Goal: Task Accomplishment & Management: Use online tool/utility

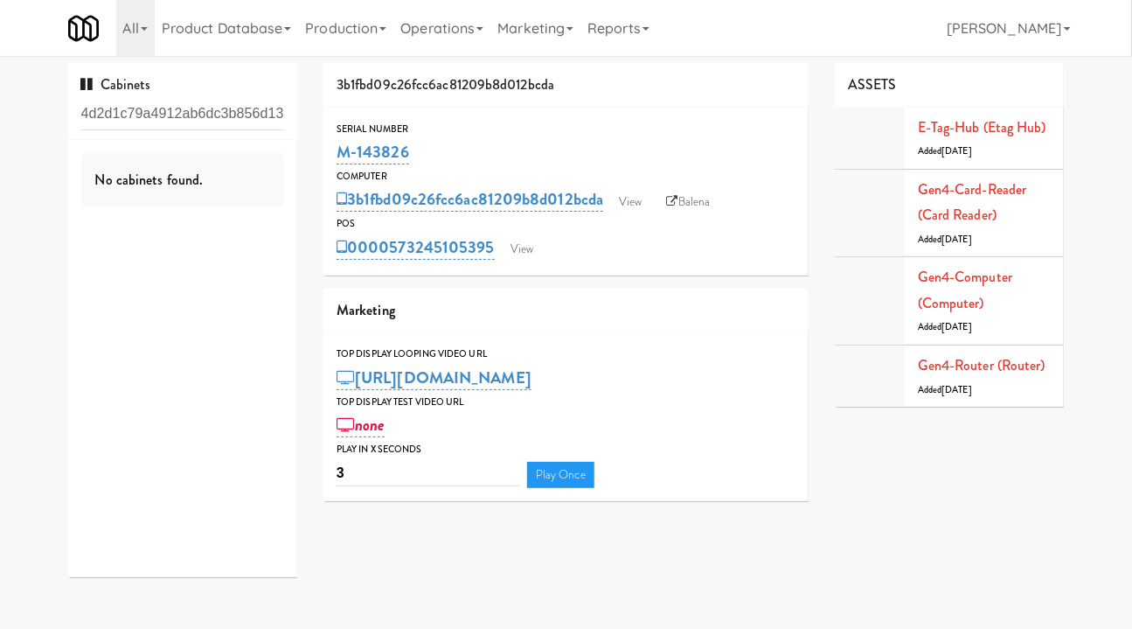
drag, startPoint x: 109, startPoint y: 114, endPoint x: 2, endPoint y: 118, distance: 107.6
click at [2, 118] on div "Cabinets 4d2d1c79a4912ab6dc3b856d13a434e7 No cabinets found. 3b1fbd09c26fcc6ac8…" at bounding box center [566, 326] width 1132 height 527
type input "4d2d1c79a4912ab6dc3b856d13a434e7"
click at [80, 119] on div "Cabinets 4d2d1c79a4912ab6dc3b856d13a434e7" at bounding box center [183, 101] width 230 height 77
drag, startPoint x: 87, startPoint y: 115, endPoint x: 35, endPoint y: 114, distance: 51.6
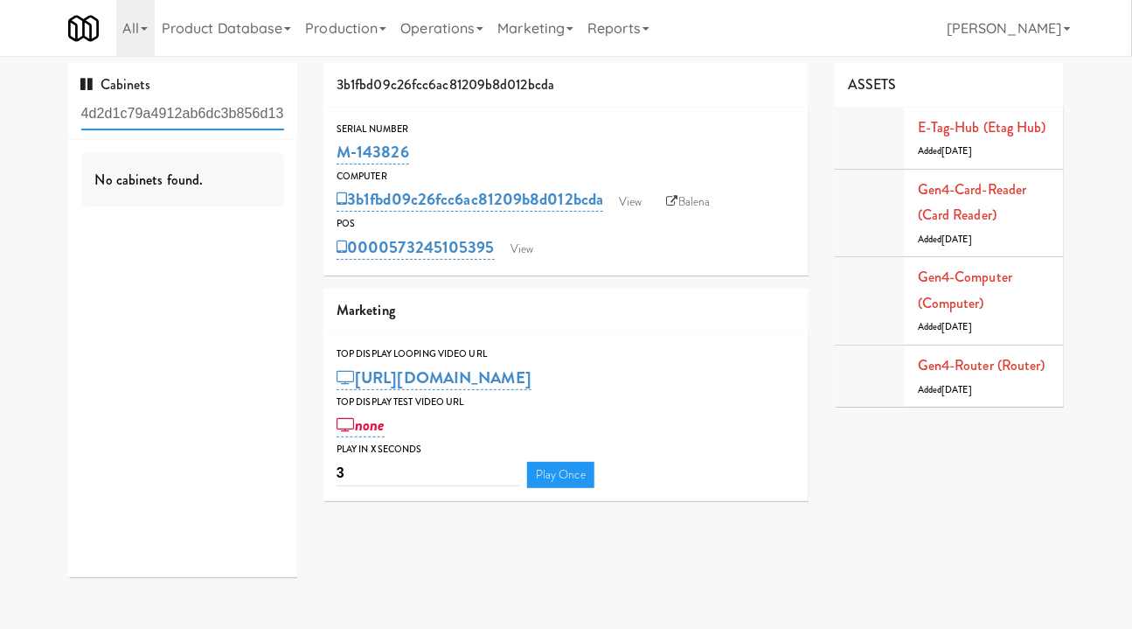
click at [35, 114] on div "Cabinets 4d2d1c79a4912ab6dc3b856d13a434e7 No cabinets found. 3b1fbd09c26fcc6ac8…" at bounding box center [566, 326] width 1132 height 527
click at [168, 112] on input "4d2d1c79a4912ab6dc3b856d13a434e7" at bounding box center [183, 114] width 204 height 32
click at [167, 112] on input "4d2d1c79a4912ab6dc3b856d13a434e7" at bounding box center [183, 114] width 204 height 32
click at [135, 115] on input "4d2d1c79a4912ab6dc3b856d13a434e7" at bounding box center [183, 114] width 204 height 32
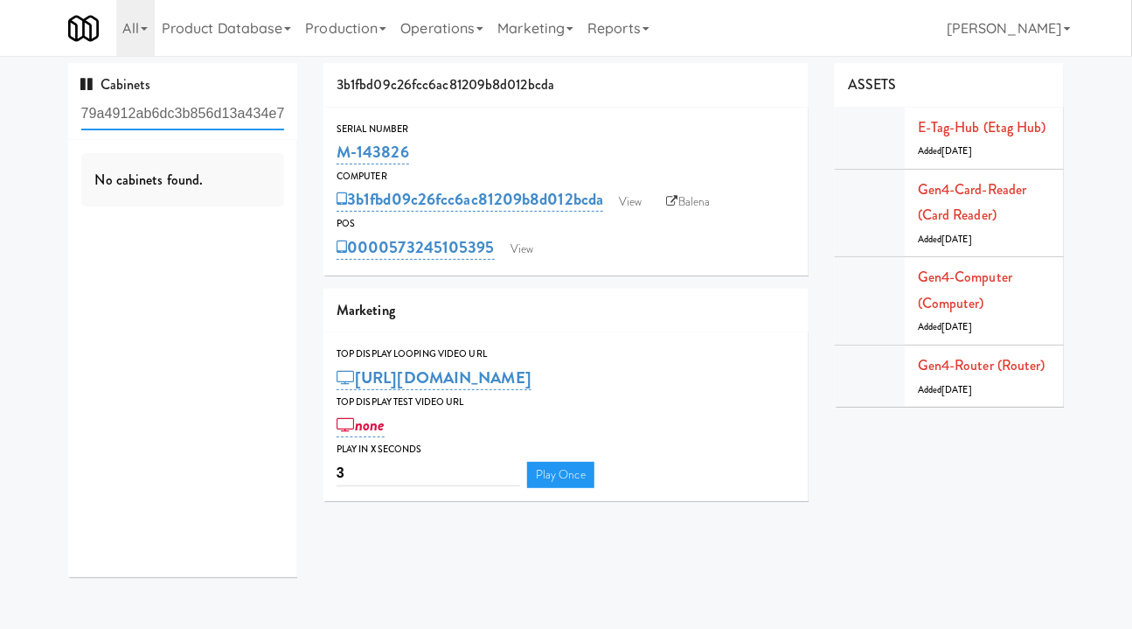
drag, startPoint x: 82, startPoint y: 114, endPoint x: 449, endPoint y: 101, distance: 367.4
click at [449, 101] on div "Cabinets 4d2d1c79a4912ab6dc3b856d13a434e7 No cabinets found. 3b1fbd09c26fcc6ac8…" at bounding box center [566, 326] width 1023 height 527
click at [152, 124] on input "4d2d1c79a4912ab6dc3b856d13a434e7" at bounding box center [183, 114] width 204 height 32
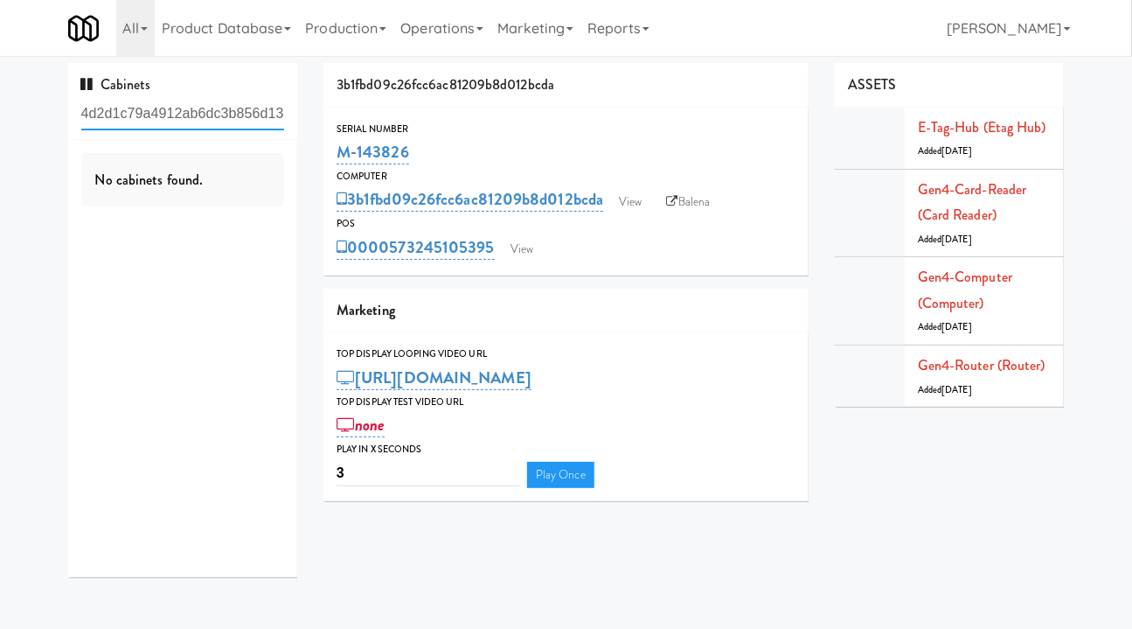
click at [152, 124] on input "4d2d1c79a4912ab6dc3b856d13a434e7" at bounding box center [183, 114] width 204 height 32
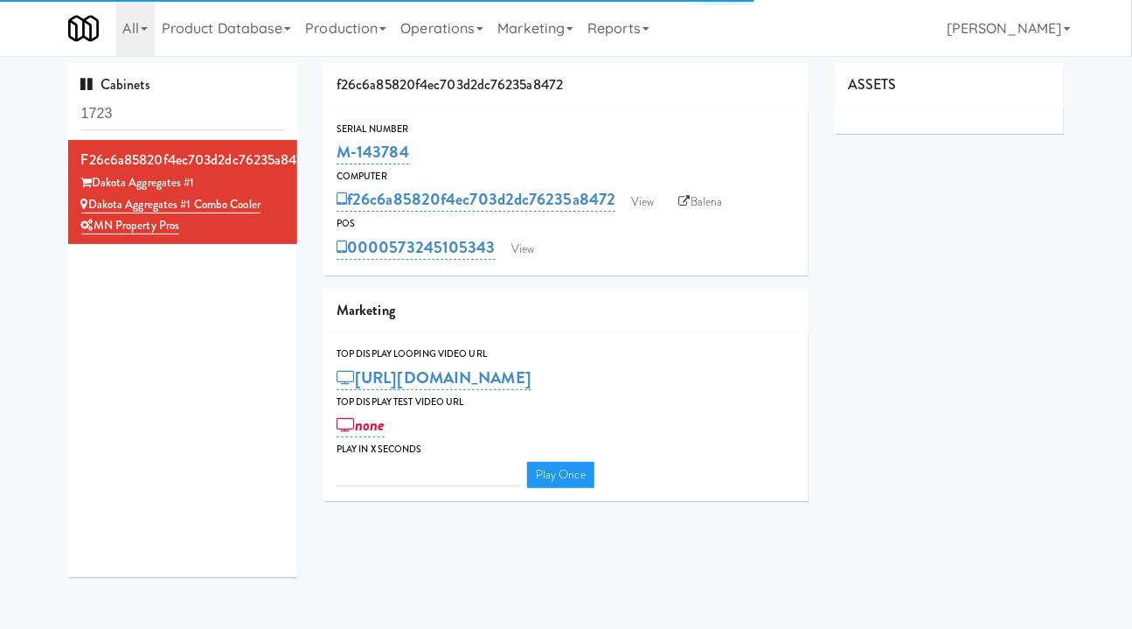
type input "3"
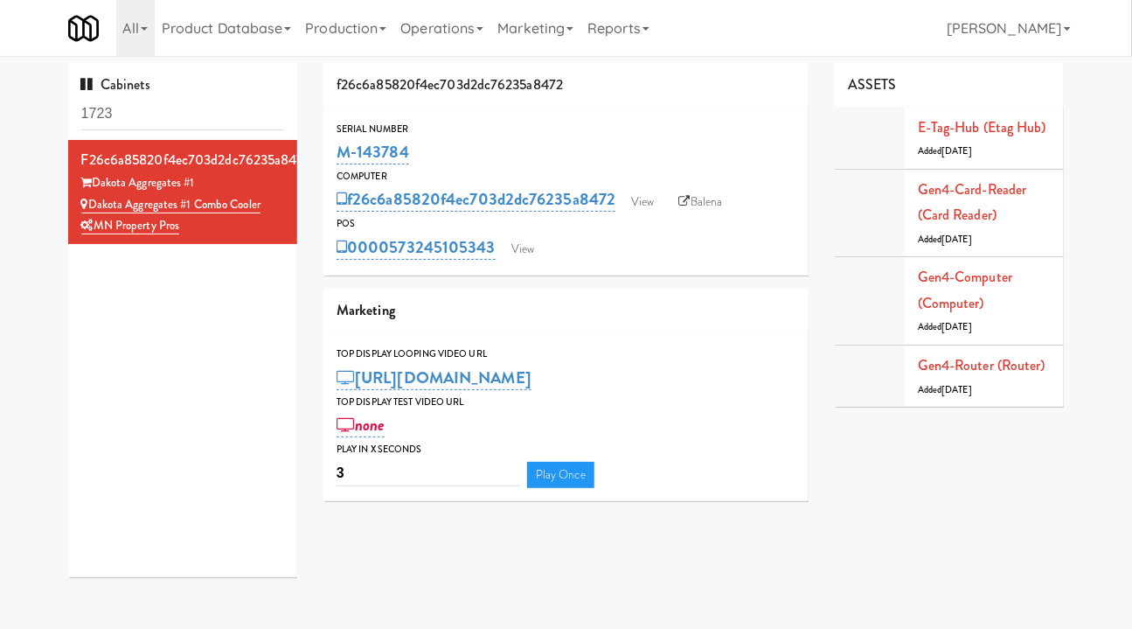
drag, startPoint x: 620, startPoint y: 209, endPoint x: 351, endPoint y: 202, distance: 269.3
click at [351, 202] on div "f26c6a85820f4ec703d2dc76235a8472 View Balena" at bounding box center [566, 199] width 459 height 30
copy link "f26c6a85820f4ec703d2dc76235a8472"
click at [615, 193] on link "f26c6a85820f4ec703d2dc76235a8472" at bounding box center [476, 199] width 279 height 24
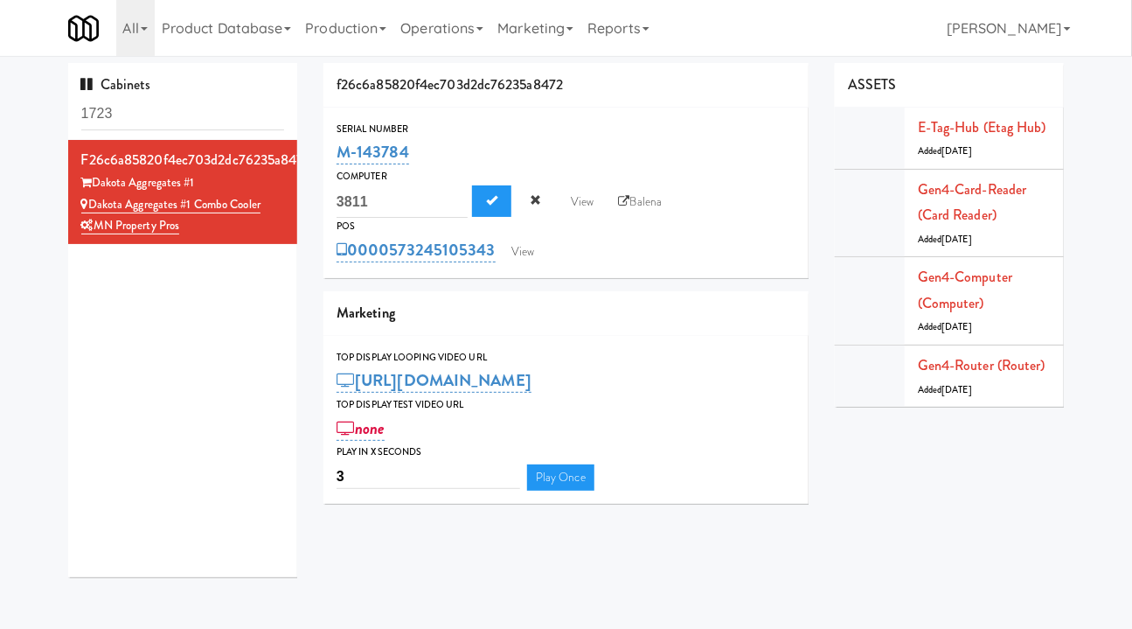
click at [629, 257] on div "0000573245105343 View" at bounding box center [566, 250] width 459 height 30
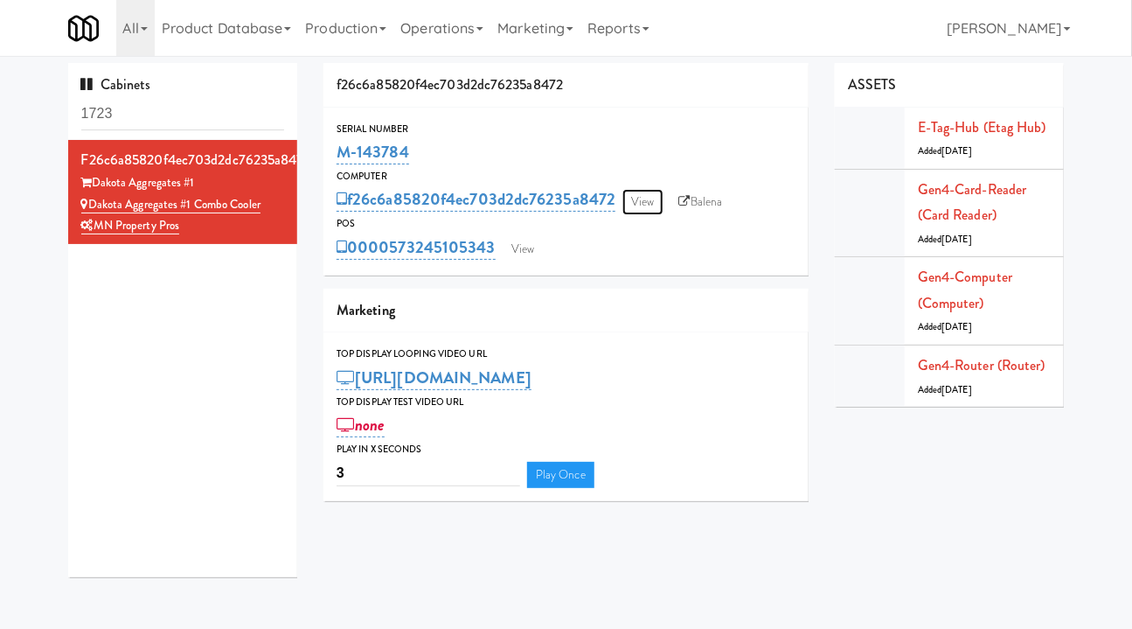
click at [655, 198] on link "View" at bounding box center [642, 202] width 40 height 26
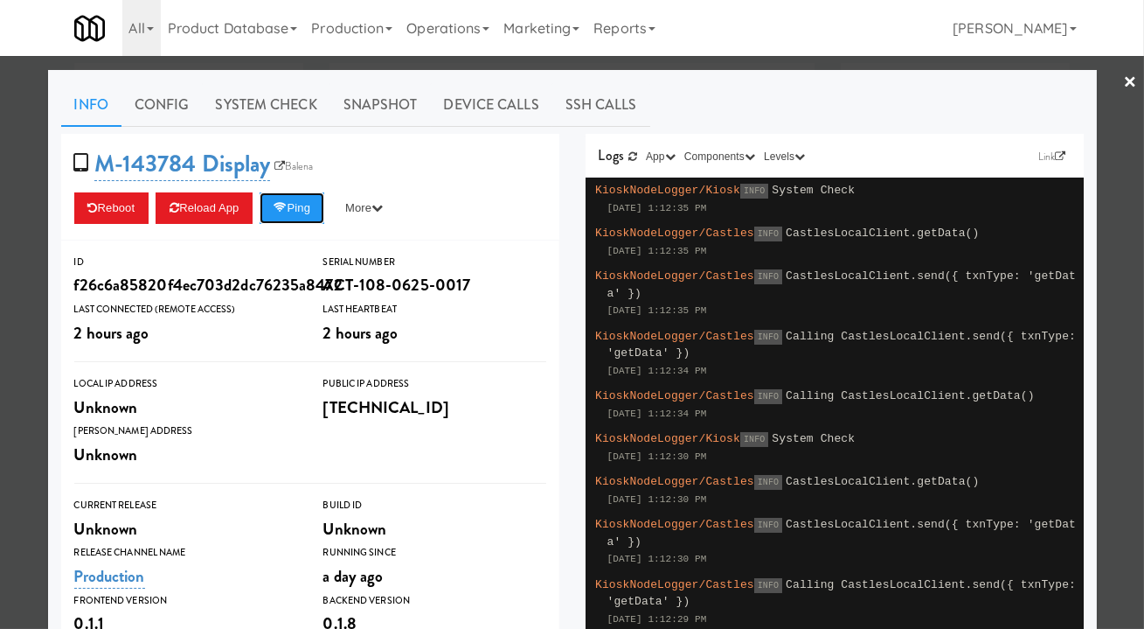
click at [316, 202] on button "Ping" at bounding box center [292, 207] width 65 height 31
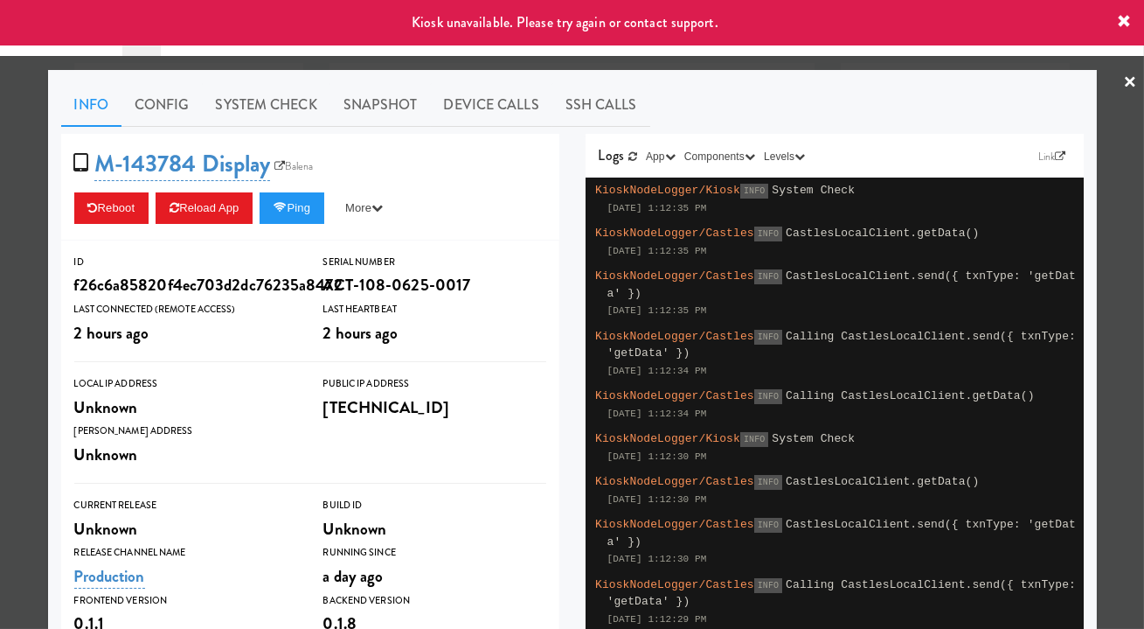
click at [20, 364] on div at bounding box center [572, 314] width 1144 height 629
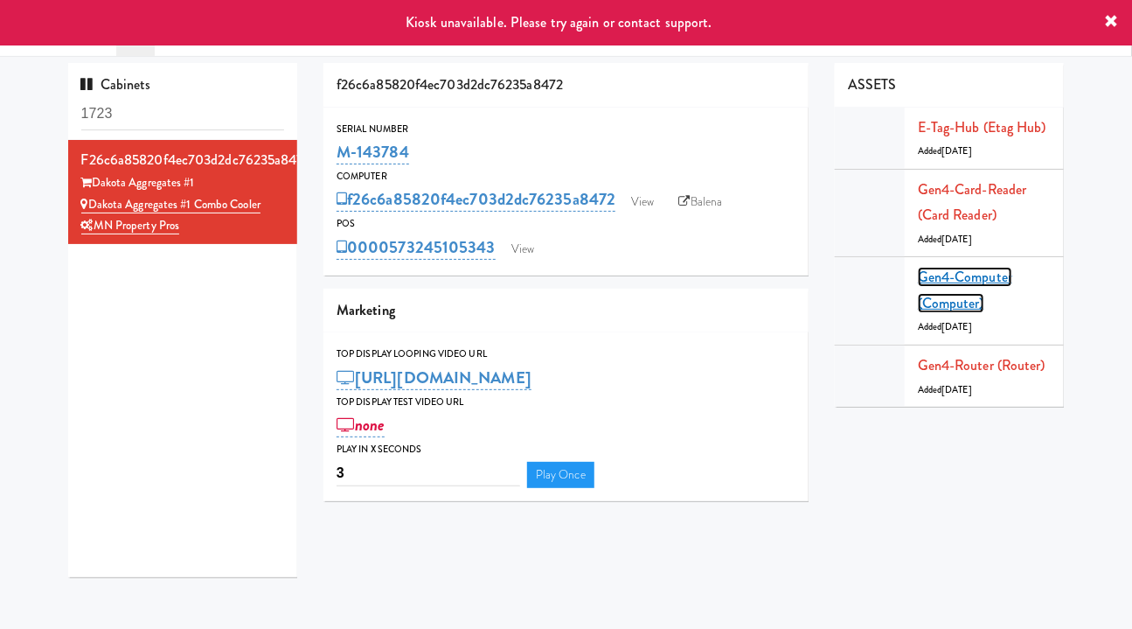
click at [975, 284] on link "Gen4-computer (Computer)" at bounding box center [965, 290] width 94 height 46
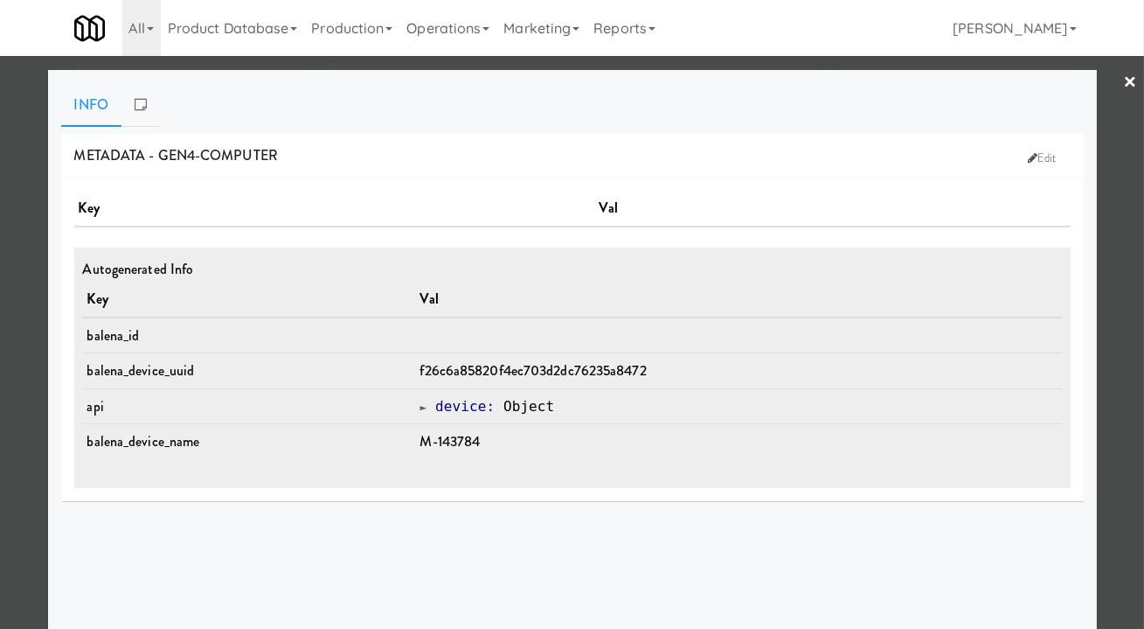
click at [1107, 469] on div at bounding box center [572, 314] width 1144 height 629
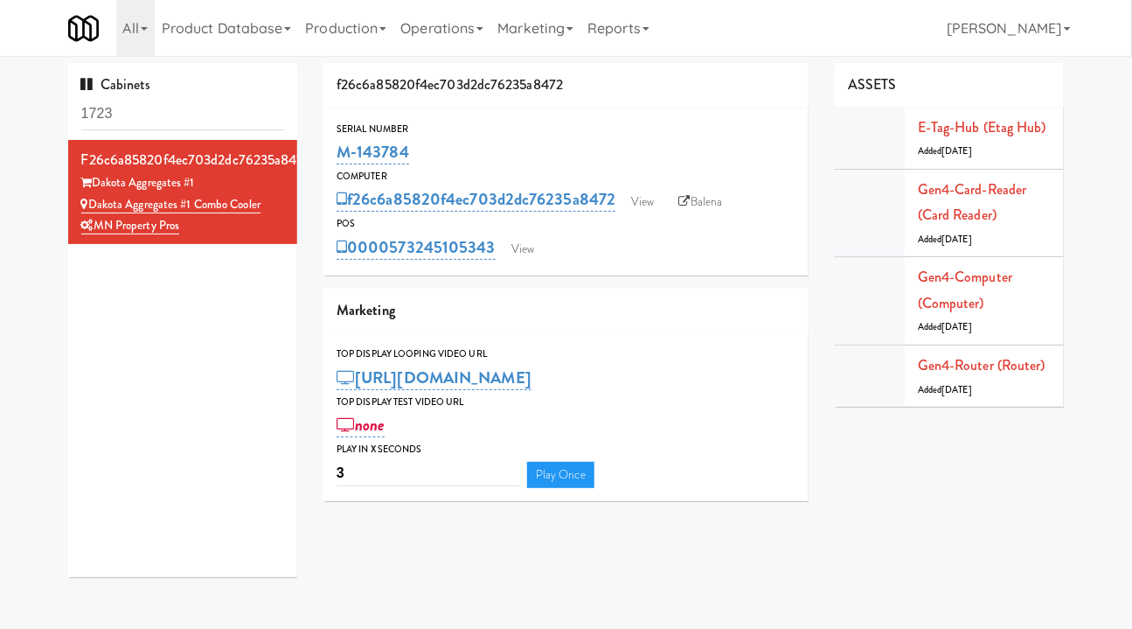
drag, startPoint x: 495, startPoint y: 262, endPoint x: 394, endPoint y: 263, distance: 100.5
click at [394, 263] on div "Serial Number M-143784 Computer f26c6a85820f4ec703d2dc76235a8472 View Balena PO…" at bounding box center [565, 192] width 485 height 168
copy link "573245105343"
click at [516, 249] on link "View" at bounding box center [523, 249] width 40 height 26
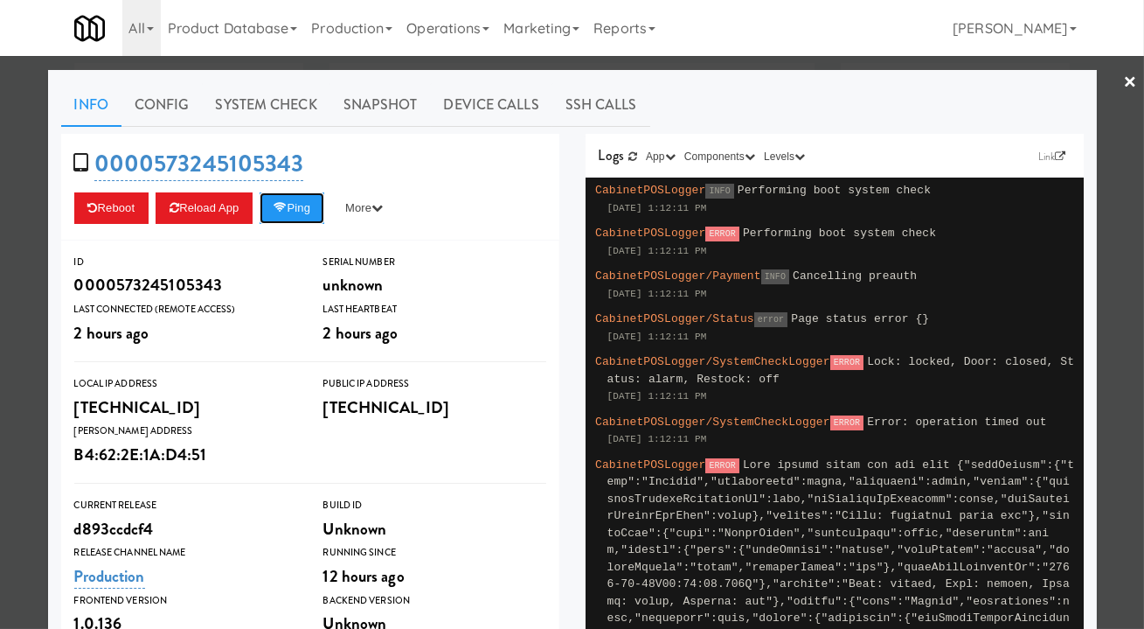
click at [306, 205] on button "Ping" at bounding box center [292, 207] width 65 height 31
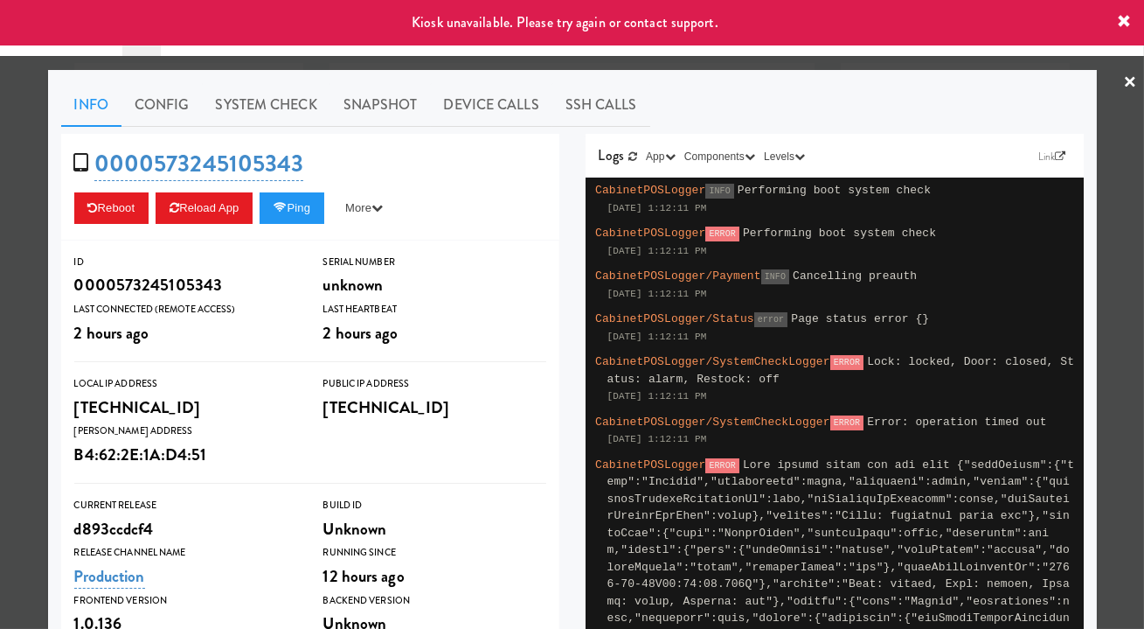
click at [1112, 341] on div at bounding box center [572, 314] width 1144 height 629
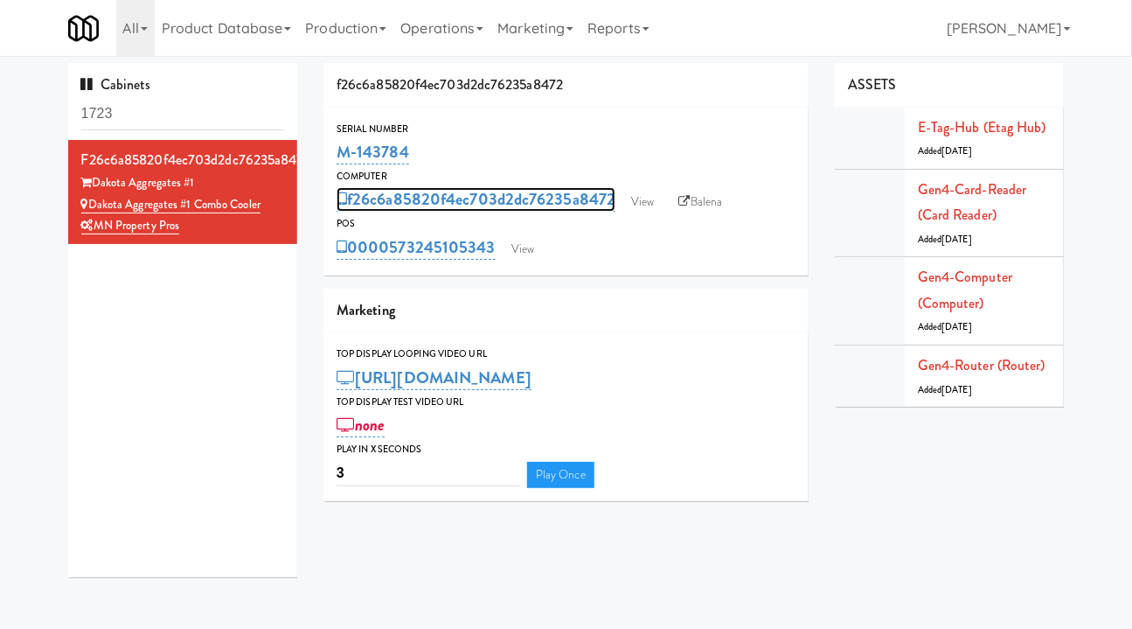
click at [383, 202] on link "f26c6a85820f4ec703d2dc76235a8472" at bounding box center [476, 199] width 279 height 24
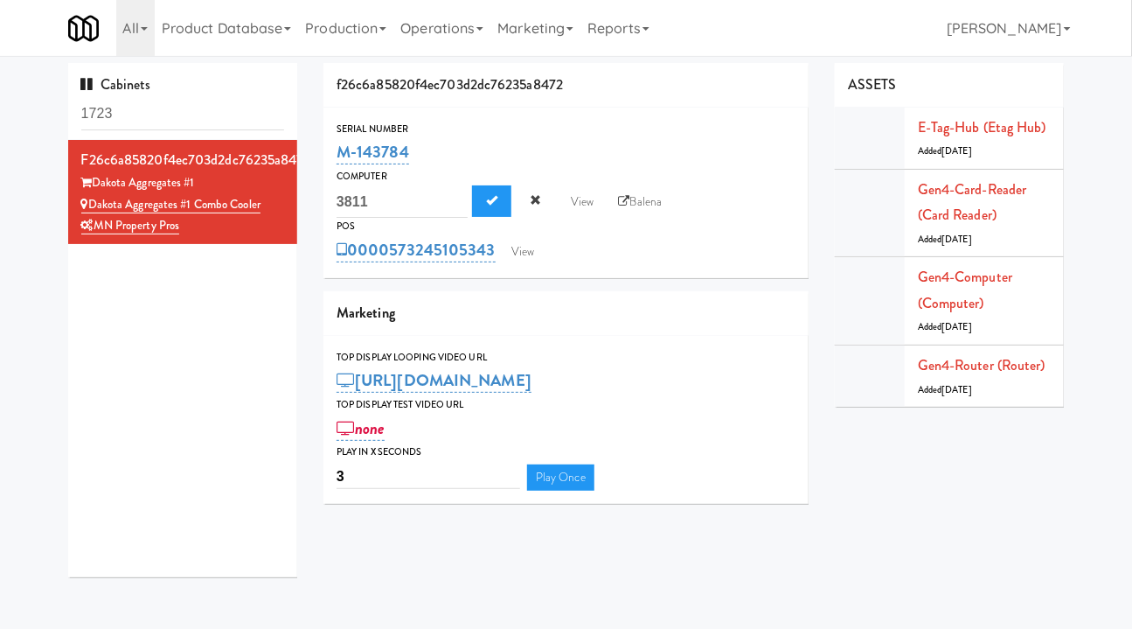
drag, startPoint x: 245, startPoint y: 352, endPoint x: 184, endPoint y: 243, distance: 125.2
click at [244, 352] on div "f26c6a85820f4ec703d2dc76235a8472 Dakota Aggregates #1 Dakota Aggregates #1 Comb…" at bounding box center [183, 358] width 230 height 437
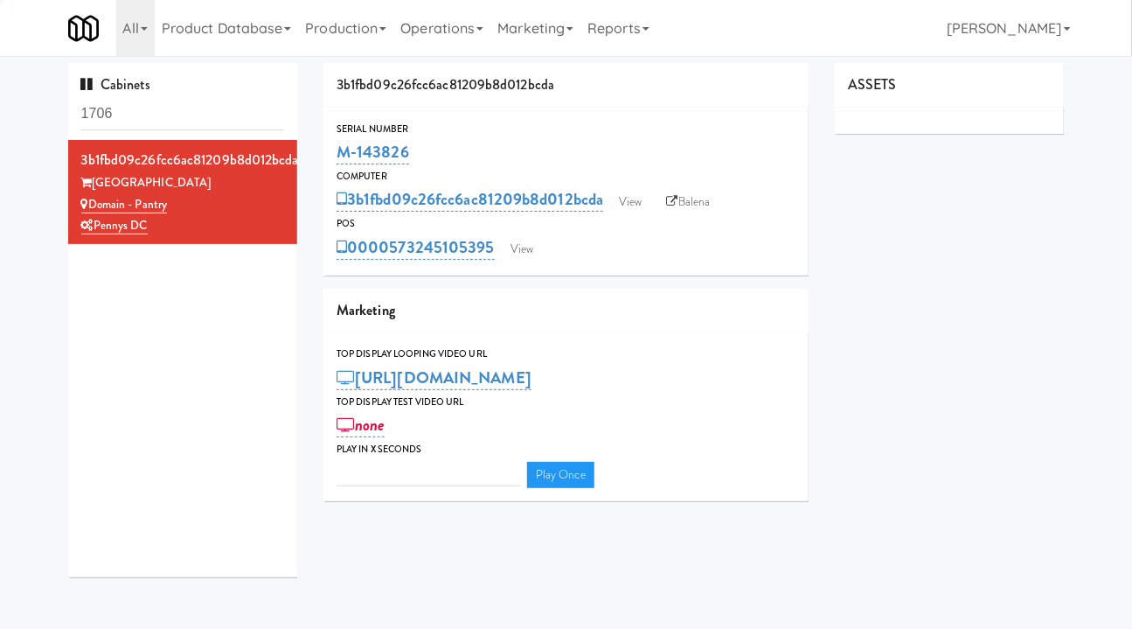
type input "3"
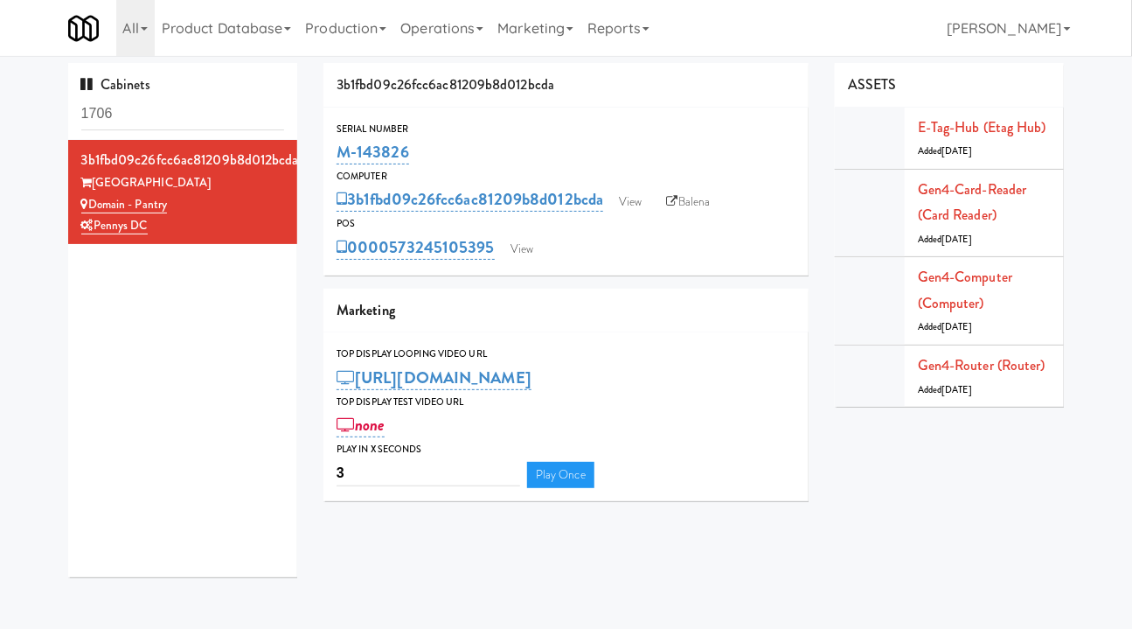
click at [149, 108] on input "1706" at bounding box center [183, 114] width 204 height 32
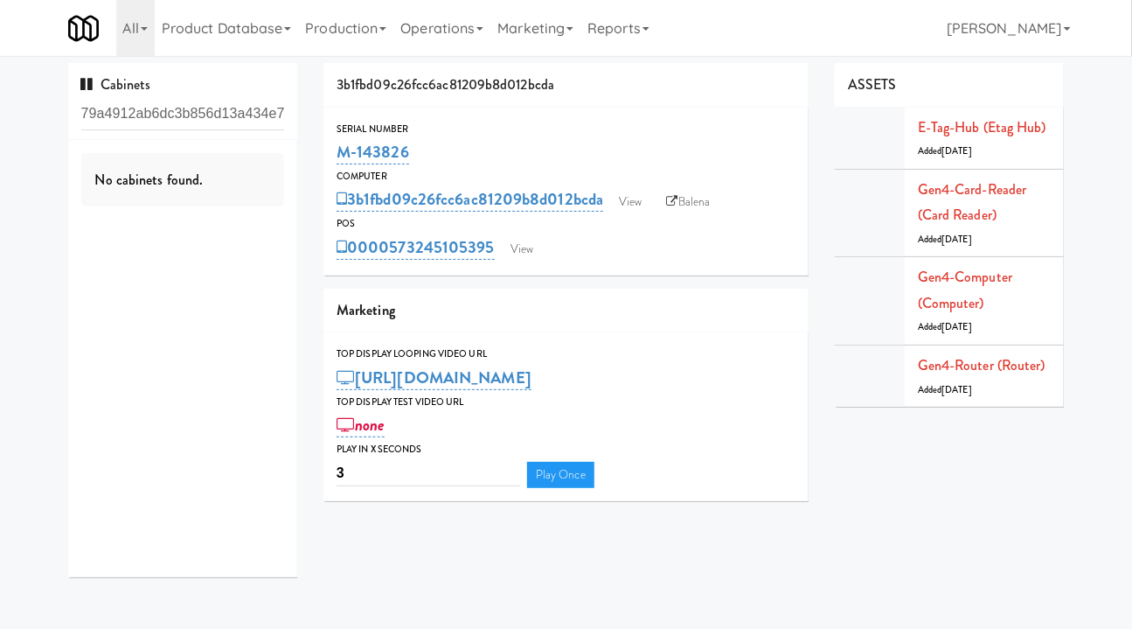
drag, startPoint x: 147, startPoint y: 112, endPoint x: 433, endPoint y: 120, distance: 286.0
click at [433, 120] on div "Cabinets 4d2d1c79a4912ab6dc3b856d13a434e7 No cabinets found. 3b1fbd09c26fcc6ac8…" at bounding box center [566, 326] width 1023 height 527
type input "4d2d1c79a4912a"
drag, startPoint x: 220, startPoint y: 112, endPoint x: -12, endPoint y: 113, distance: 232.5
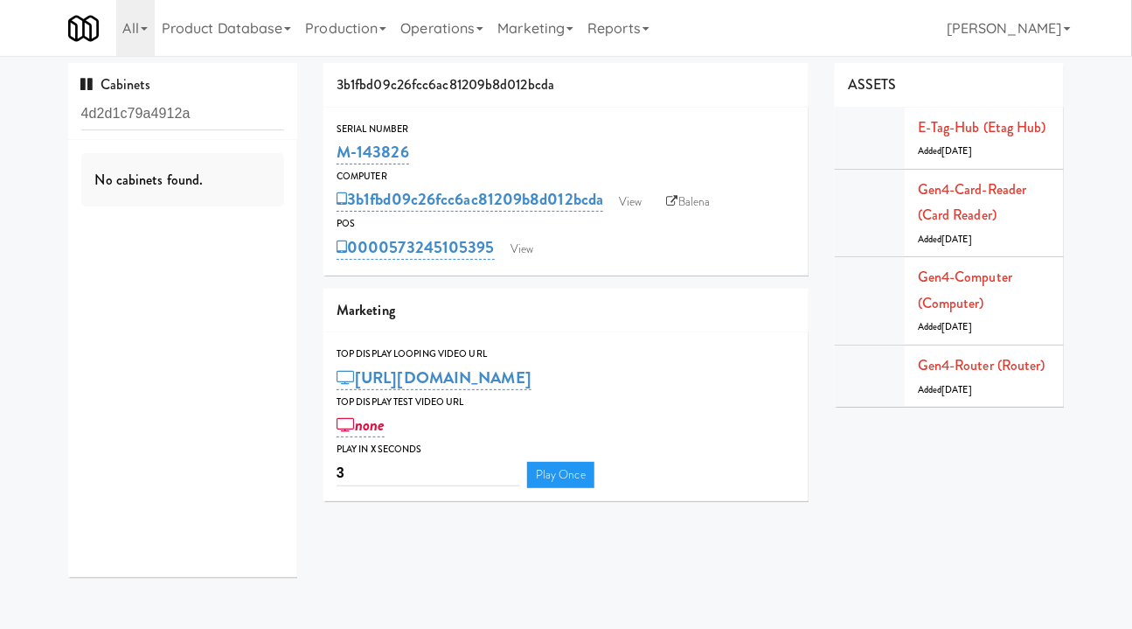
click at [0, 113] on html "Okay Okay Select date: previous 2025-Aug next Su Mo Tu We Th Fr Sa 27 28 29 30 …" at bounding box center [566, 314] width 1132 height 629
type input "4d2d1c79a4912ab6dc3b856d13a434e7"
drag, startPoint x: 213, startPoint y: 115, endPoint x: 59, endPoint y: 115, distance: 154.7
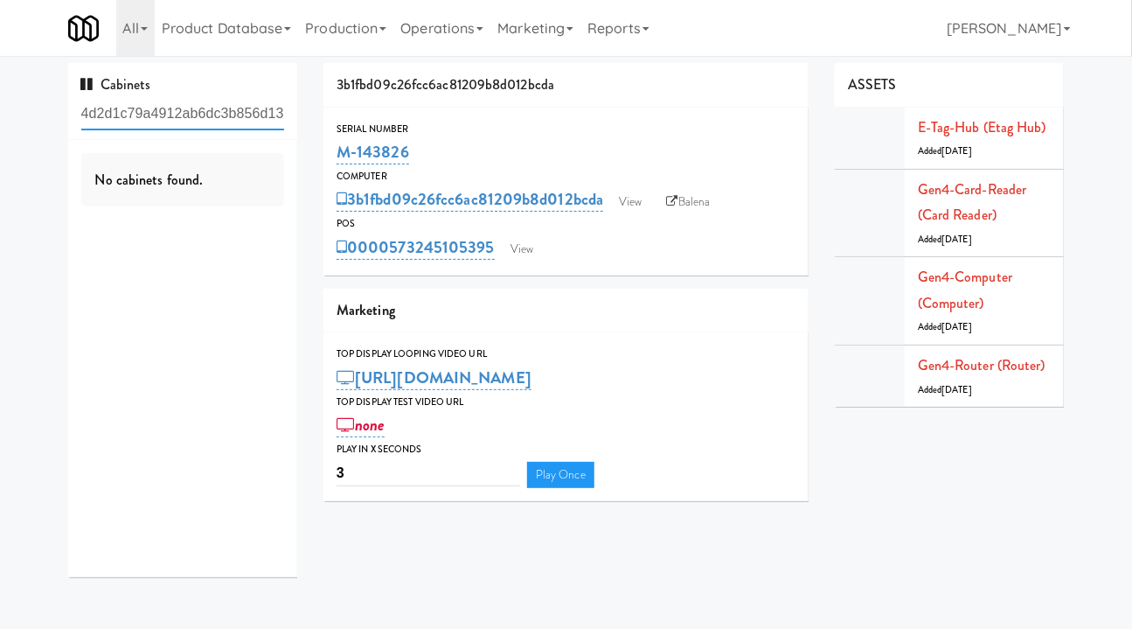
click at [59, 115] on div "Cabinets 4d2d1c79a4912ab6dc3b856d13a434e7 No cabinets found." at bounding box center [183, 326] width 256 height 527
click at [218, 112] on input "4d2d1c79a4912ab6dc3b856d13a434e7" at bounding box center [183, 114] width 204 height 32
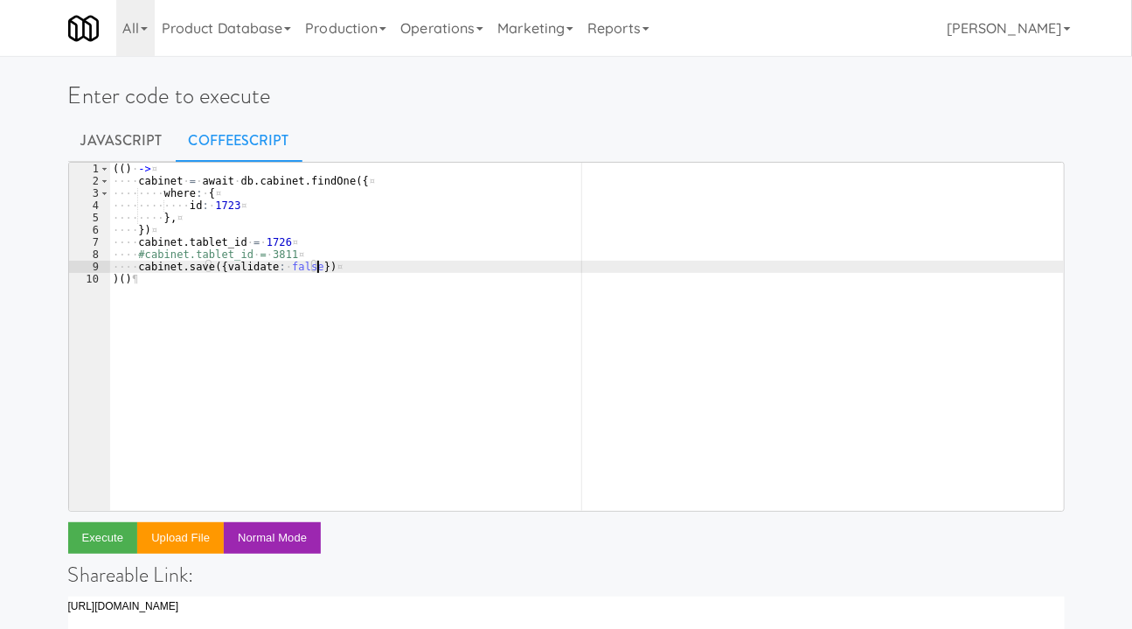
click at [429, 45] on link "Operations" at bounding box center [441, 28] width 97 height 56
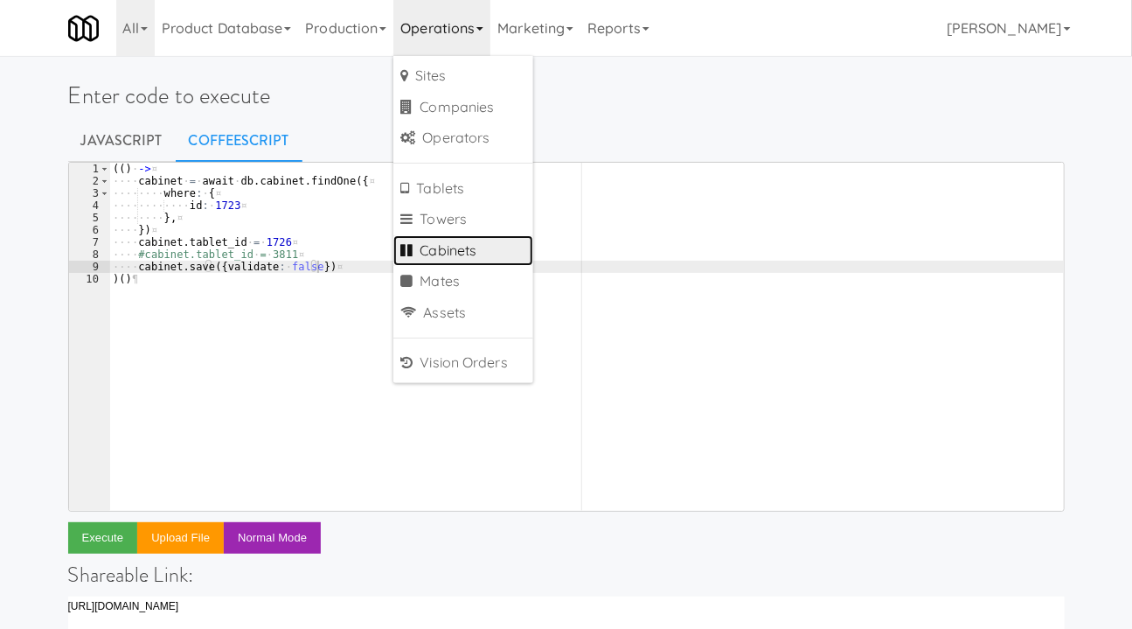
click at [476, 247] on link "Cabinets" at bounding box center [463, 250] width 140 height 31
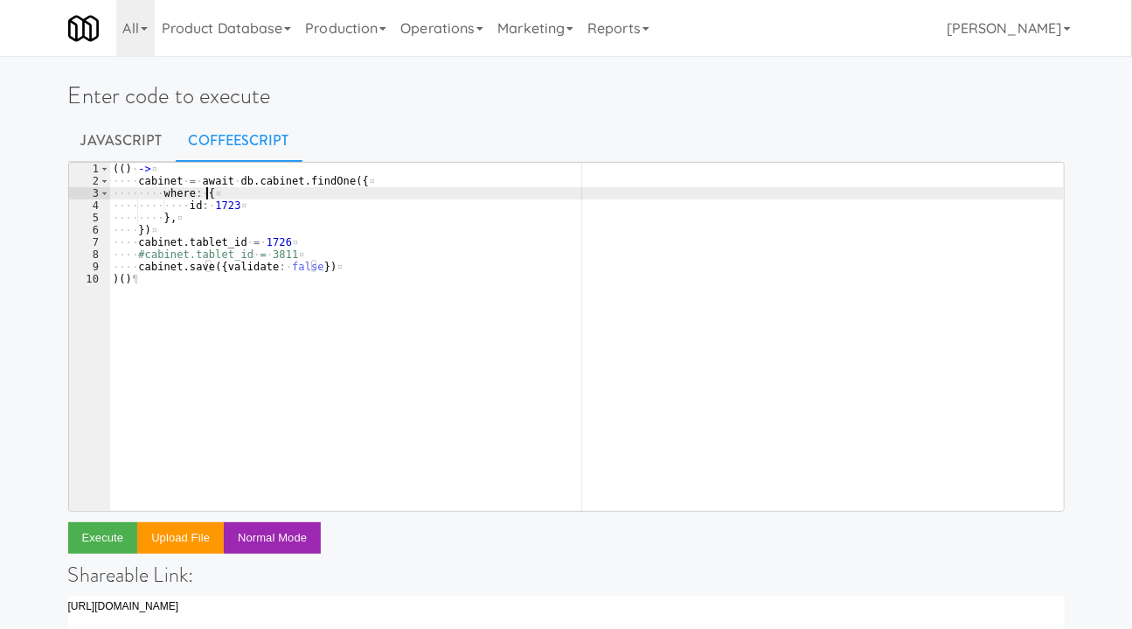
click at [247, 198] on div "( ( ) · -> ¤ ···· cabinet · = · await · db . cabinet . findOne ( { ¤ ···· ···· …" at bounding box center [586, 349] width 955 height 372
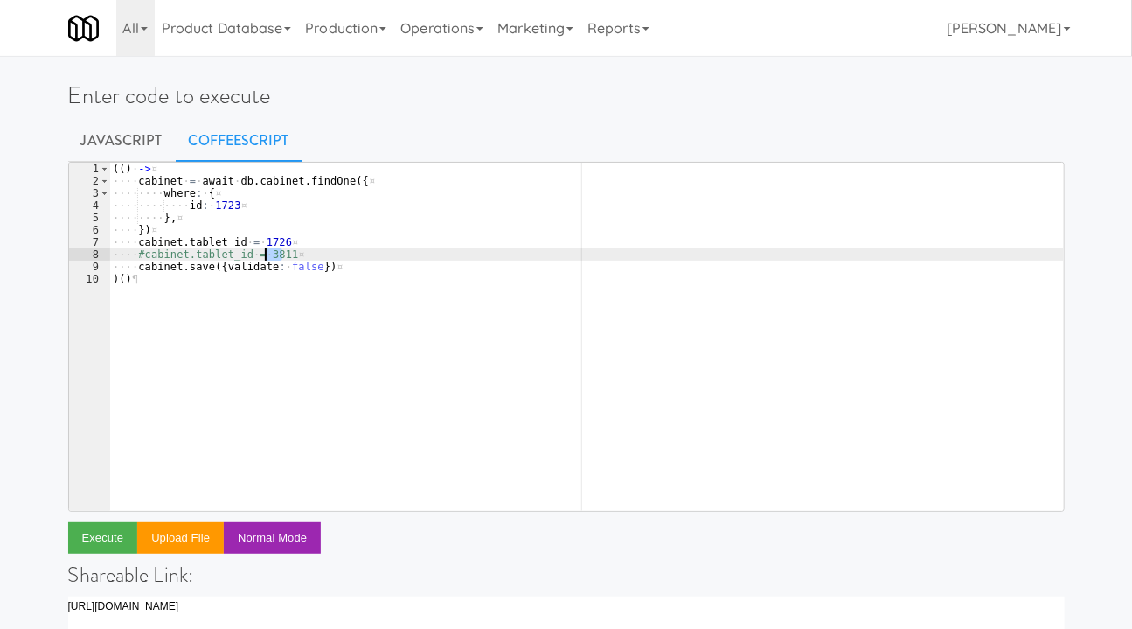
drag, startPoint x: 280, startPoint y: 258, endPoint x: 263, endPoint y: 258, distance: 16.6
click at [263, 258] on div "( ( ) · -> ¤ ···· cabinet · = · await · db . cabinet . findOne ( { ¤ ···· ···· …" at bounding box center [586, 349] width 955 height 372
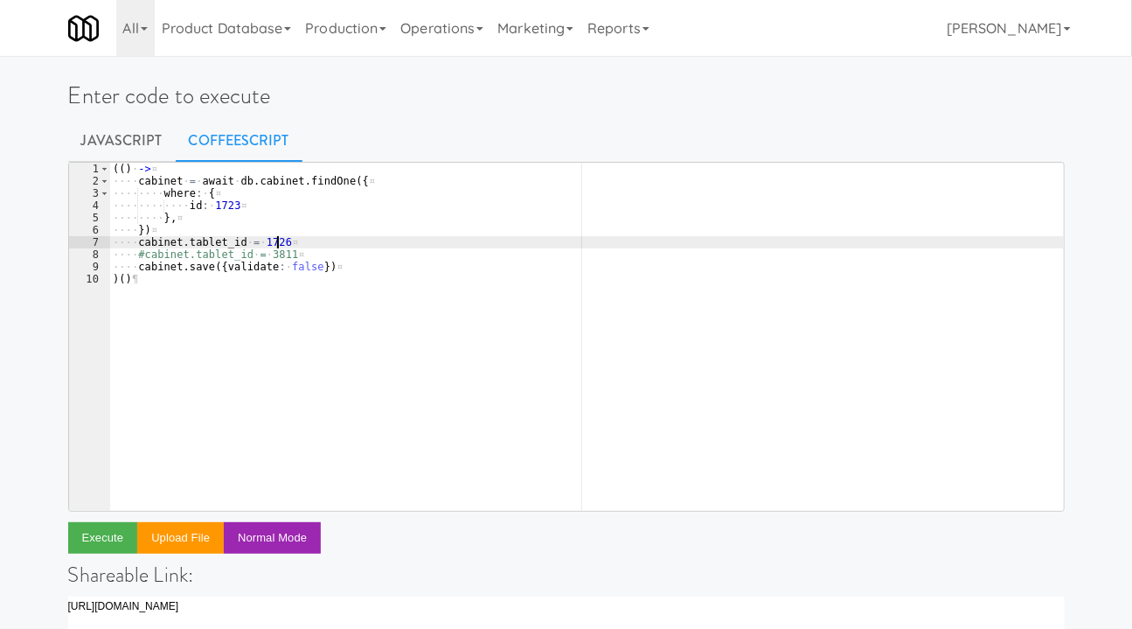
click at [296, 245] on div "( ( ) · -> ¤ ···· cabinet · = · await · db . cabinet . findOne ( { ¤ ···· ···· …" at bounding box center [586, 349] width 955 height 372
click at [295, 253] on div "( ( ) · -> ¤ ···· cabinet · = · await · db . cabinet . findOne ( { ¤ ···· ···· …" at bounding box center [586, 349] width 955 height 372
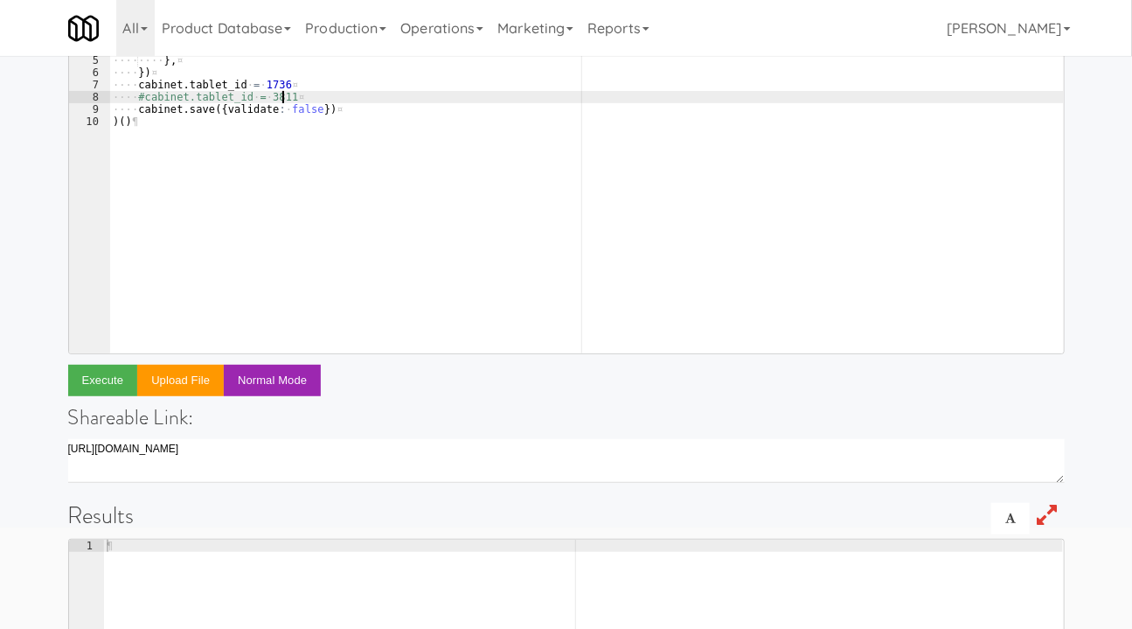
scroll to position [157, 0]
click at [95, 373] on button "Execute" at bounding box center [103, 380] width 70 height 31
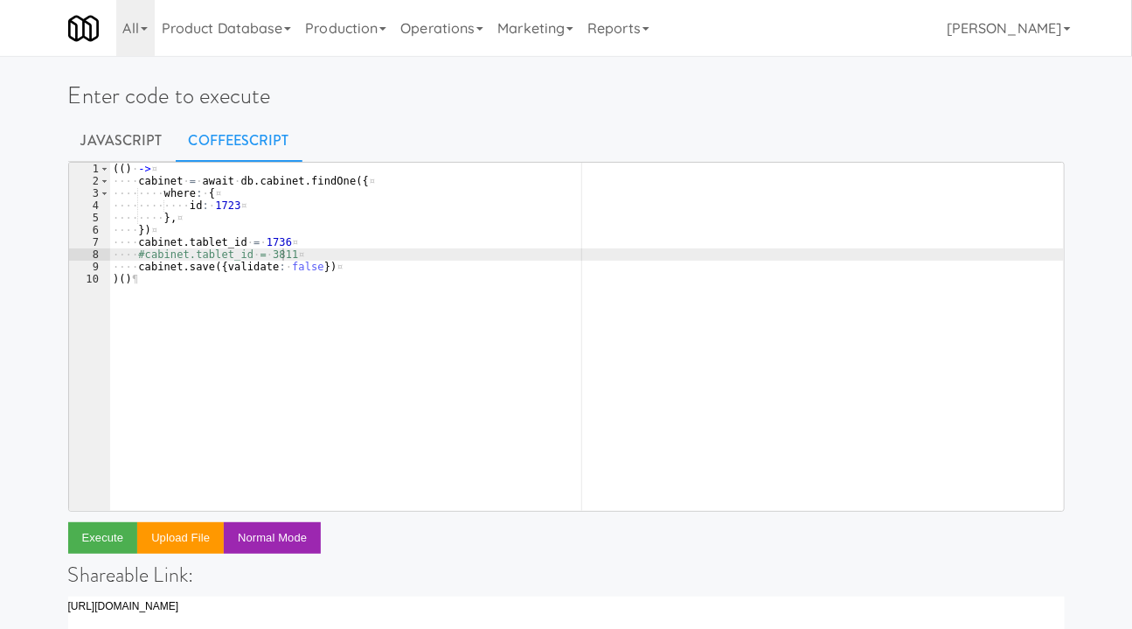
scroll to position [0, 0]
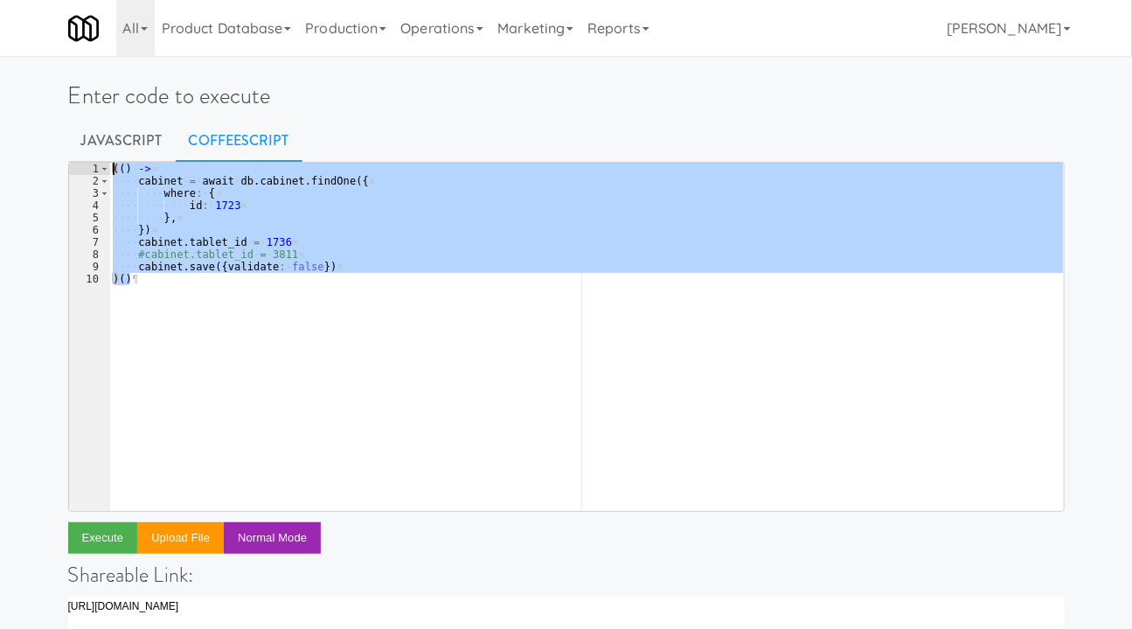
drag, startPoint x: 169, startPoint y: 300, endPoint x: 89, endPoint y: 151, distance: 168.6
click at [89, 151] on div "Enter code to execute Javascript CoffeeScript )() 1 2 3 4 5 6 7 8 9 10 ( ( ) · …" at bounding box center [566, 567] width 1023 height 1009
type textarea "(() -> cabinet = await db.cabinet.findOne({"
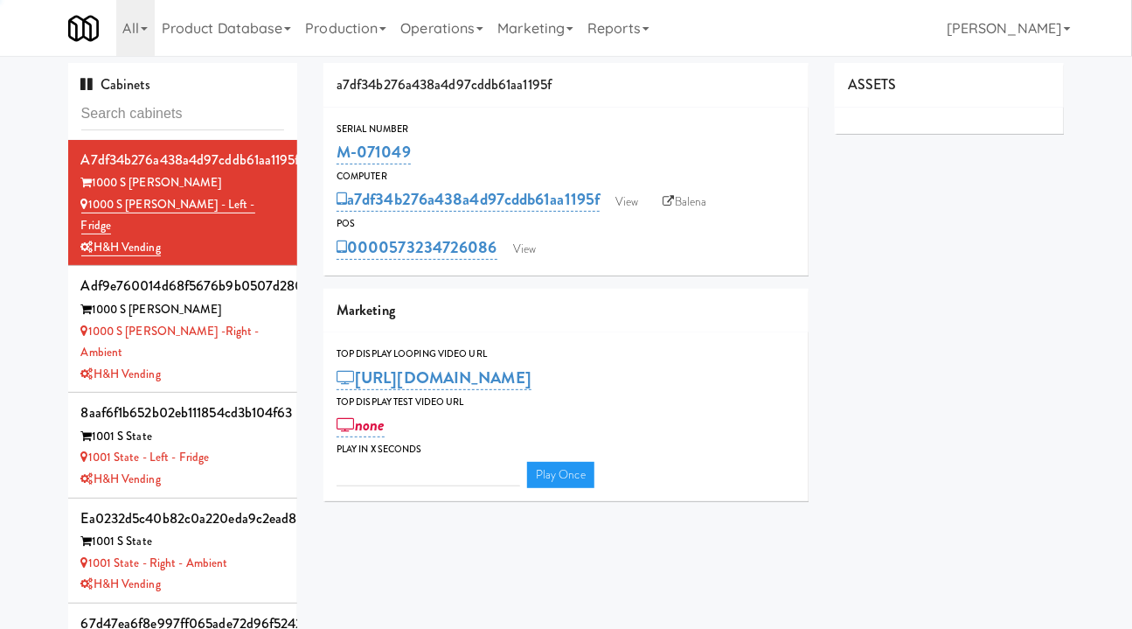
type input "3"
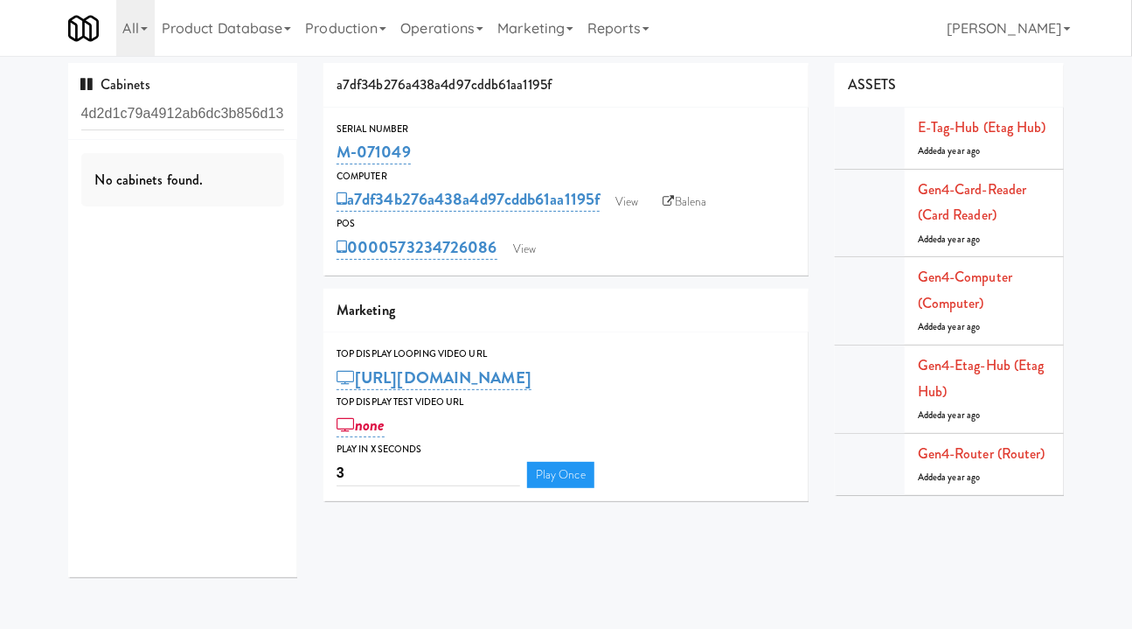
drag, startPoint x: 235, startPoint y: 113, endPoint x: 41, endPoint y: 113, distance: 194.1
click at [41, 113] on div "Cabinets 4d2d1c79a4912ab6dc3b856d13a434e7 No cabinets found. a7df34b276a438a4d9…" at bounding box center [566, 326] width 1132 height 527
click at [147, 118] on input "4d2d1c79a4912ab6dc3b856d13a434e7" at bounding box center [183, 114] width 204 height 32
click at [211, 108] on input "4d2d1c79a4912ab6dc3b856d13a434e7" at bounding box center [183, 114] width 204 height 32
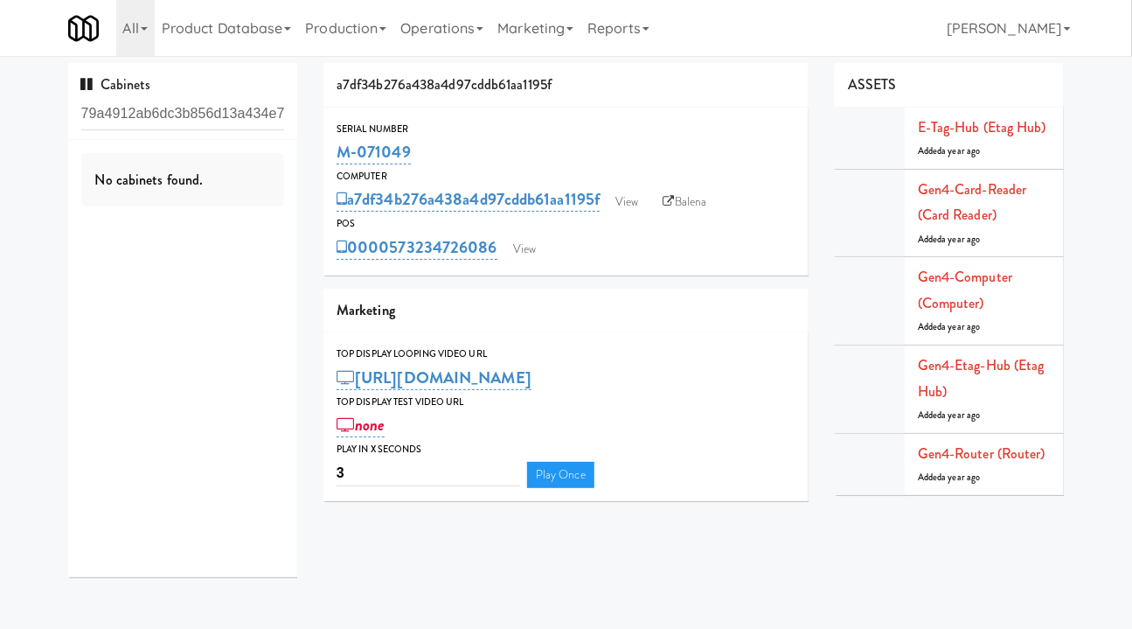
drag, startPoint x: 211, startPoint y: 108, endPoint x: 347, endPoint y: 111, distance: 136.4
click at [347, 111] on div "Cabinets 4d2d1c79a4912ab6dc3b856d13a434e7 No cabinets found. a7df34b276a438a4d9…" at bounding box center [566, 326] width 1023 height 527
click at [195, 117] on input "4d2d1c79a4912ab6dc3b856d13a434e7" at bounding box center [183, 114] width 204 height 32
drag, startPoint x: 195, startPoint y: 118, endPoint x: 205, endPoint y: 125, distance: 12.6
click at [205, 125] on input "4d2d1c79a4912ab6dc3b856d13a434e7" at bounding box center [183, 114] width 204 height 32
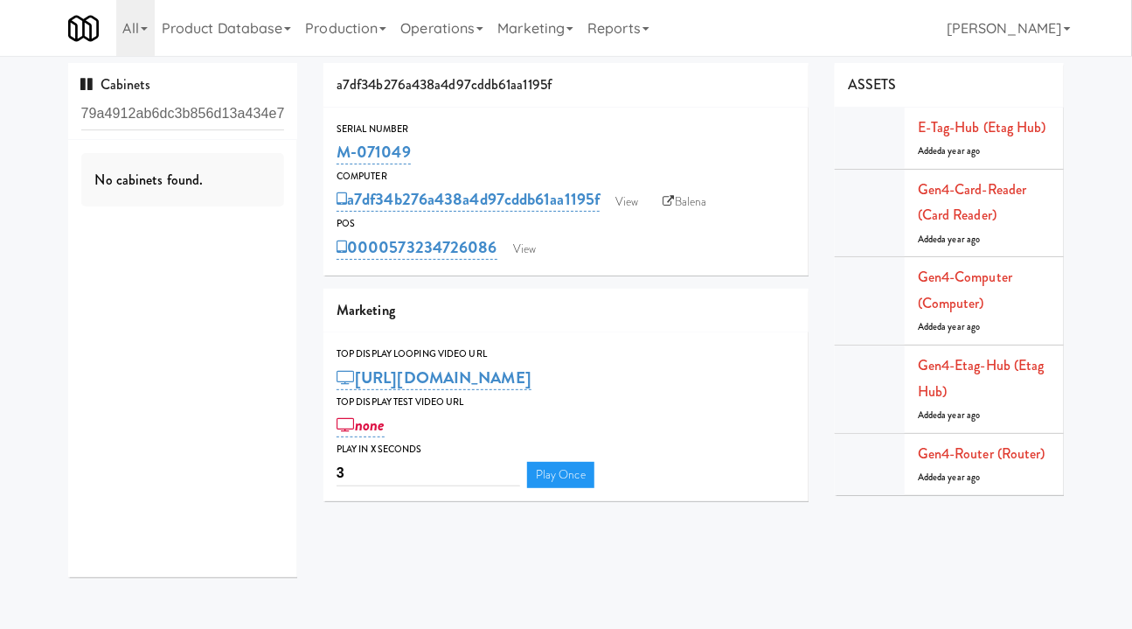
type input "4d2d1c79a4912ab6dc3b856d13a434e7"
click at [209, 120] on input "4d2d1c79a4912ab6dc3b856d13a434e7" at bounding box center [183, 114] width 204 height 32
click at [205, 119] on input "4d2d1c79a4912ab6dc3b856d13a434e7" at bounding box center [183, 114] width 204 height 32
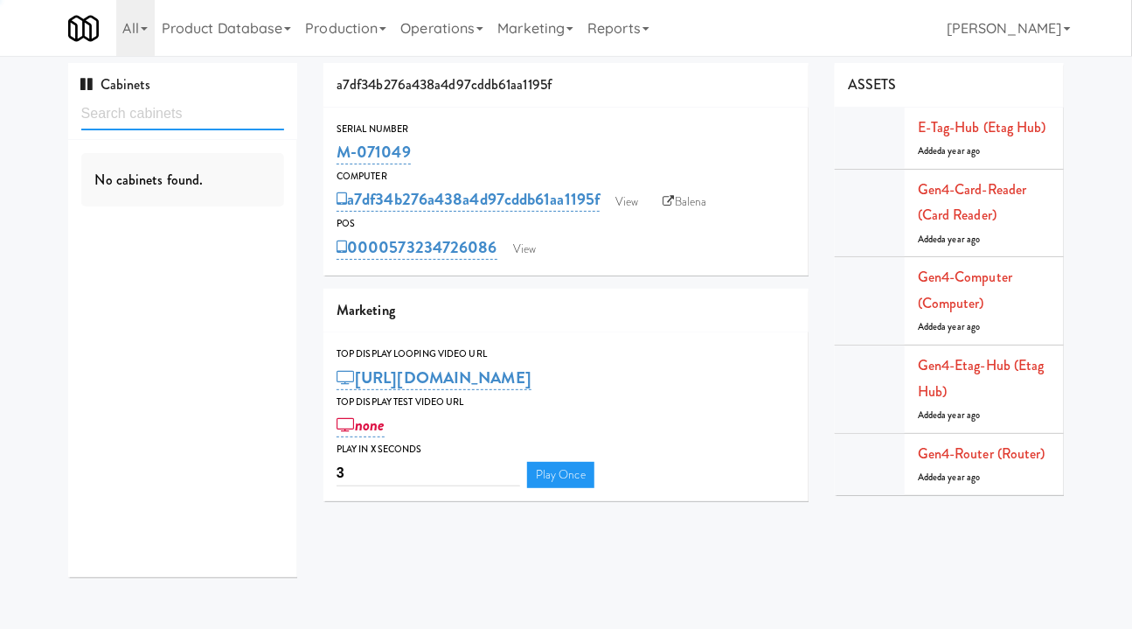
paste input "4d2d1c79a4912ab6dc3b856d13a434e7"
drag, startPoint x: 152, startPoint y: 109, endPoint x: 304, endPoint y: 114, distance: 152.2
click at [0, 110] on html "Okay Okay Select date: previous 2025-Aug next Su Mo Tu We Th Fr Sa 27 28 29 30 …" at bounding box center [566, 314] width 1132 height 629
click at [187, 271] on div "No cabinets found." at bounding box center [183, 358] width 230 height 437
click at [527, 248] on link "View" at bounding box center [524, 249] width 40 height 26
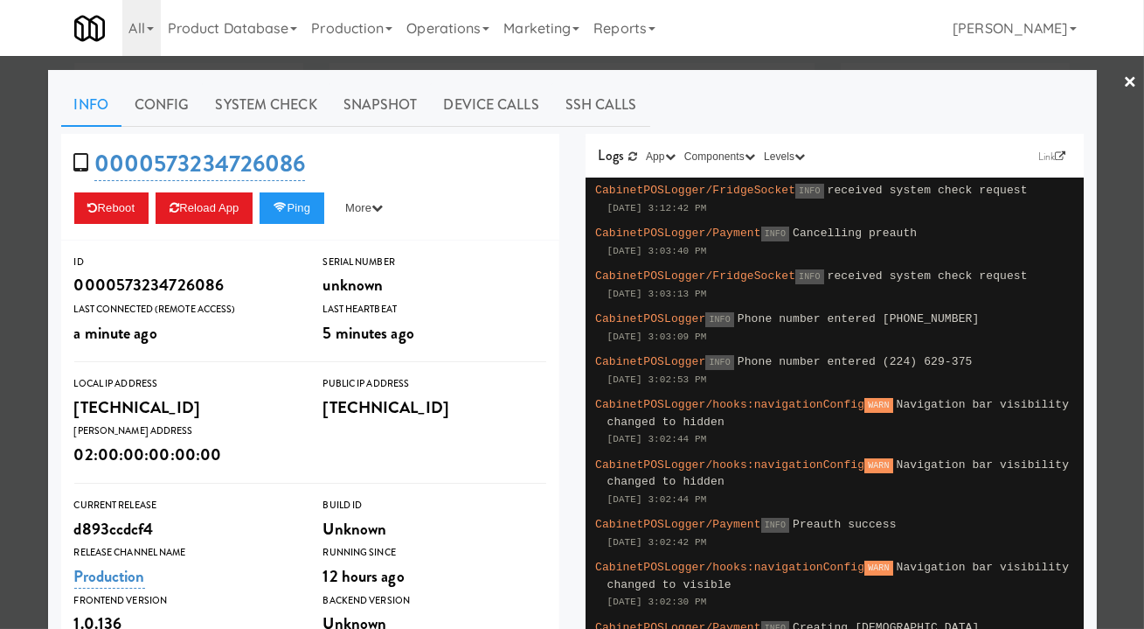
click at [19, 196] on div at bounding box center [572, 314] width 1144 height 629
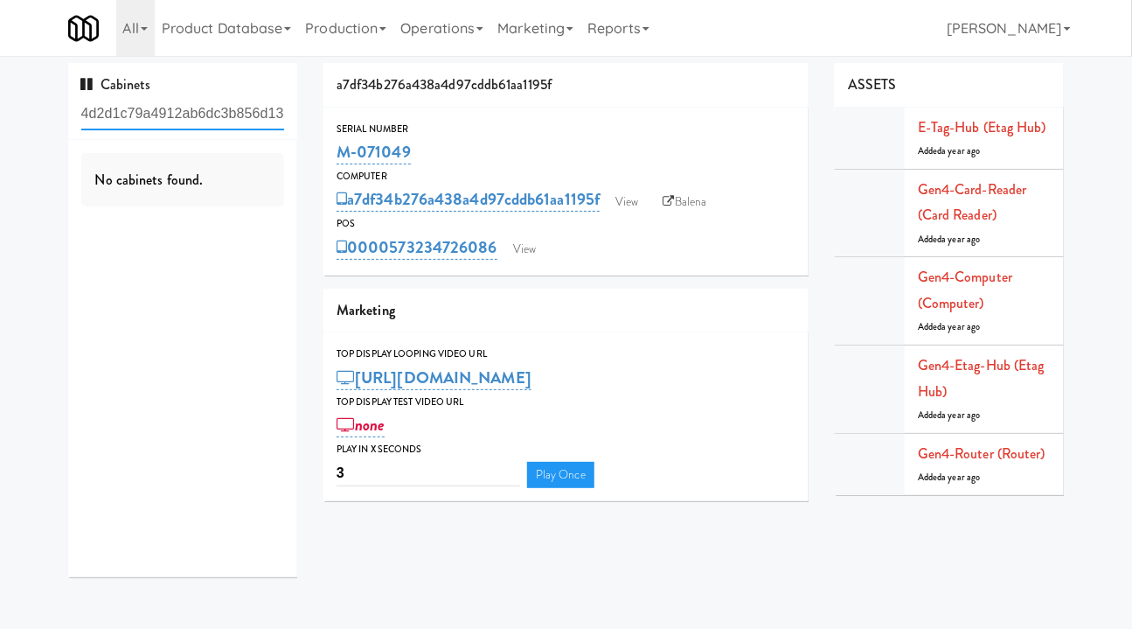
click at [172, 102] on input "4d2d1c79a4912ab6dc3b856d13a434e7" at bounding box center [183, 114] width 204 height 32
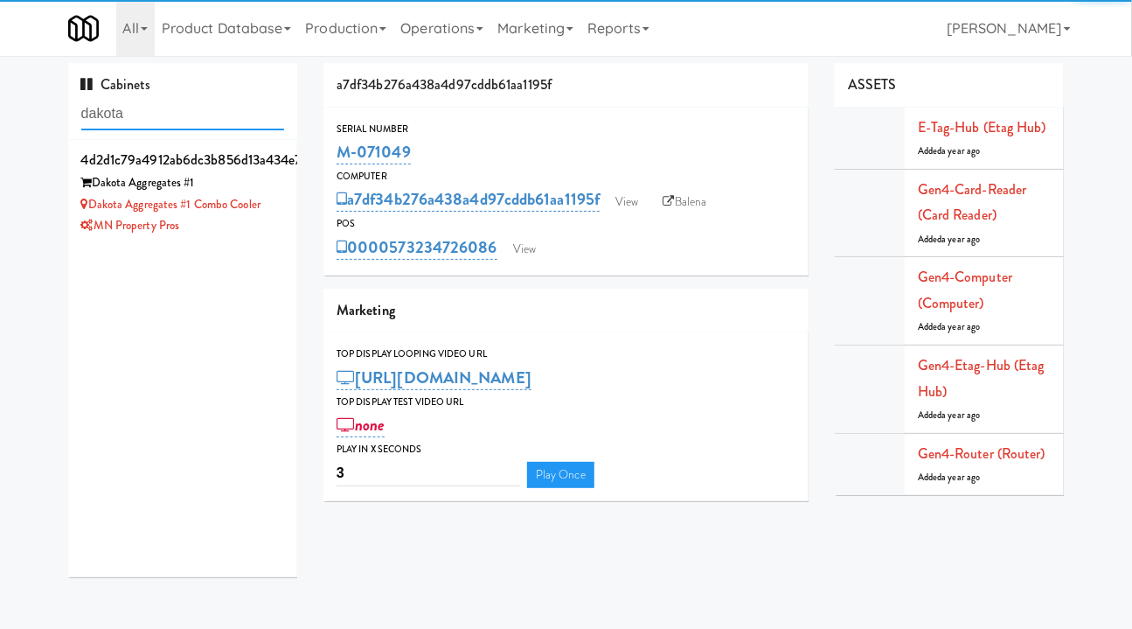
type input "dakota"
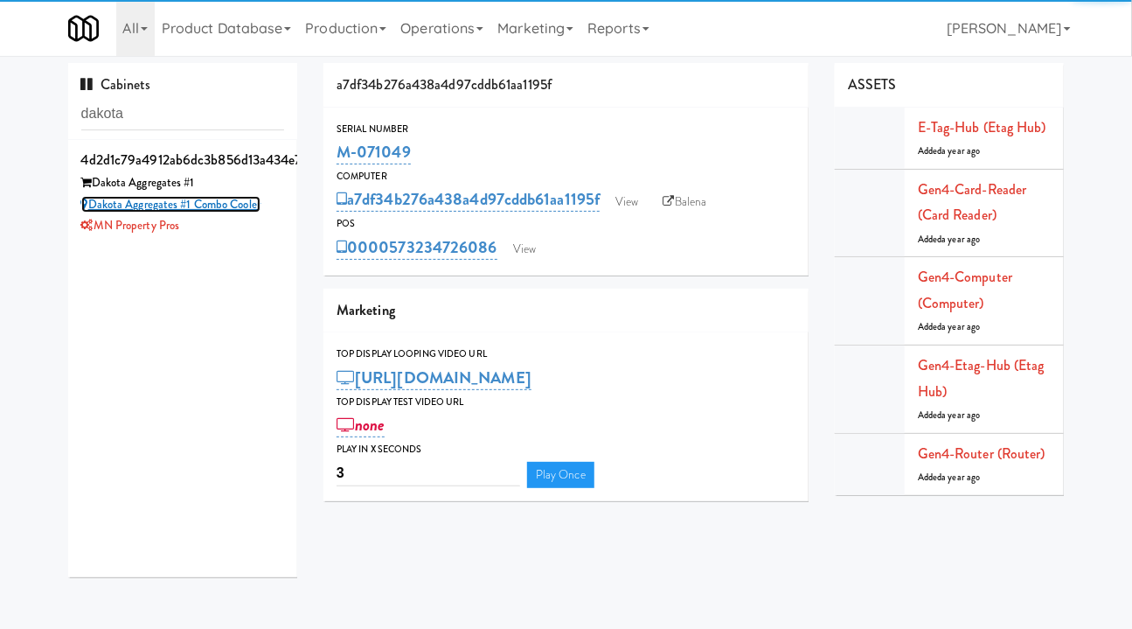
click at [240, 210] on link "Dakota Aggregates #1 Combo Cooler" at bounding box center [170, 204] width 179 height 17
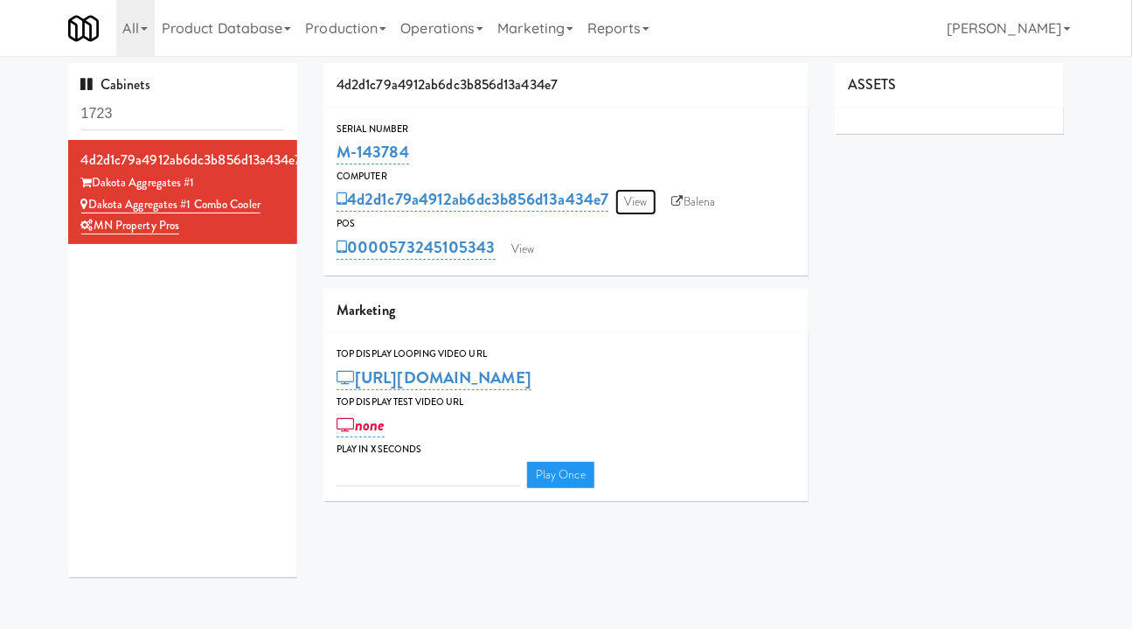
click at [646, 200] on link "View" at bounding box center [635, 202] width 40 height 26
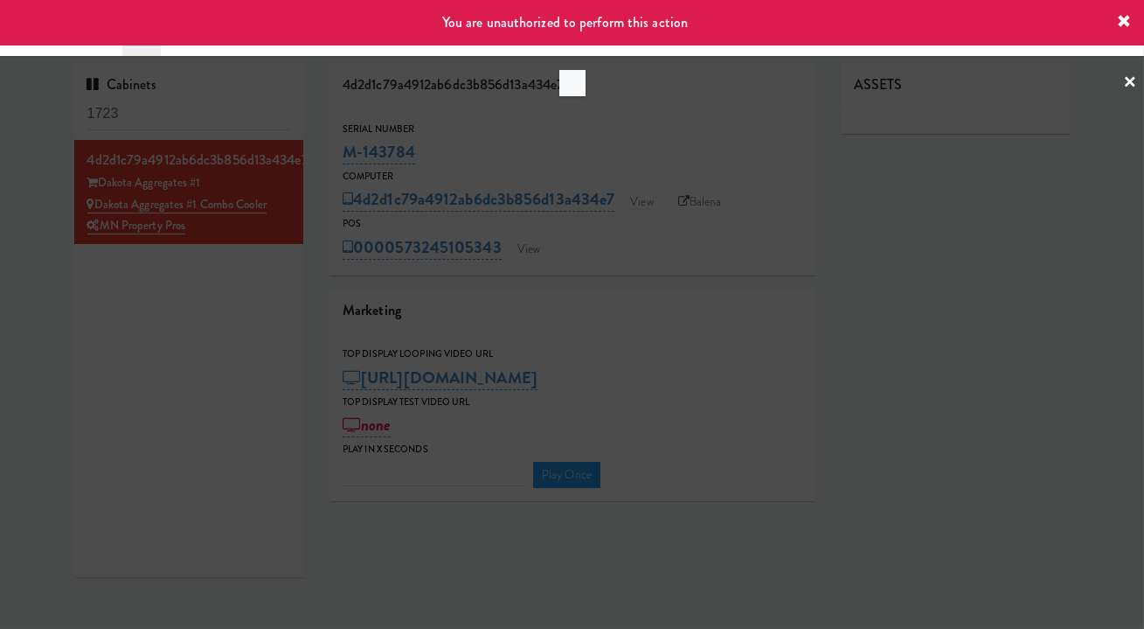
click at [943, 219] on div at bounding box center [572, 314] width 1144 height 629
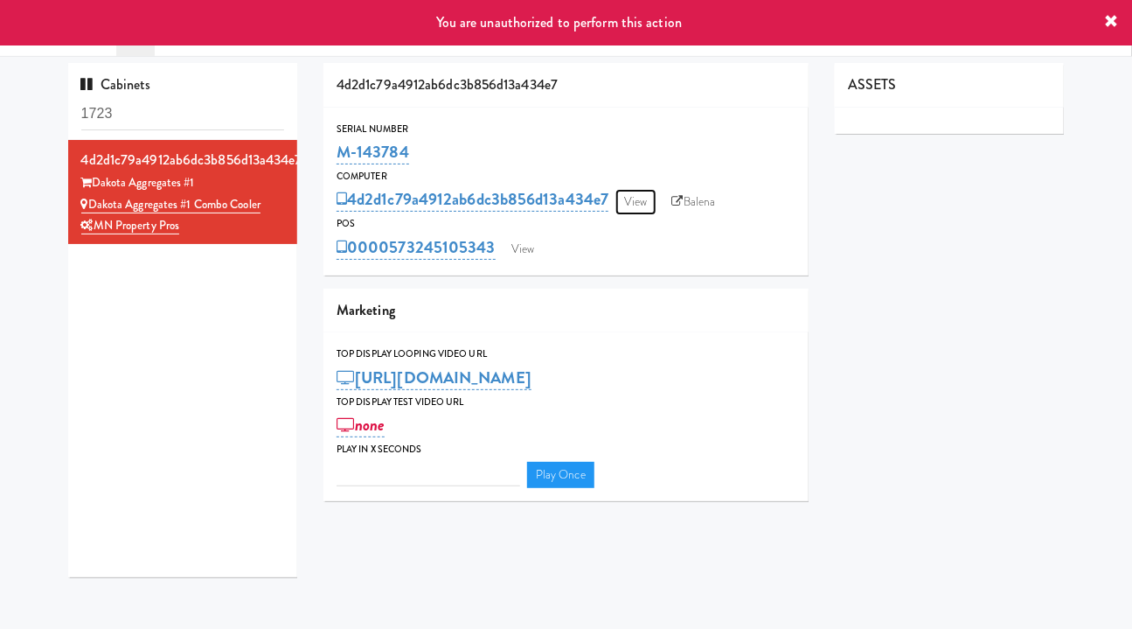
click at [643, 205] on link "View" at bounding box center [635, 202] width 40 height 26
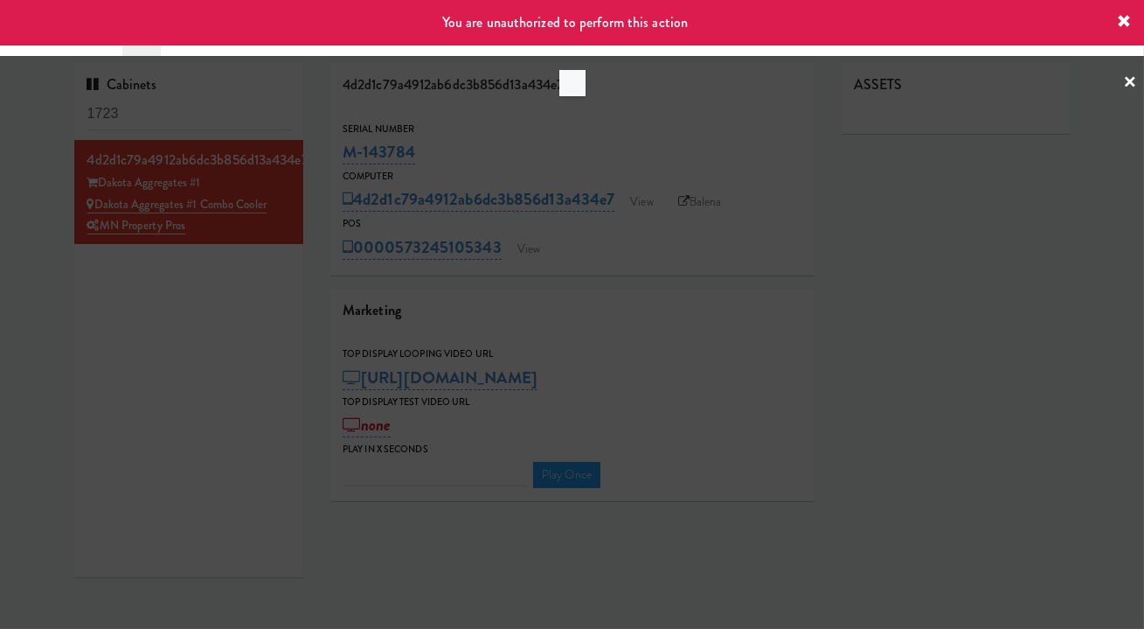
click at [1128, 23] on icon at bounding box center [1124, 22] width 14 height 14
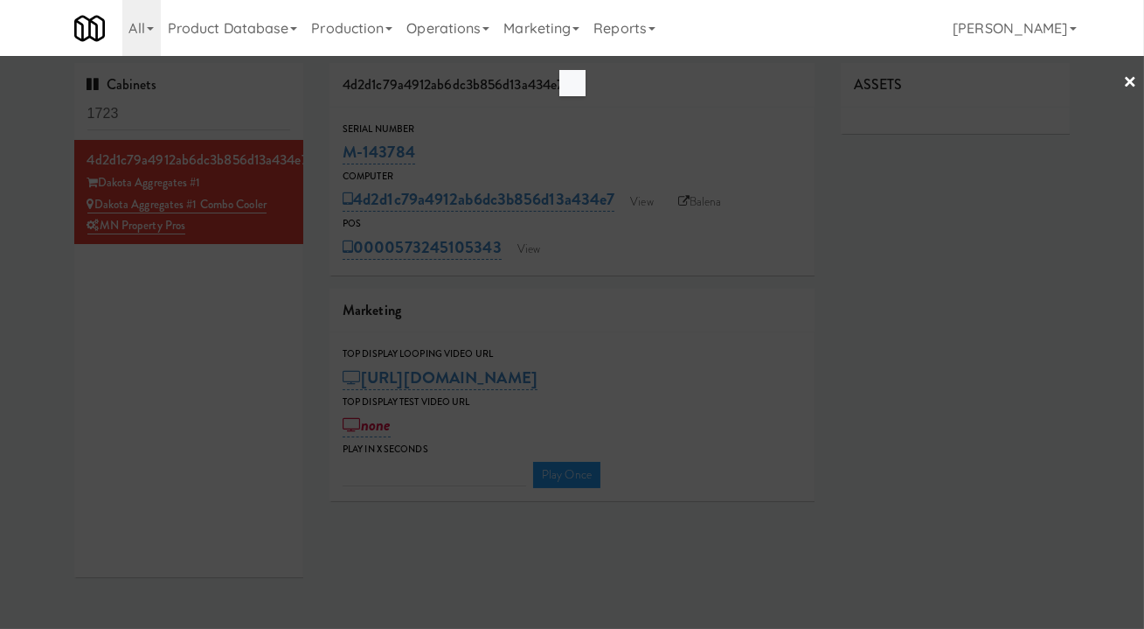
type input "3"
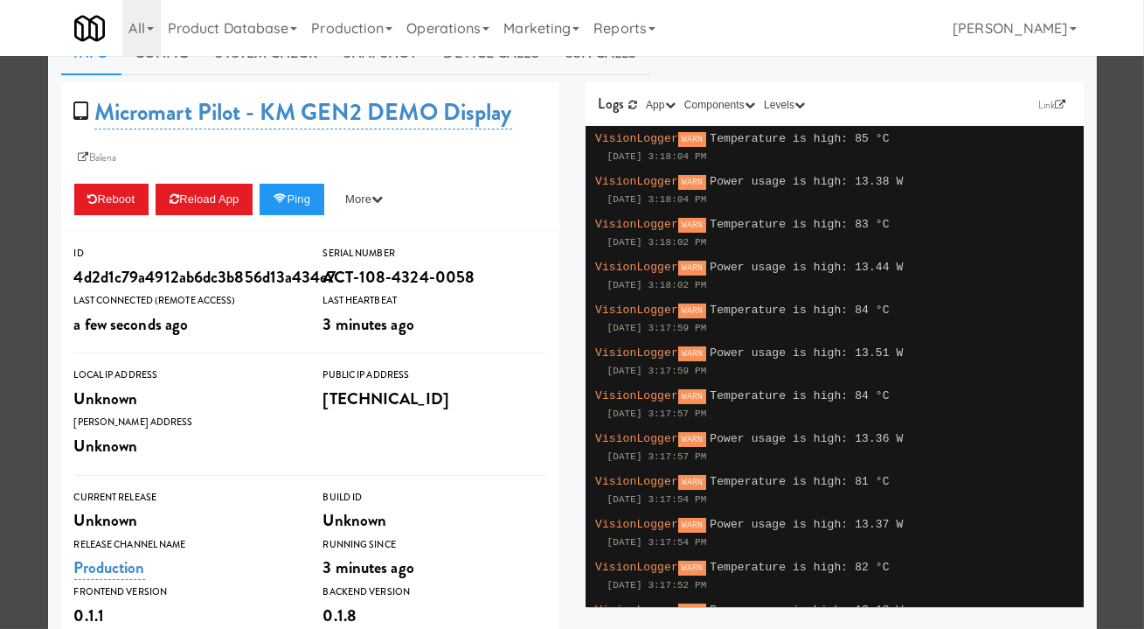
scroll to position [365, 0]
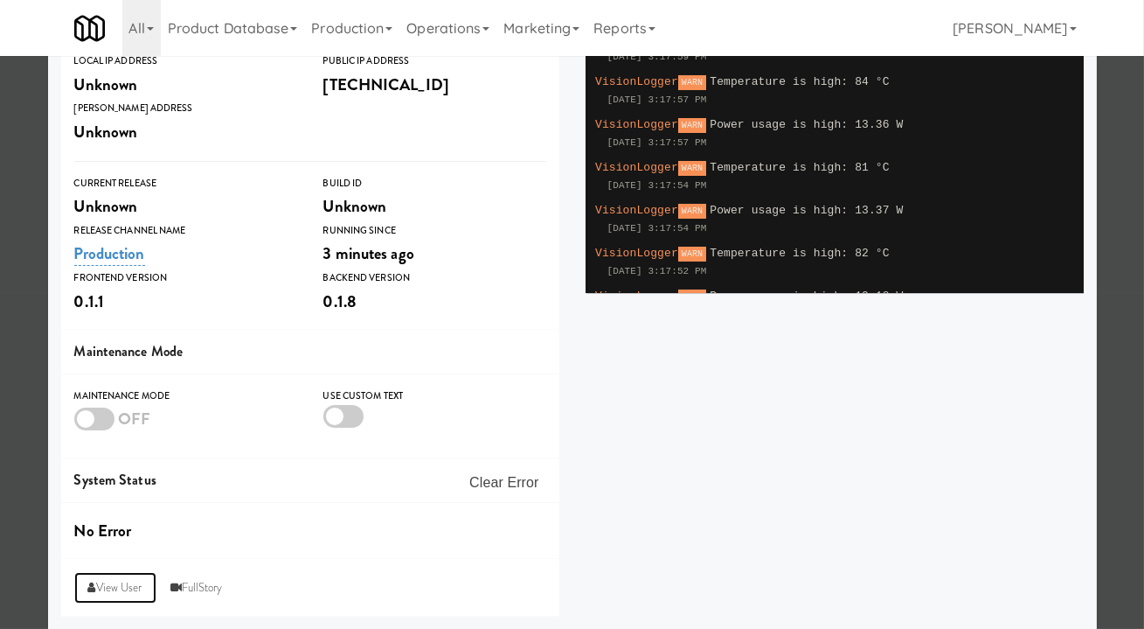
click at [122, 589] on link "View User" at bounding box center [115, 587] width 82 height 31
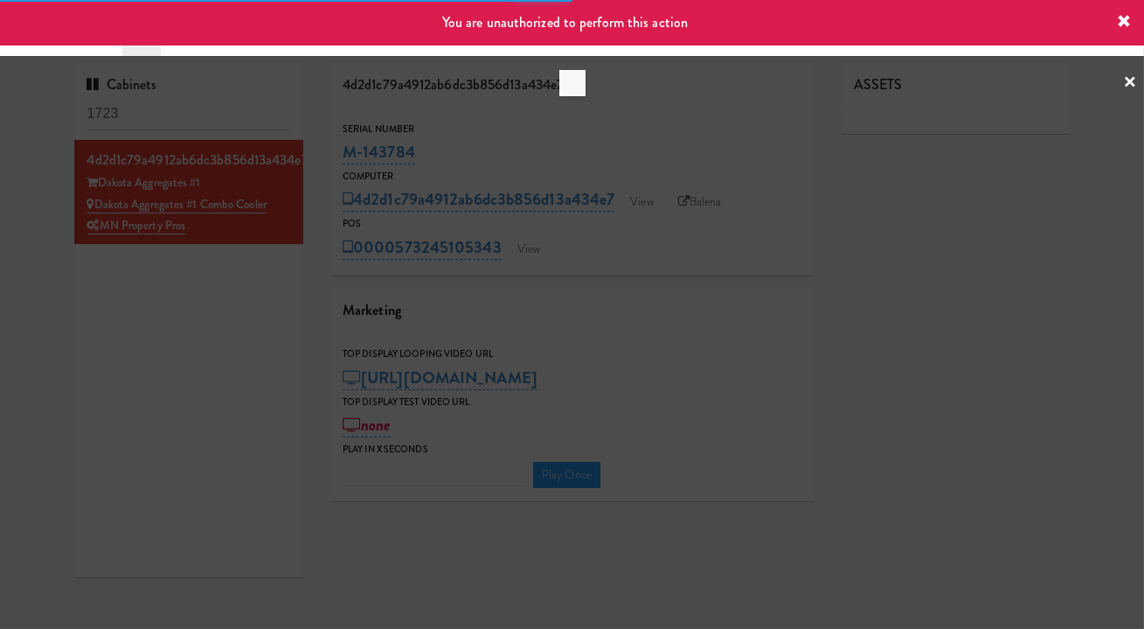
type input "3"
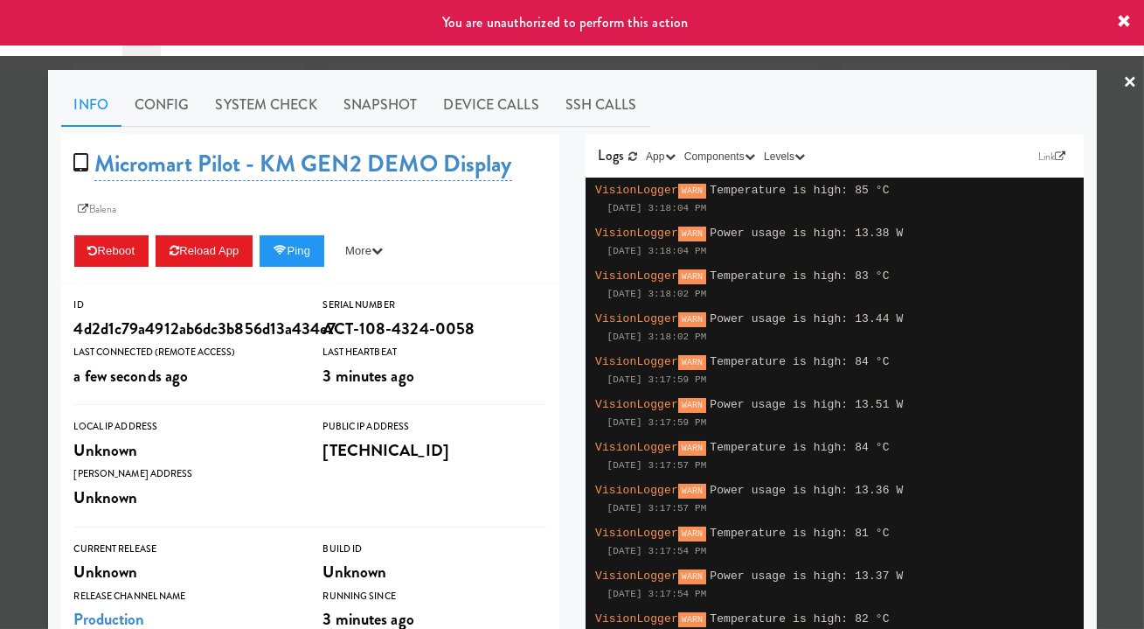
click at [5, 233] on div at bounding box center [572, 314] width 1144 height 629
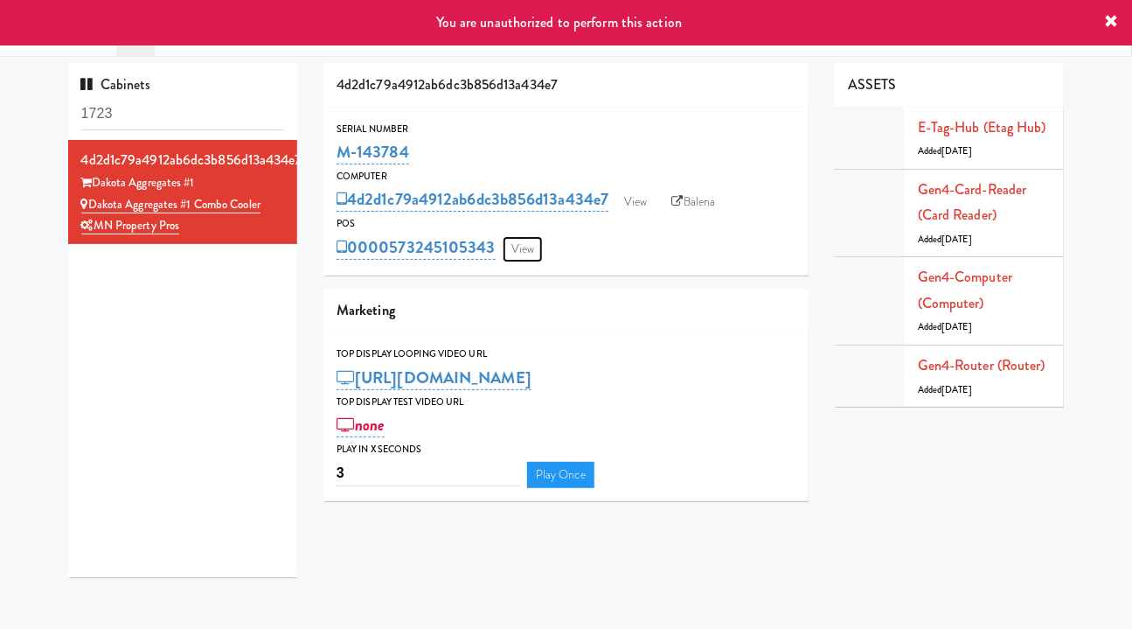
click at [532, 243] on link "View" at bounding box center [523, 249] width 40 height 26
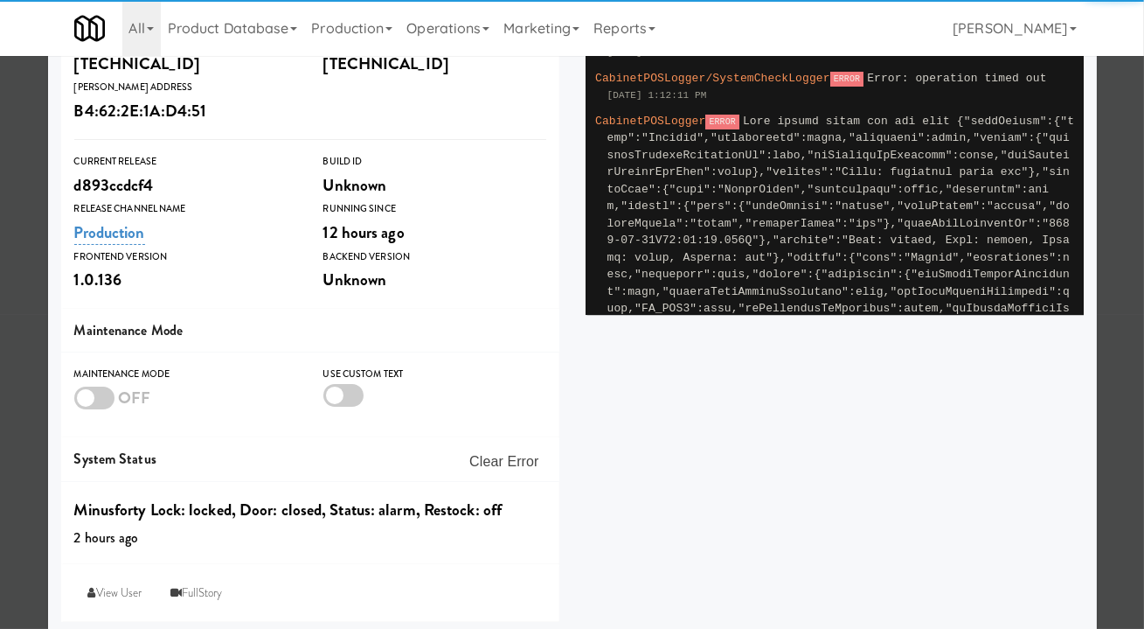
scroll to position [349, 0]
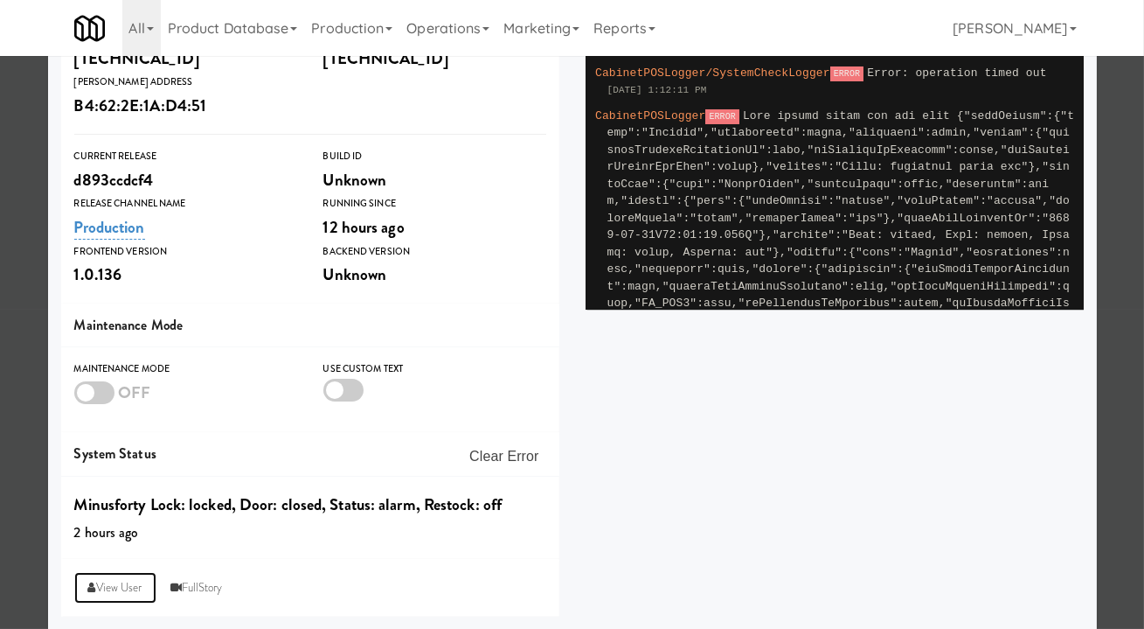
click at [108, 588] on link "View User" at bounding box center [115, 587] width 82 height 31
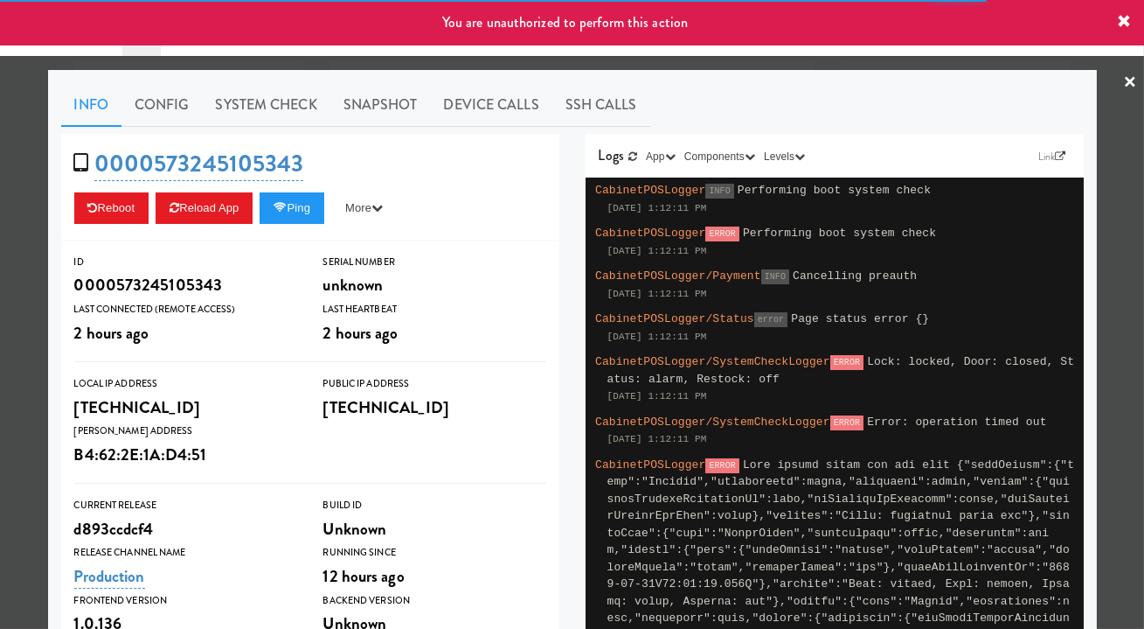
type input "3"
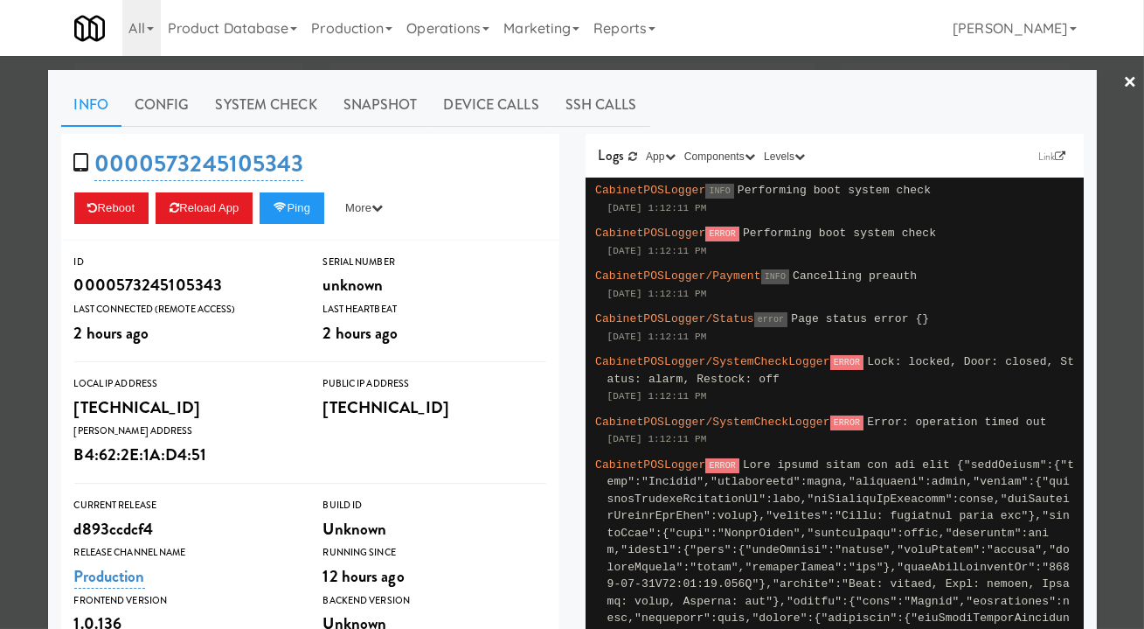
click at [599, 62] on div at bounding box center [572, 314] width 1144 height 629
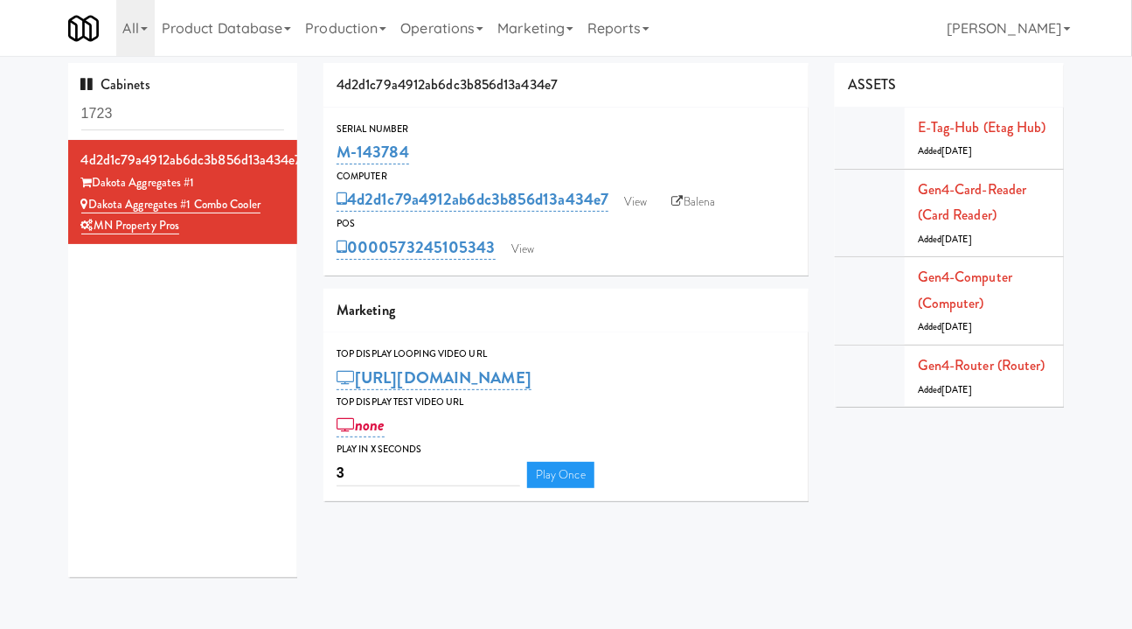
drag, startPoint x: 446, startPoint y: 150, endPoint x: 307, endPoint y: 163, distance: 139.5
click at [307, 163] on div "Cabinets 1723 4d2d1c79a4912ab6dc3b856d13a434e7 Dakota Aggregates #1 Dakota Aggr…" at bounding box center [566, 326] width 1023 height 527
click at [463, 142] on div "M-143784" at bounding box center [566, 152] width 459 height 30
drag, startPoint x: 432, startPoint y: 151, endPoint x: 371, endPoint y: 145, distance: 61.5
click at [328, 152] on div "Serial Number M-143784" at bounding box center [565, 144] width 485 height 47
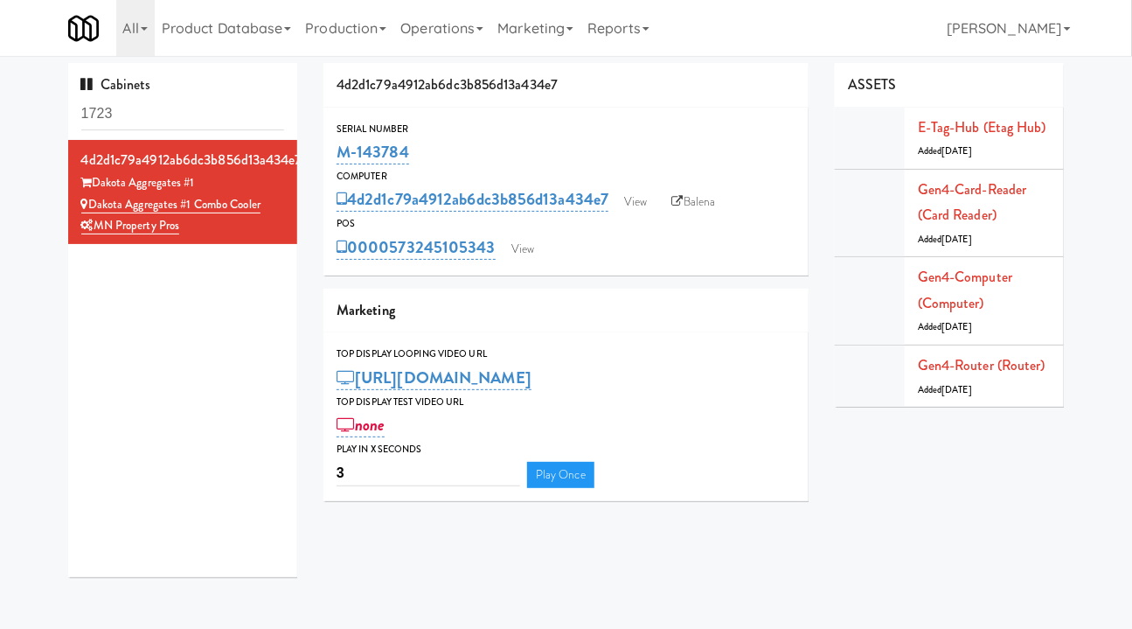
copy link "M-143784"
click at [520, 250] on link "View" at bounding box center [523, 249] width 40 height 26
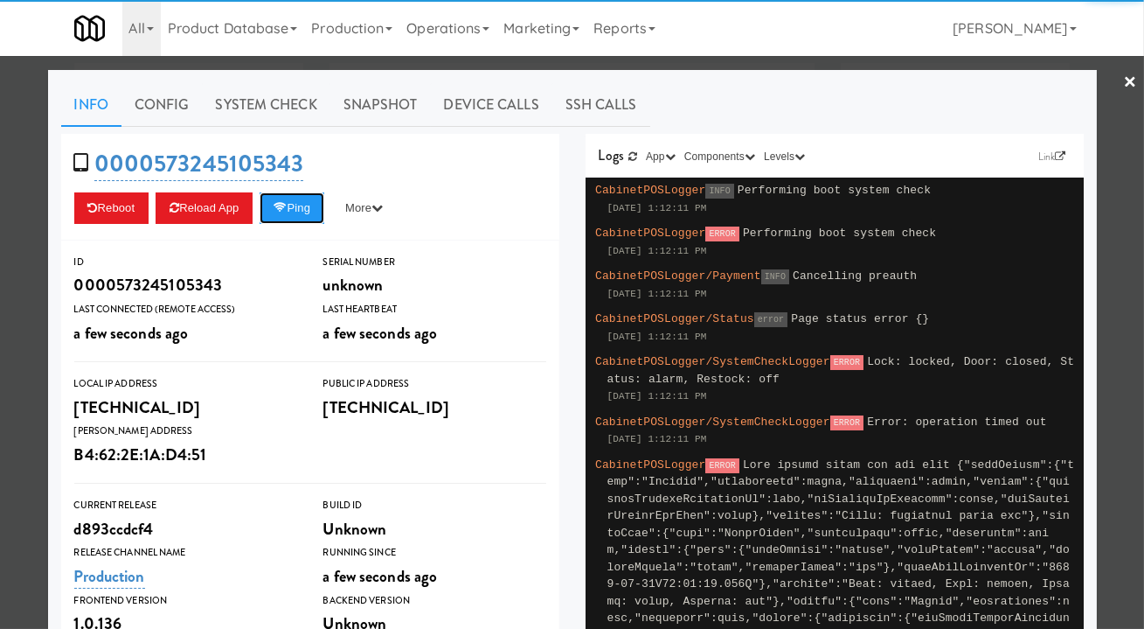
click at [288, 210] on button "Ping" at bounding box center [292, 207] width 65 height 31
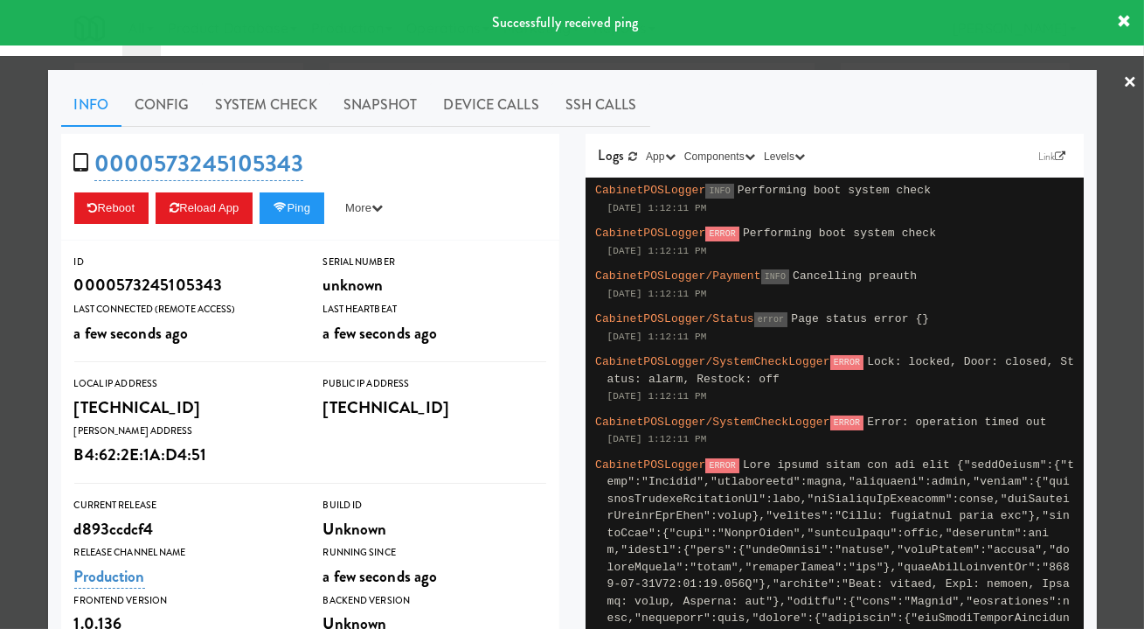
click at [1114, 348] on div at bounding box center [572, 314] width 1144 height 629
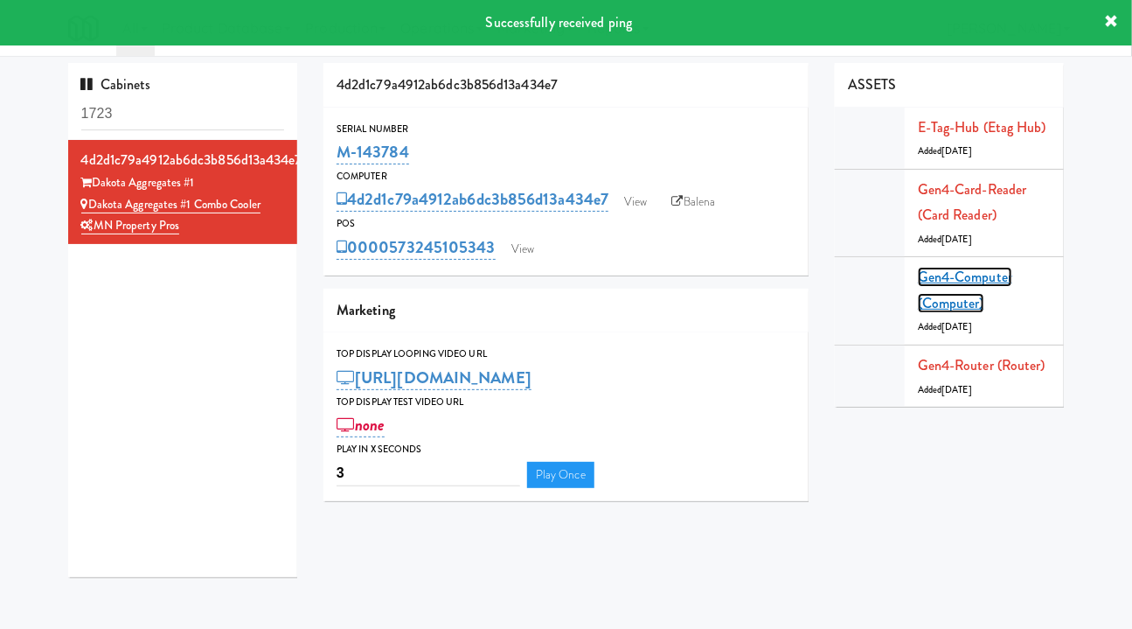
click at [968, 280] on link "Gen4-computer (Computer)" at bounding box center [965, 290] width 94 height 46
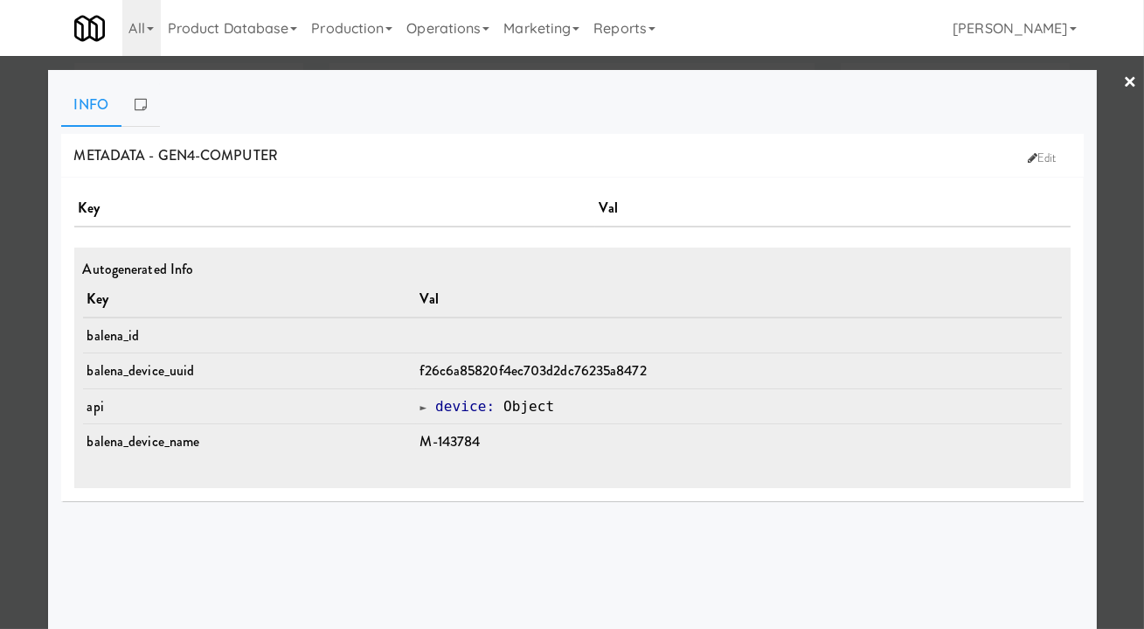
click at [1124, 386] on div at bounding box center [572, 314] width 1144 height 629
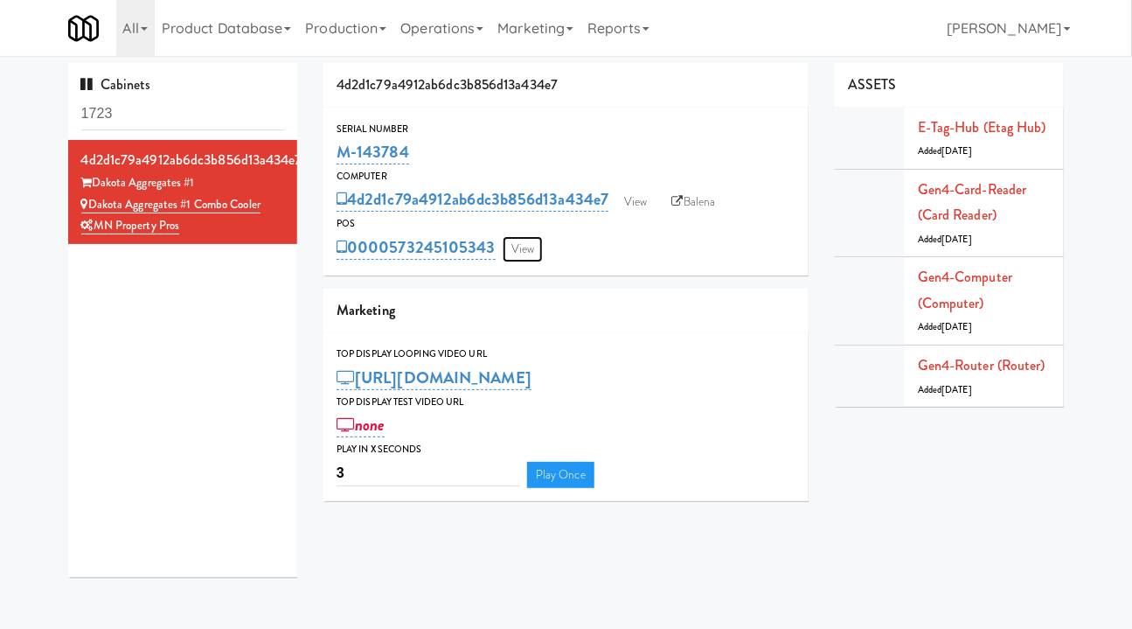
click at [518, 249] on link "View" at bounding box center [523, 249] width 40 height 26
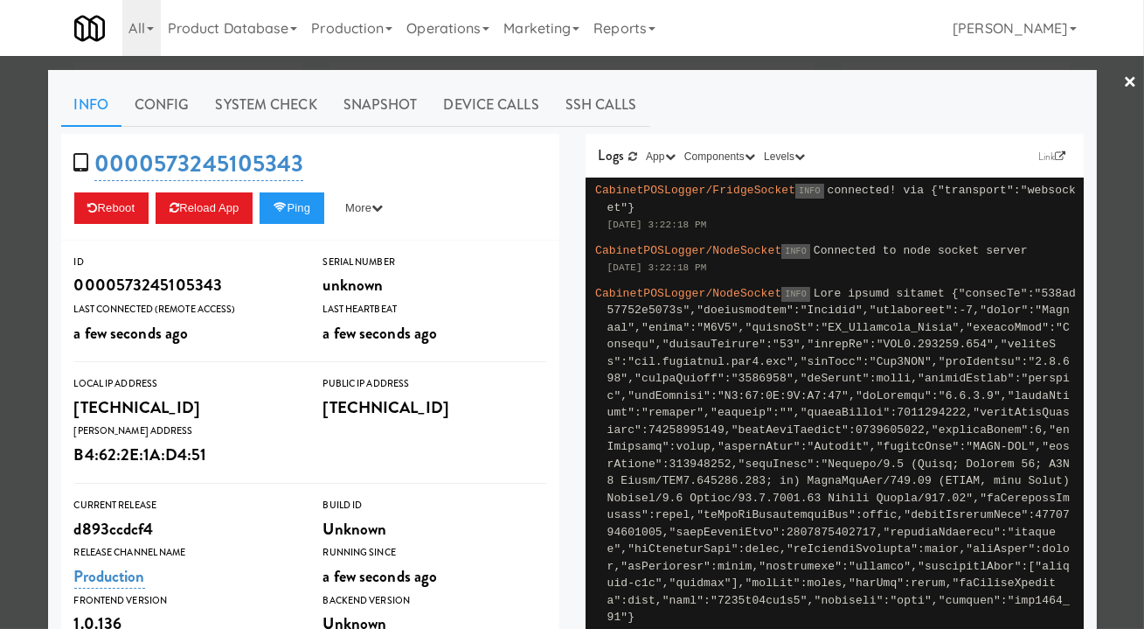
click at [215, 107] on link "System Check" at bounding box center [267, 105] width 128 height 44
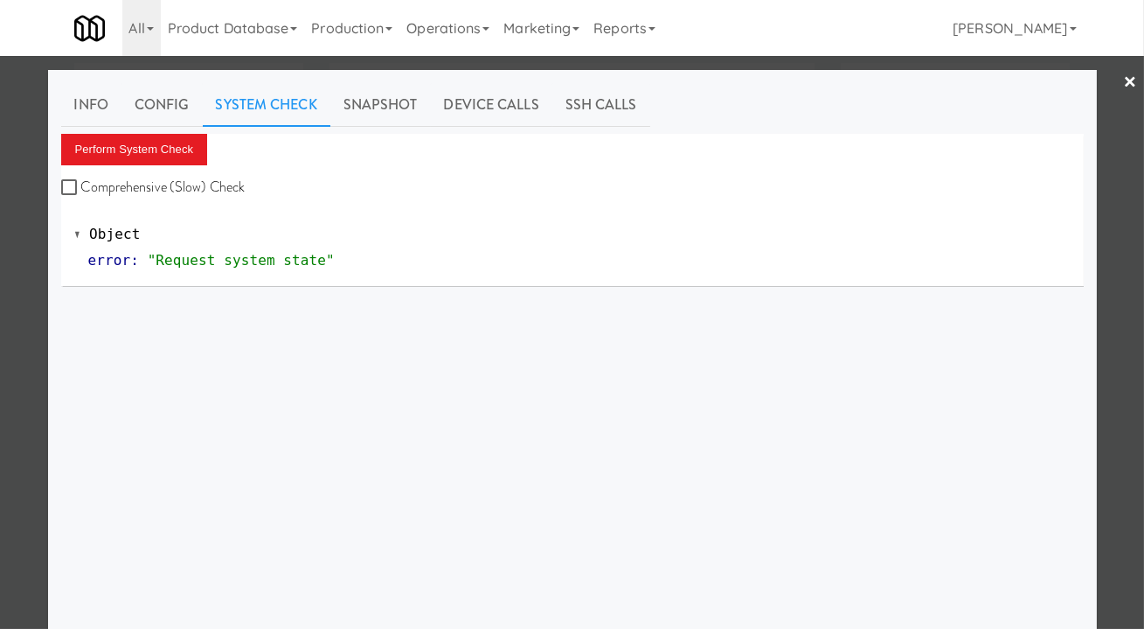
click at [179, 192] on label "Comprehensive (Slow) Check" at bounding box center [153, 187] width 184 height 26
click at [81, 192] on input "Comprehensive (Slow) Check" at bounding box center [71, 188] width 20 height 14
checkbox input "true"
click at [156, 143] on button "Perform System Check" at bounding box center [134, 149] width 147 height 31
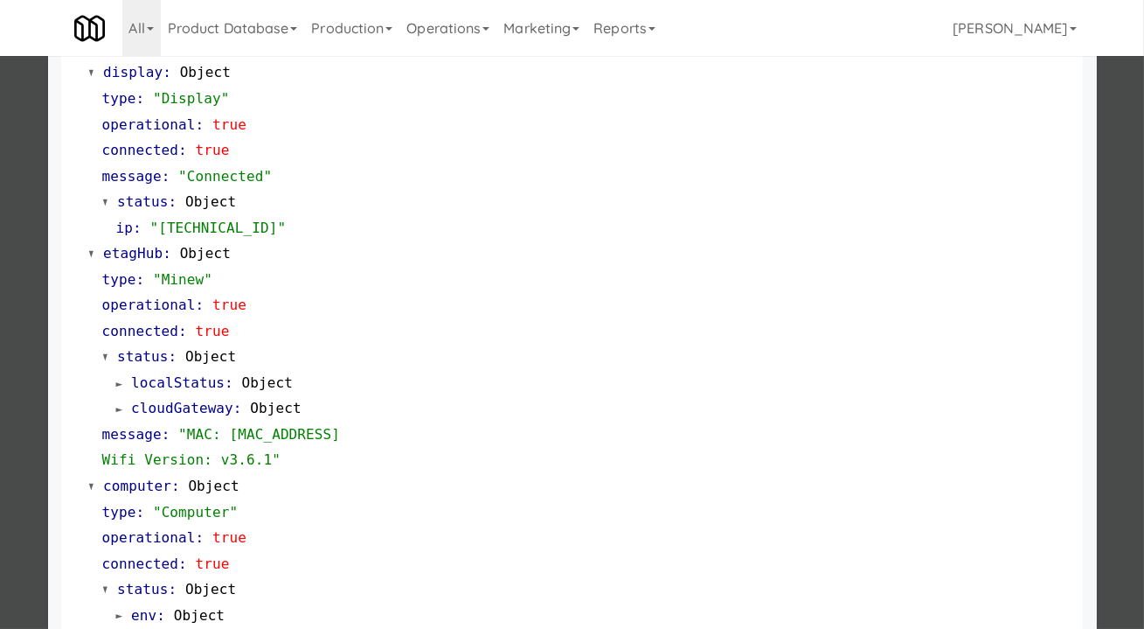
scroll to position [1350, 0]
click at [1117, 309] on div at bounding box center [572, 314] width 1144 height 629
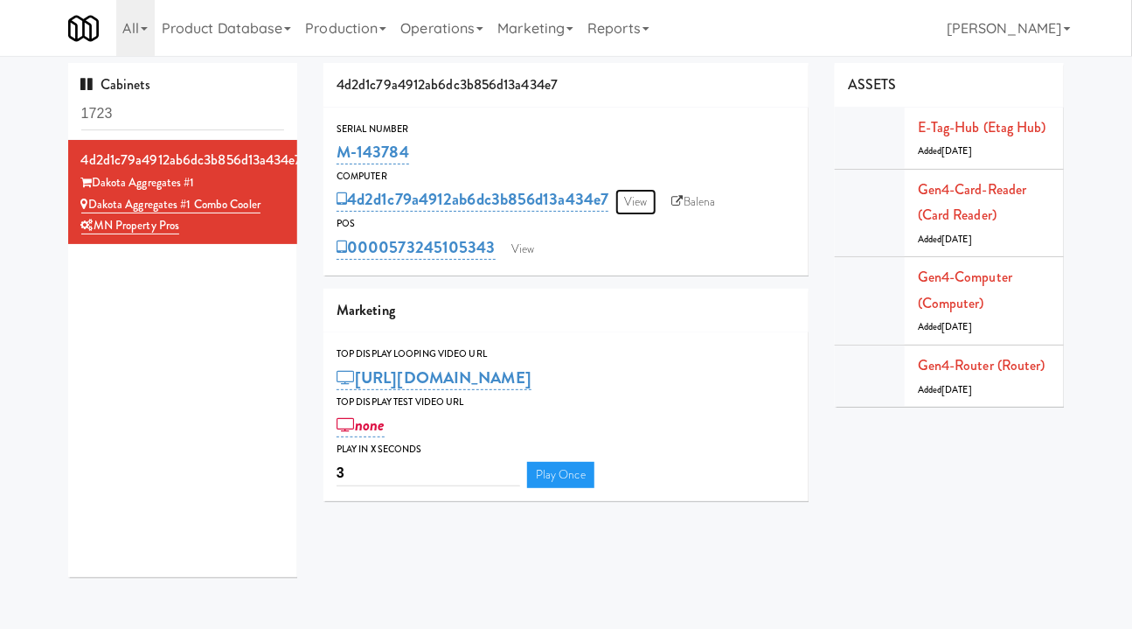
click at [645, 205] on link "View" at bounding box center [635, 202] width 40 height 26
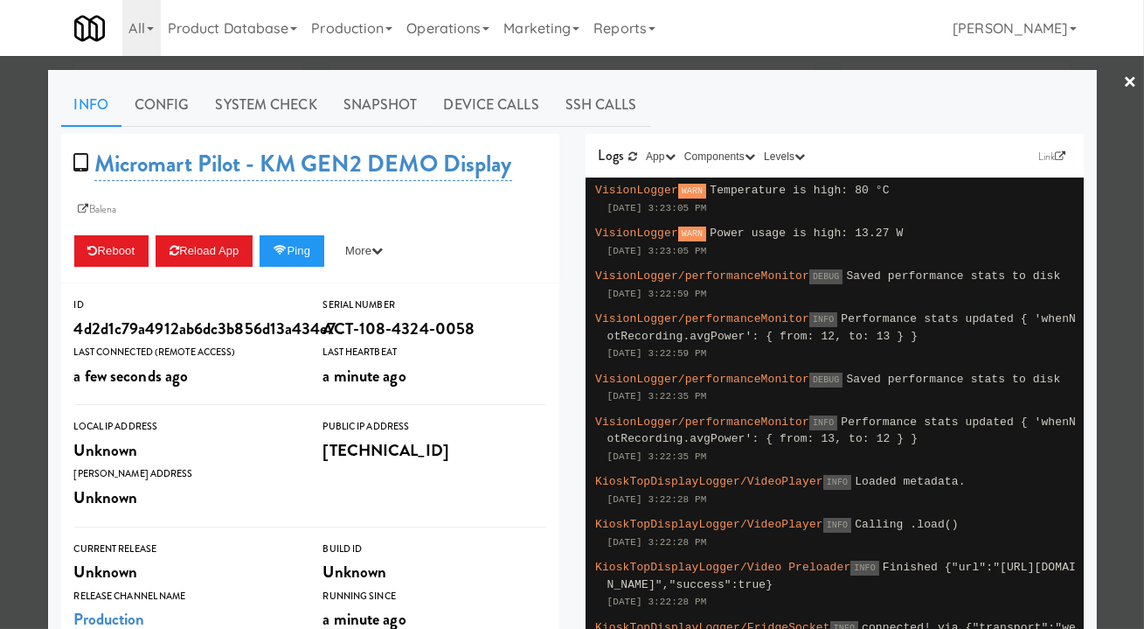
click at [466, 97] on link "Device Calls" at bounding box center [492, 105] width 122 height 44
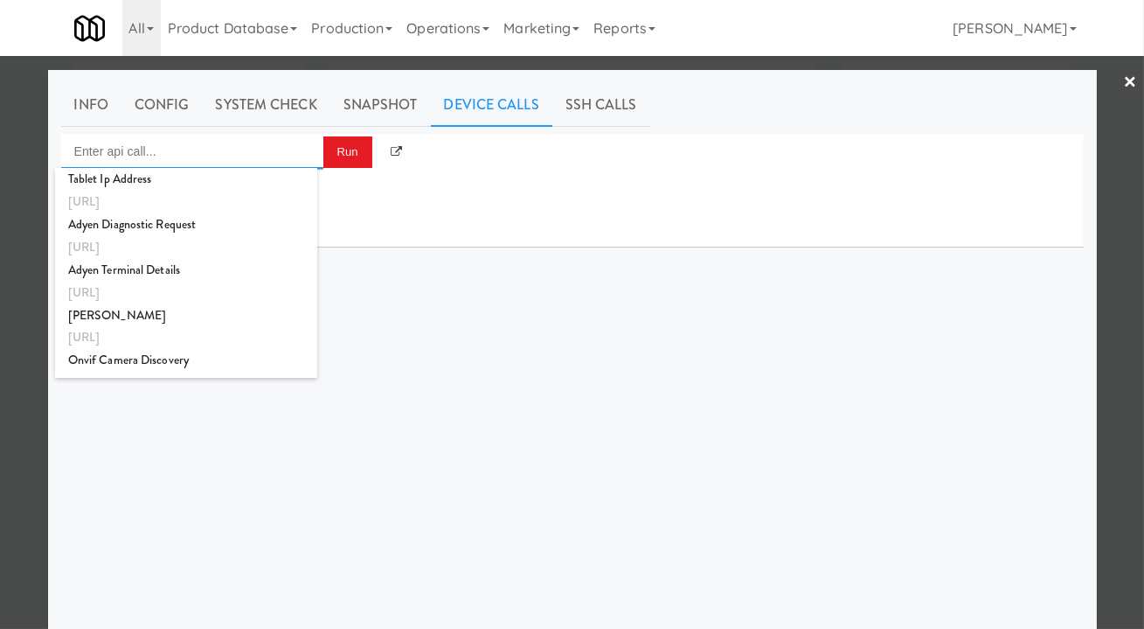
click at [226, 138] on input "Enter api call..." at bounding box center [192, 151] width 262 height 35
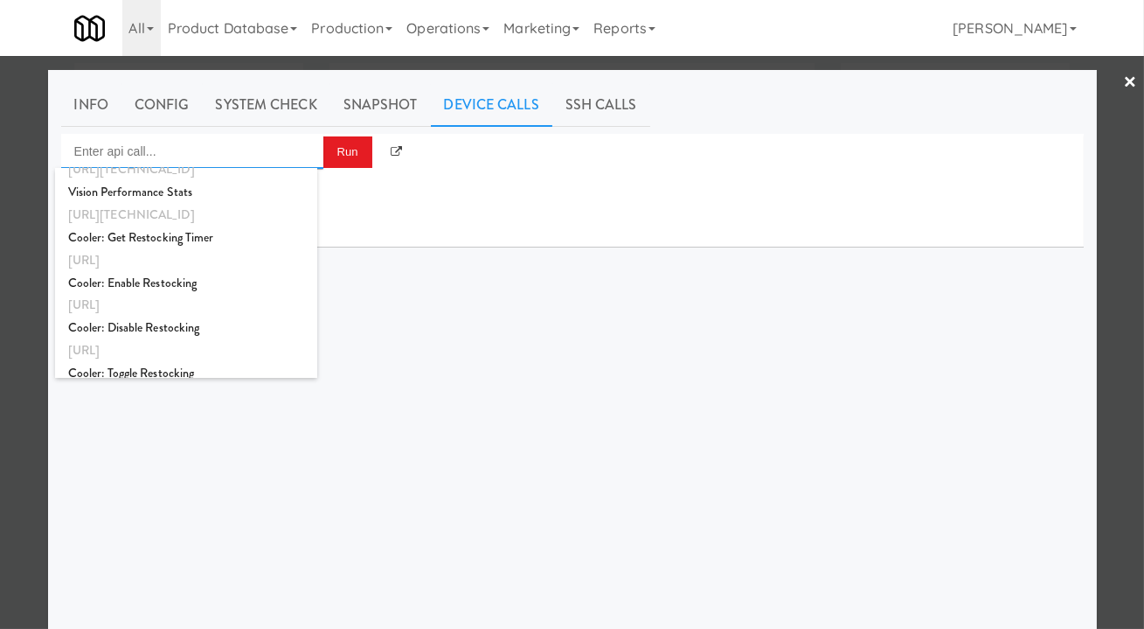
scroll to position [714, 0]
click at [219, 196] on div "Vision Performance Stats" at bounding box center [186, 191] width 236 height 23
type input "Vision Performance Stats"
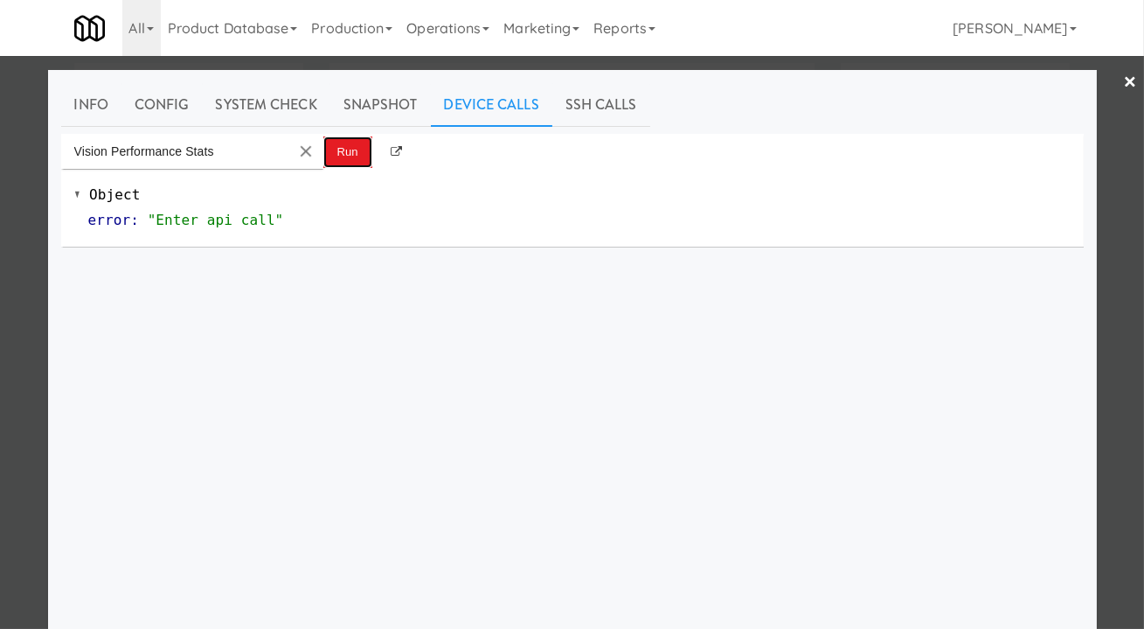
click at [343, 159] on button "Run" at bounding box center [347, 151] width 49 height 31
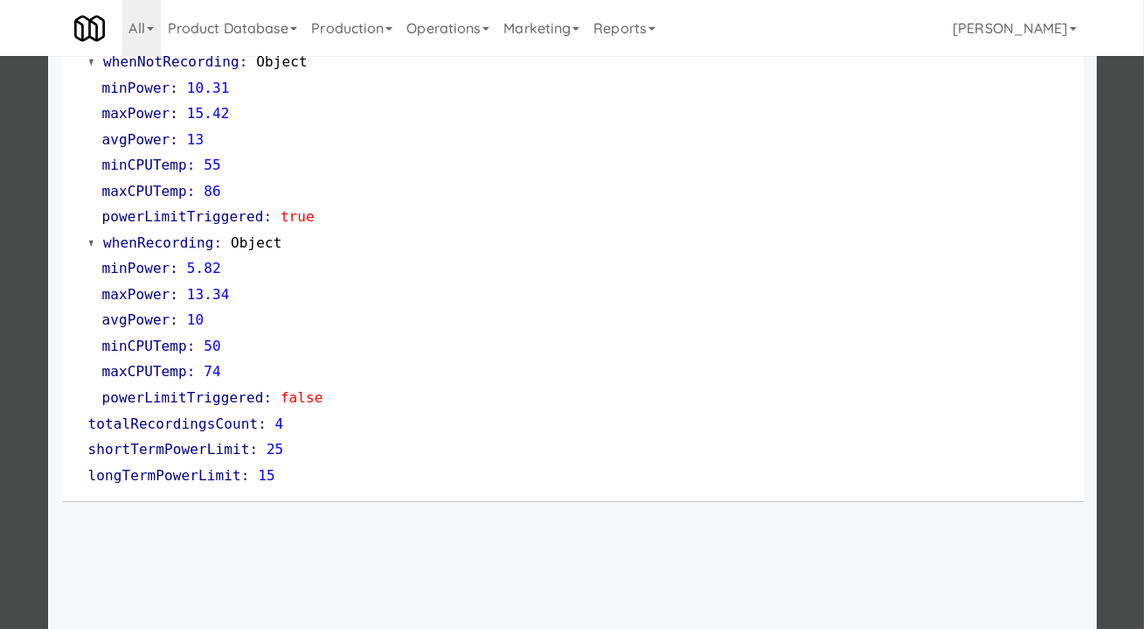
scroll to position [158, 0]
click at [1116, 289] on div at bounding box center [572, 314] width 1144 height 629
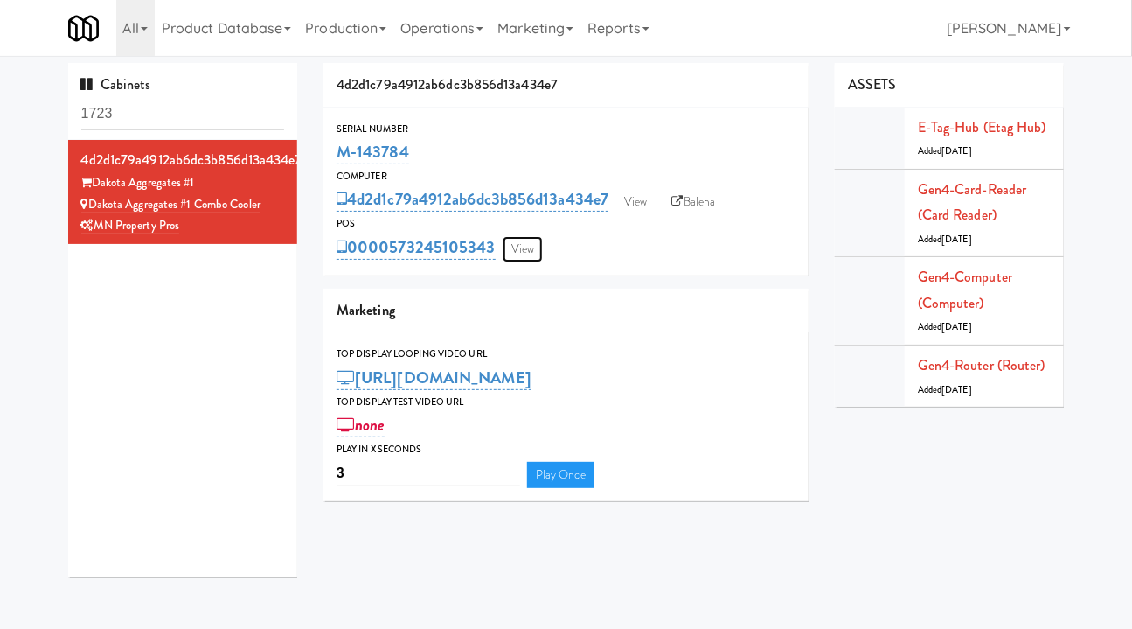
click at [529, 252] on link "View" at bounding box center [523, 249] width 40 height 26
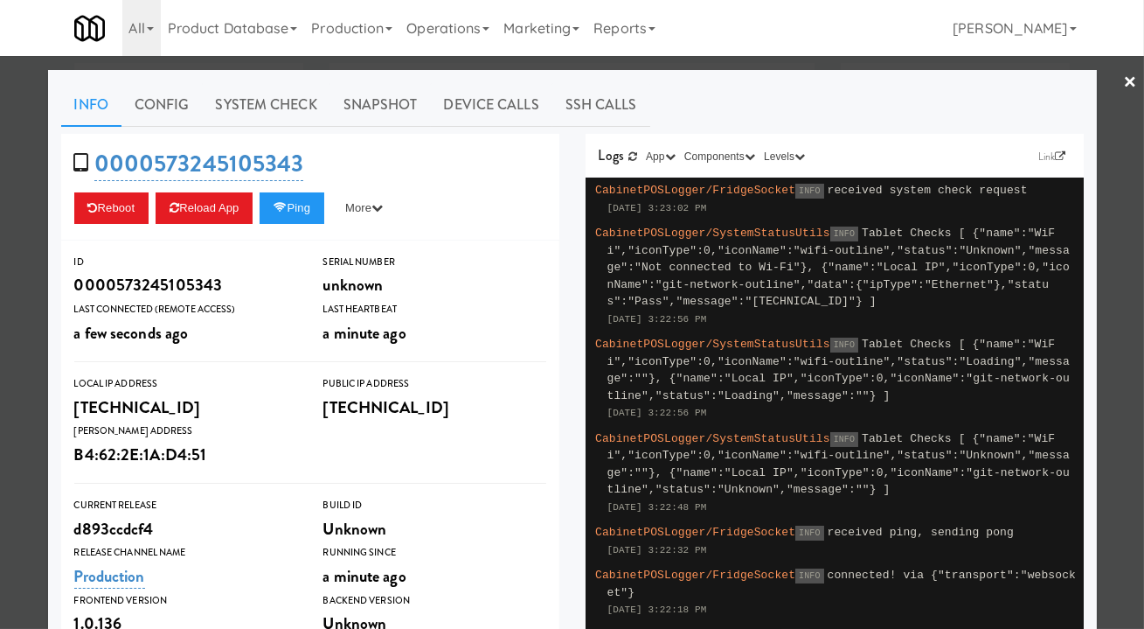
click at [1103, 263] on div at bounding box center [572, 314] width 1144 height 629
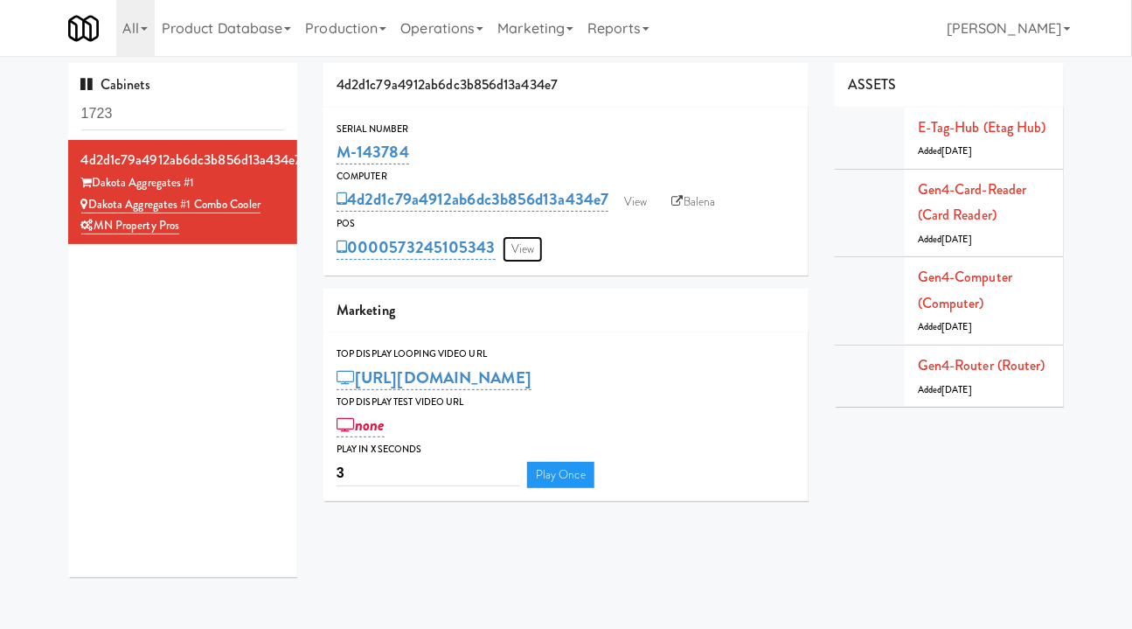
click at [516, 245] on link "View" at bounding box center [523, 249] width 40 height 26
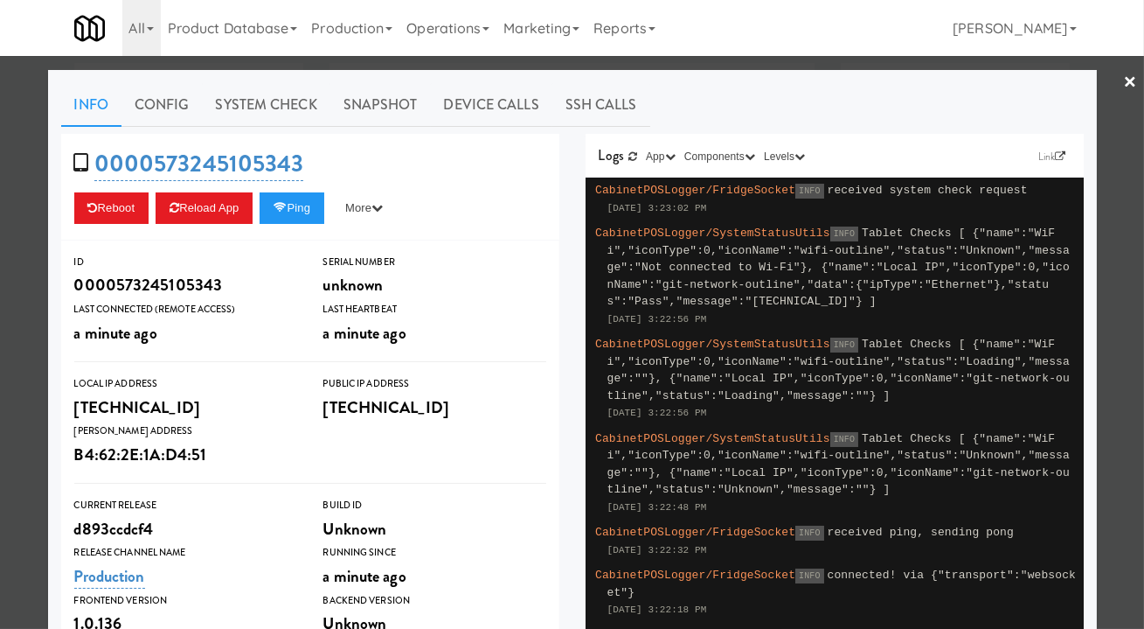
click at [295, 101] on link "System Check" at bounding box center [267, 105] width 128 height 44
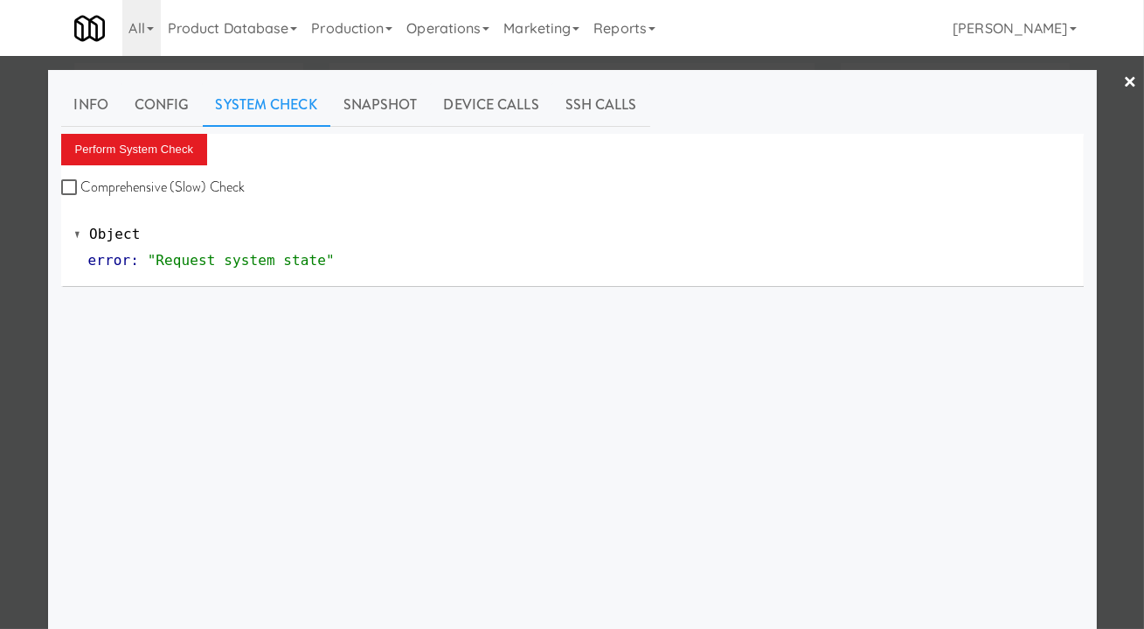
click at [169, 182] on label "Comprehensive (Slow) Check" at bounding box center [153, 187] width 184 height 26
click at [81, 182] on input "Comprehensive (Slow) Check" at bounding box center [71, 188] width 20 height 14
checkbox input "true"
click at [1126, 74] on div at bounding box center [572, 314] width 1144 height 629
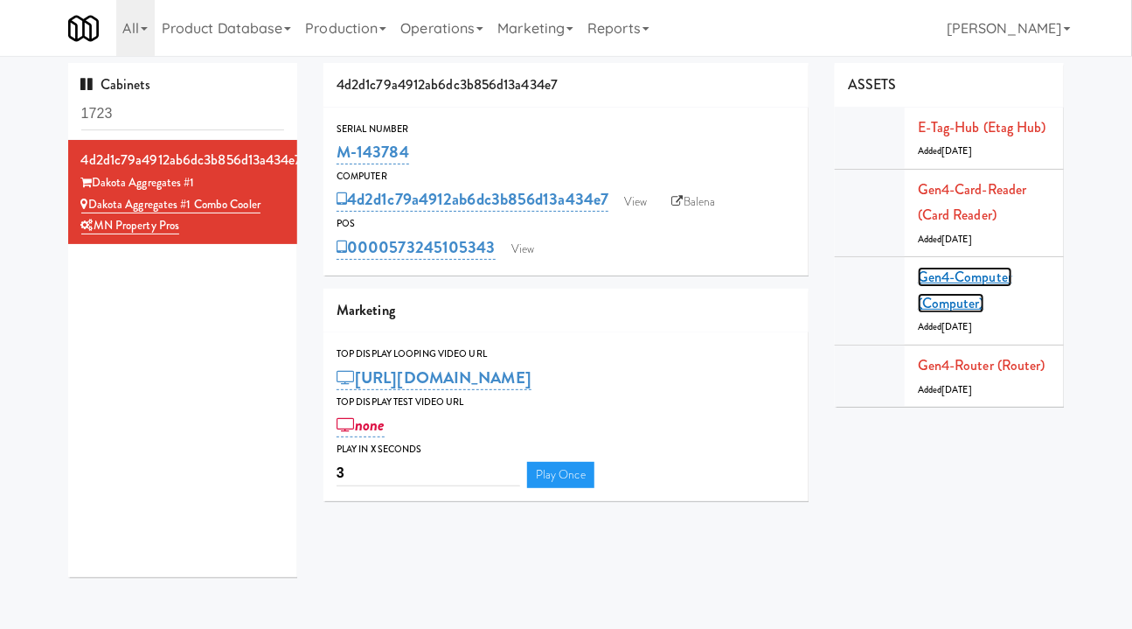
click at [961, 286] on link "Gen4-computer (Computer)" at bounding box center [965, 290] width 94 height 46
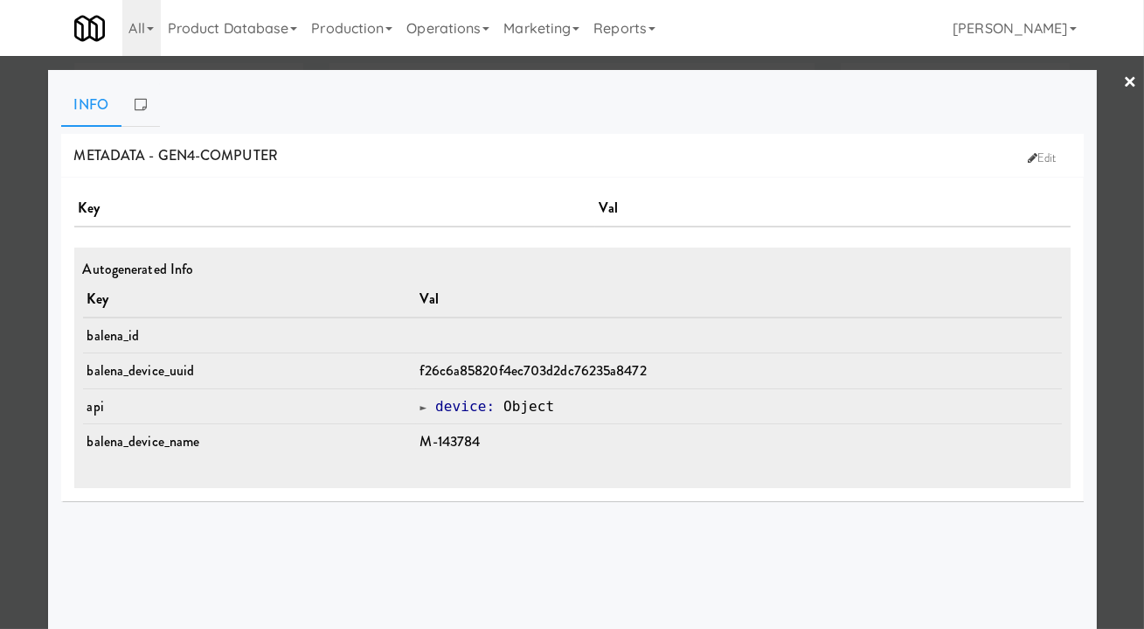
click at [1123, 83] on link "×" at bounding box center [1130, 83] width 14 height 54
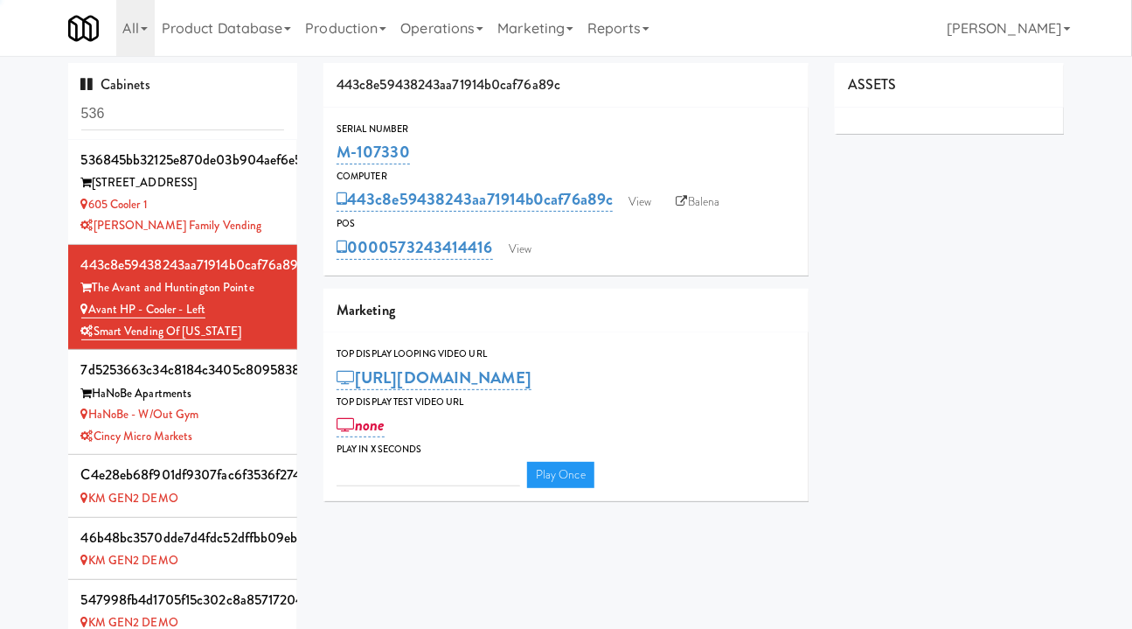
type input "3"
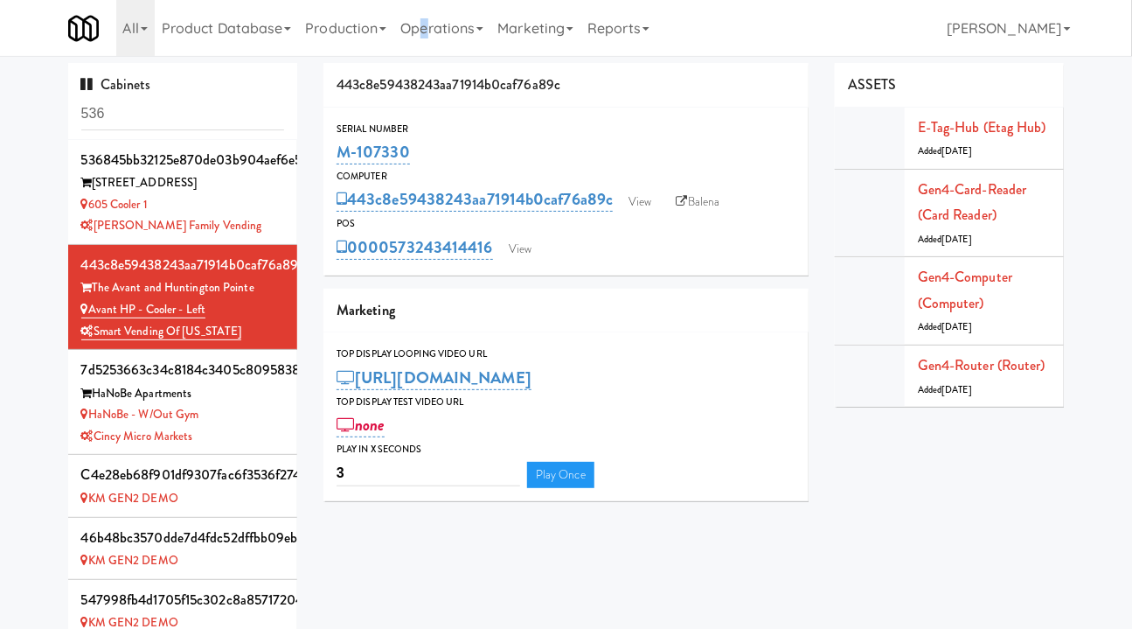
click at [429, 23] on link "Operations" at bounding box center [441, 28] width 97 height 56
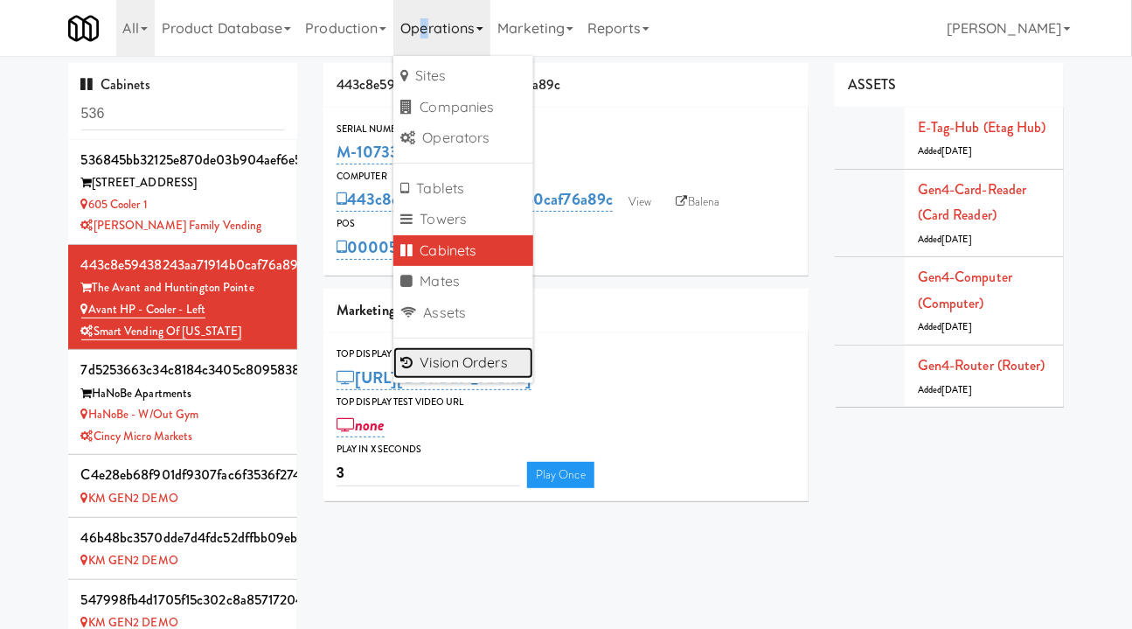
click at [484, 364] on link "Vision Orders" at bounding box center [463, 362] width 140 height 31
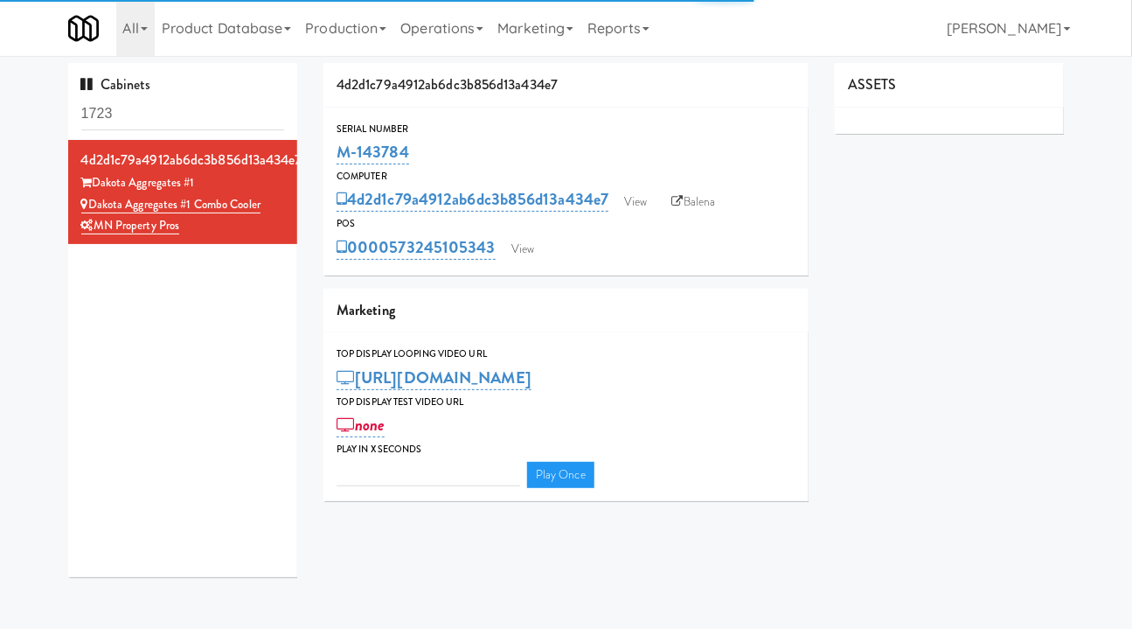
type input "3"
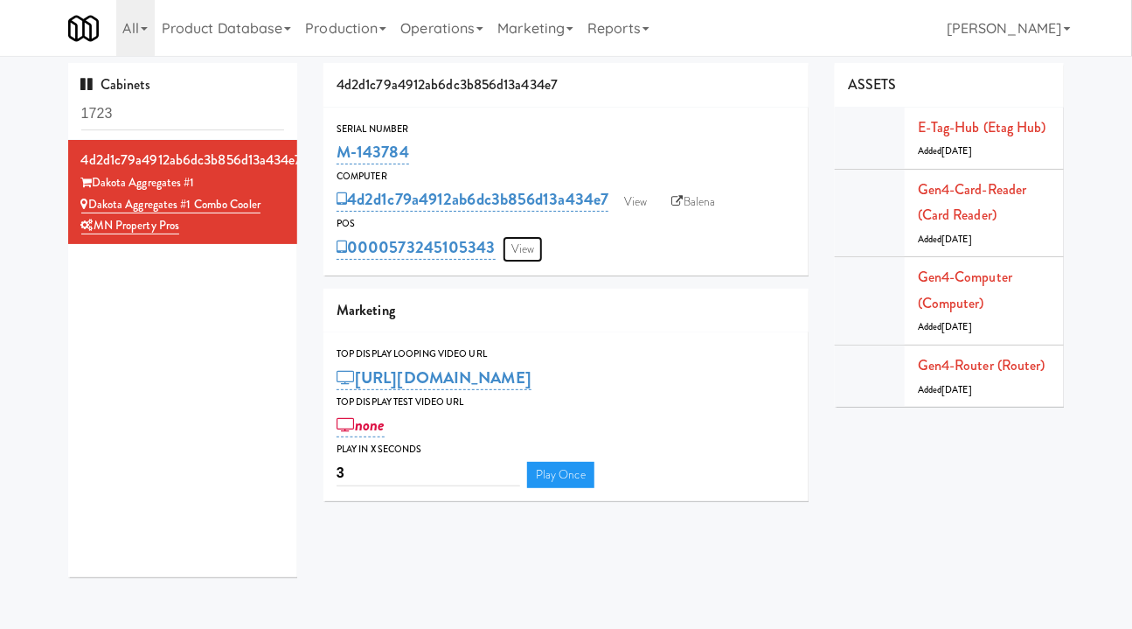
click at [534, 244] on link "View" at bounding box center [523, 249] width 40 height 26
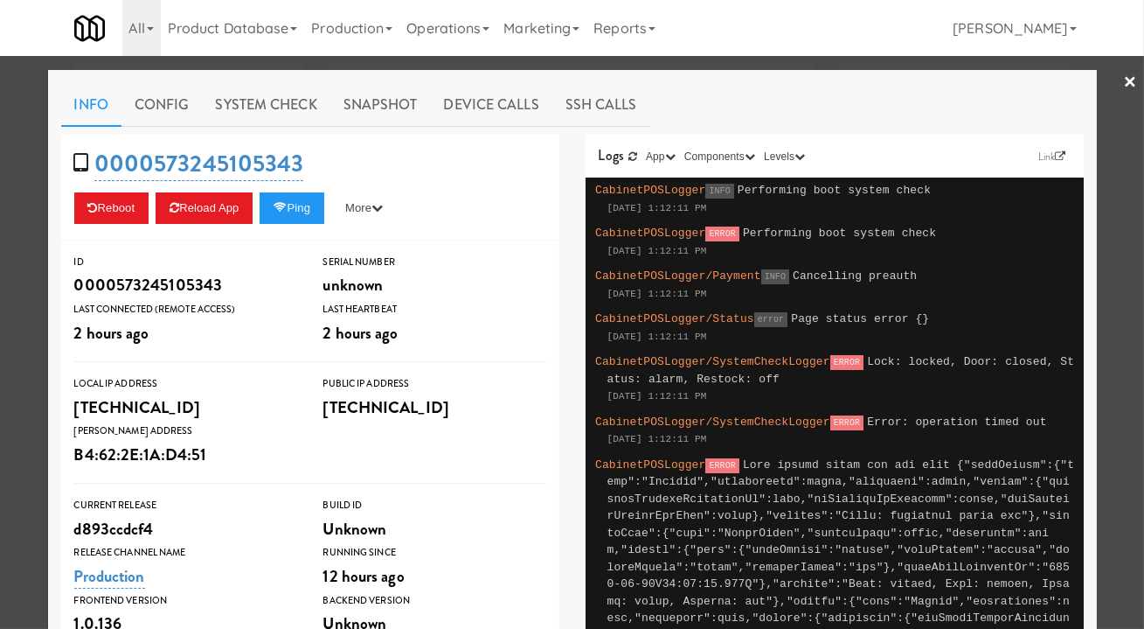
click at [17, 341] on div at bounding box center [572, 314] width 1144 height 629
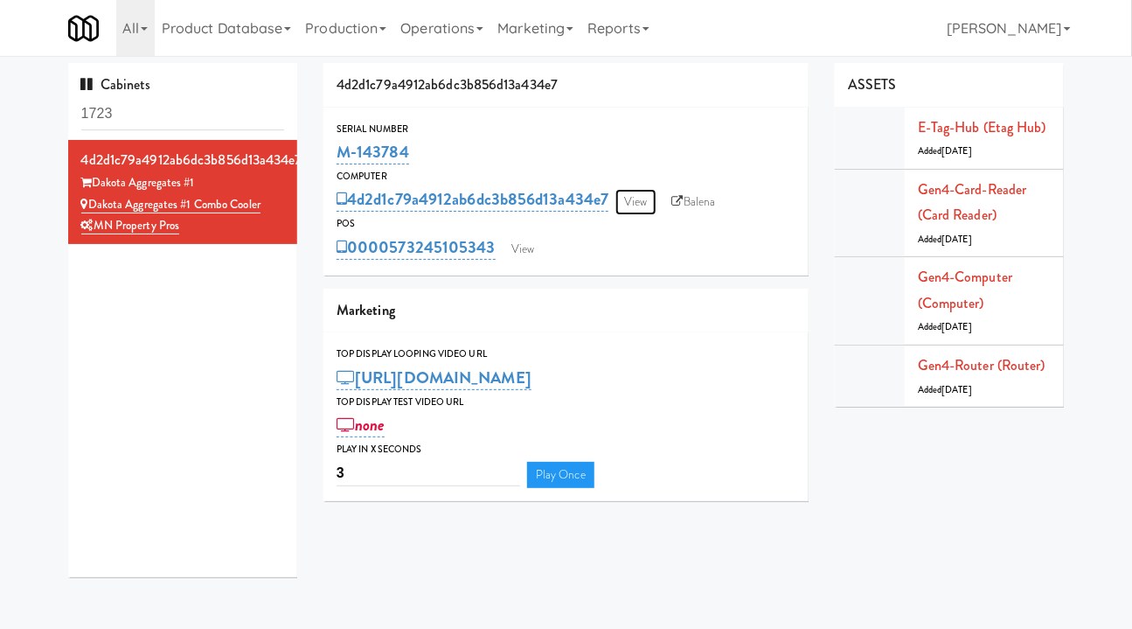
click at [643, 200] on link "View" at bounding box center [635, 202] width 40 height 26
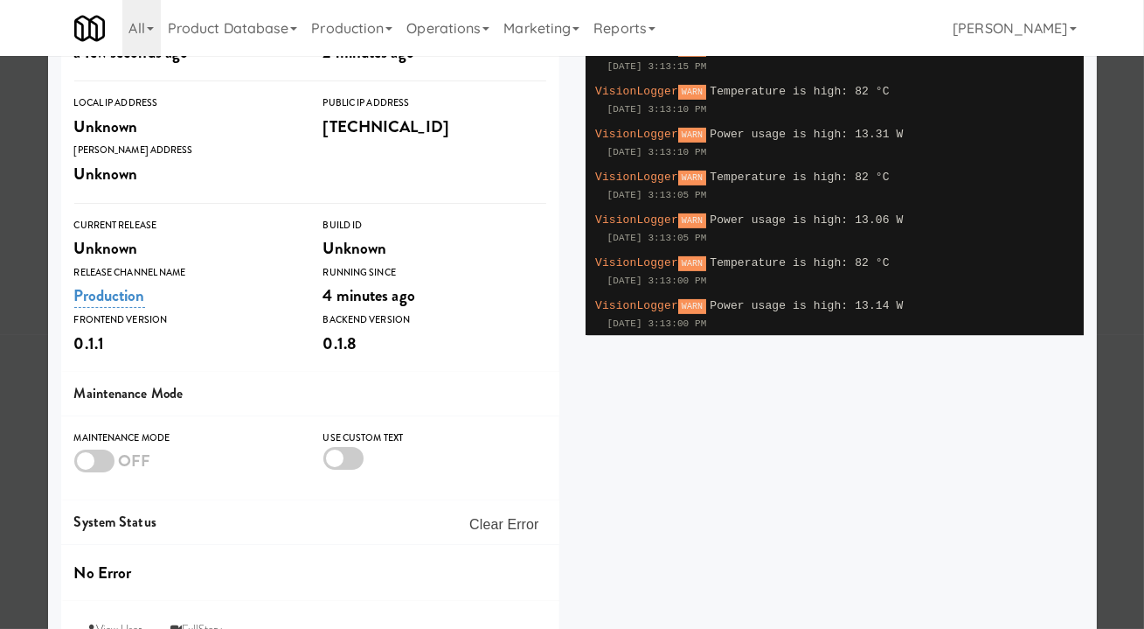
scroll to position [365, 0]
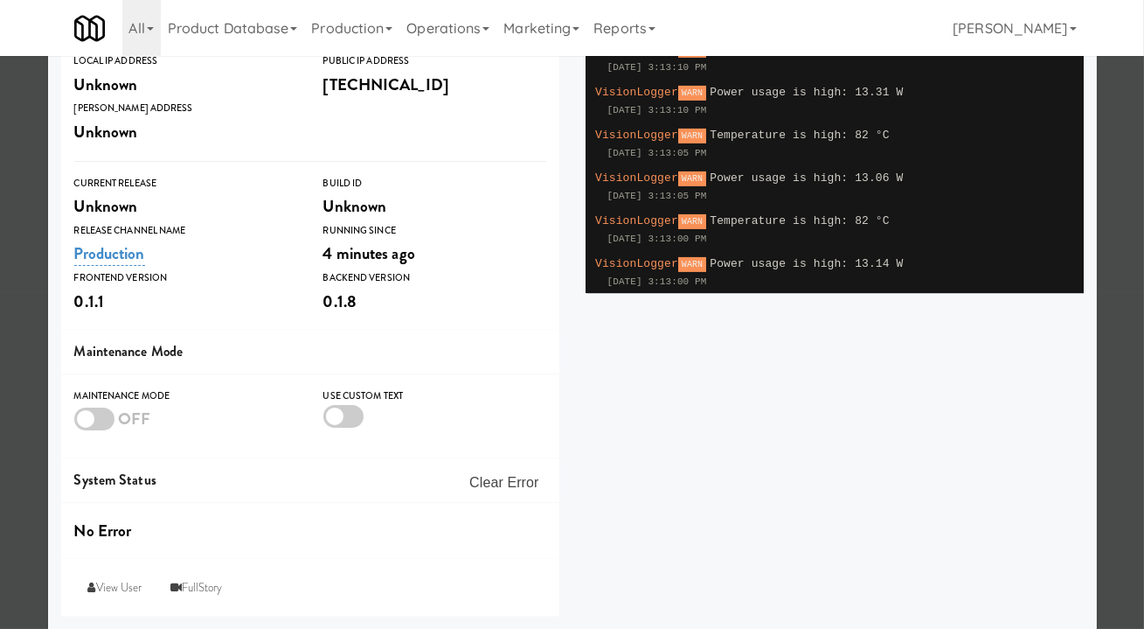
click at [1117, 295] on div at bounding box center [572, 314] width 1144 height 629
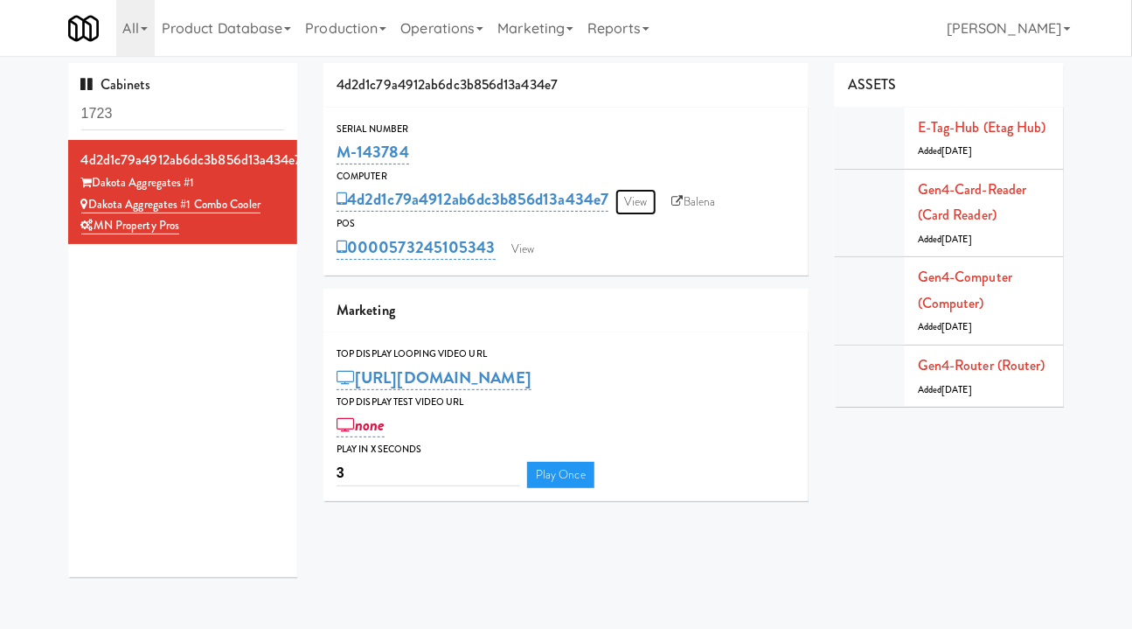
click at [643, 209] on link "View" at bounding box center [635, 202] width 40 height 26
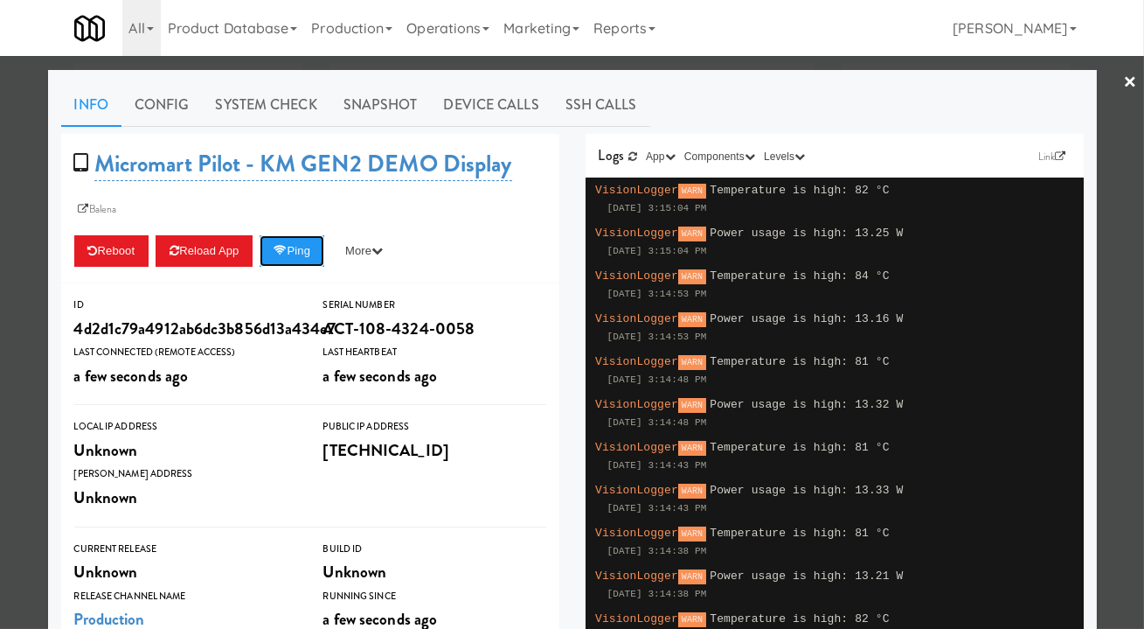
click at [302, 253] on button "Ping" at bounding box center [292, 250] width 65 height 31
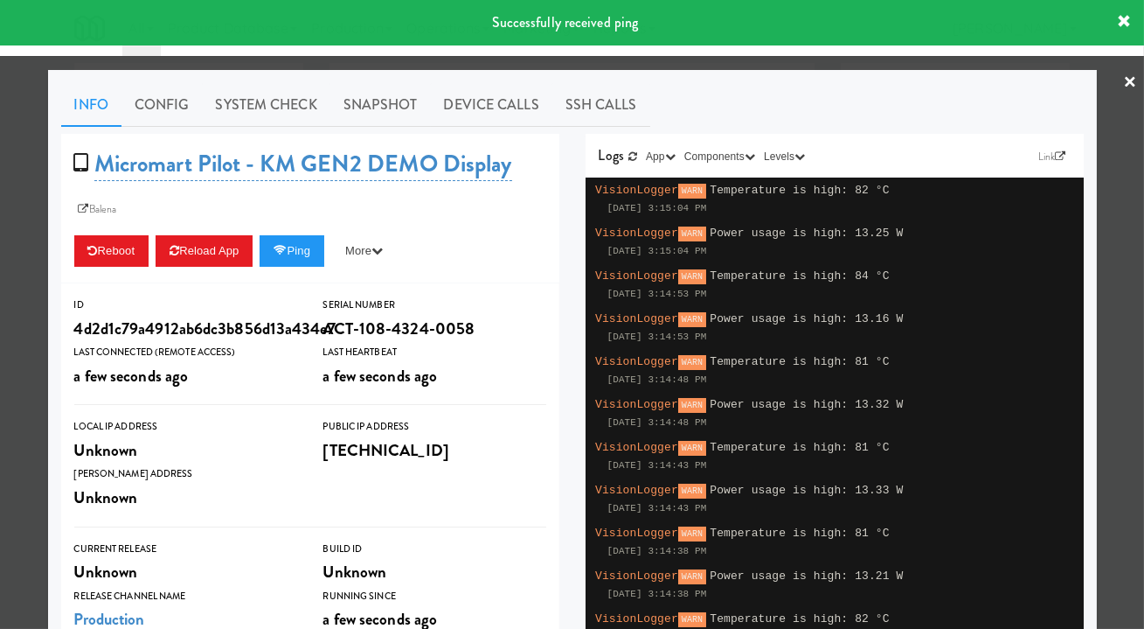
click at [370, 101] on link "Snapshot" at bounding box center [380, 105] width 101 height 44
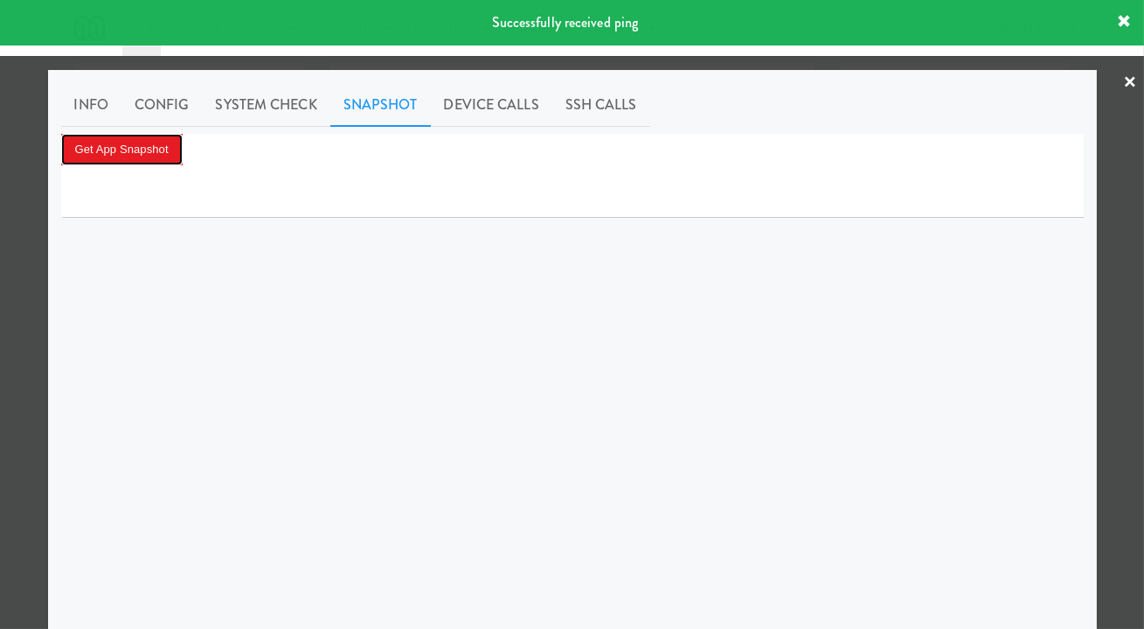
click at [123, 163] on button "Get App Snapshot" at bounding box center [122, 149] width 122 height 31
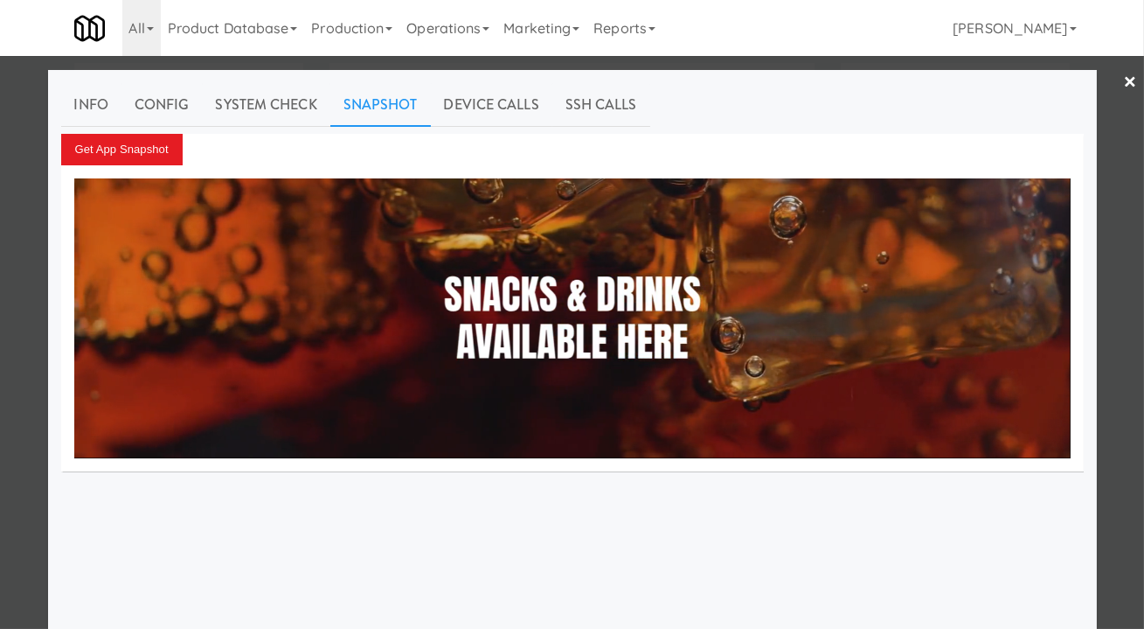
click at [732, 67] on div at bounding box center [572, 314] width 1144 height 629
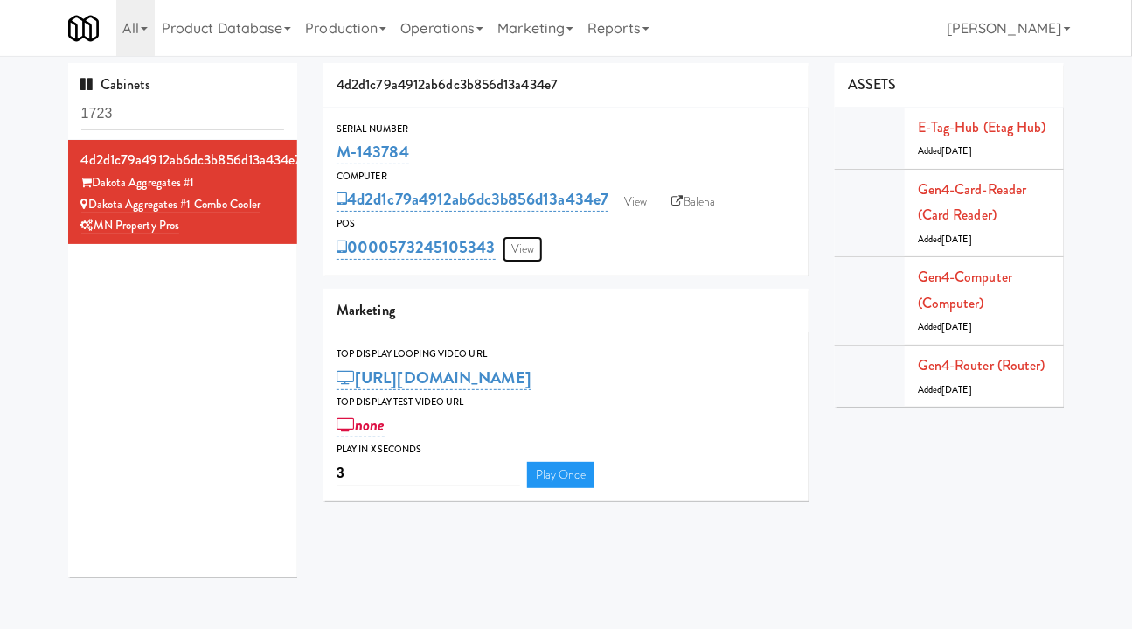
click at [516, 247] on link "View" at bounding box center [523, 249] width 40 height 26
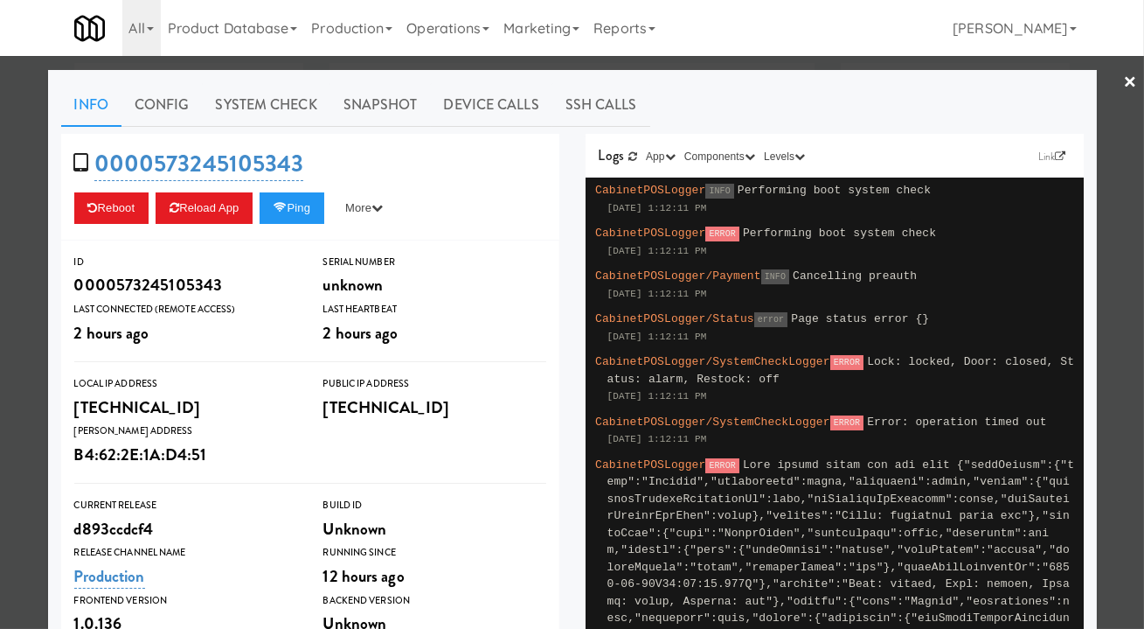
click at [693, 67] on div at bounding box center [572, 314] width 1144 height 629
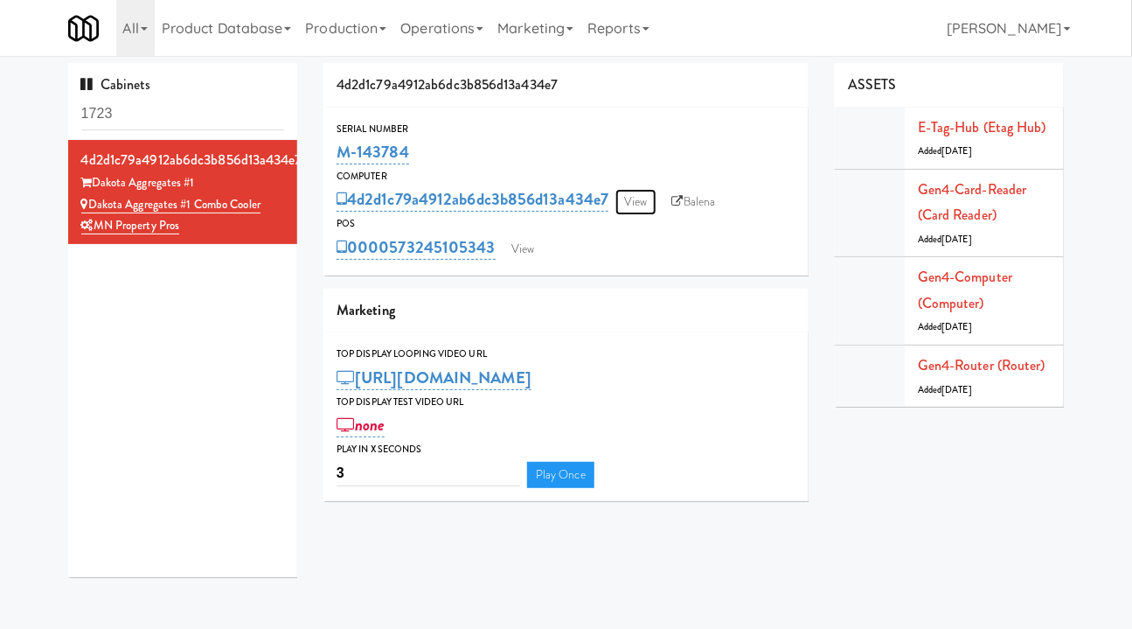
click at [642, 205] on link "View" at bounding box center [635, 202] width 40 height 26
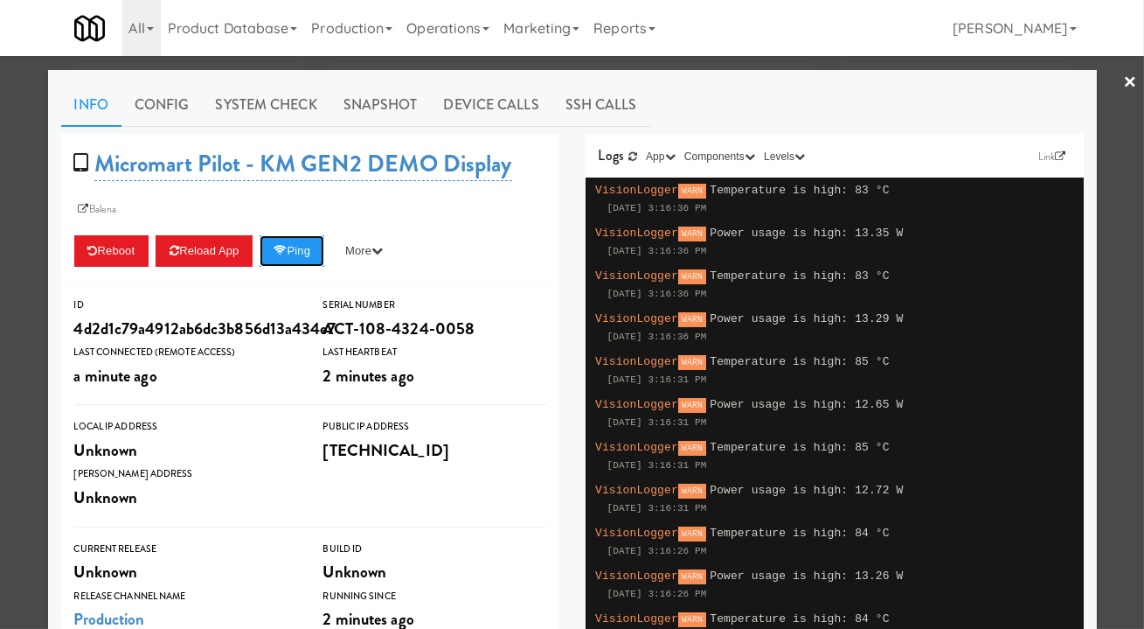
click at [308, 247] on button "Ping" at bounding box center [292, 250] width 65 height 31
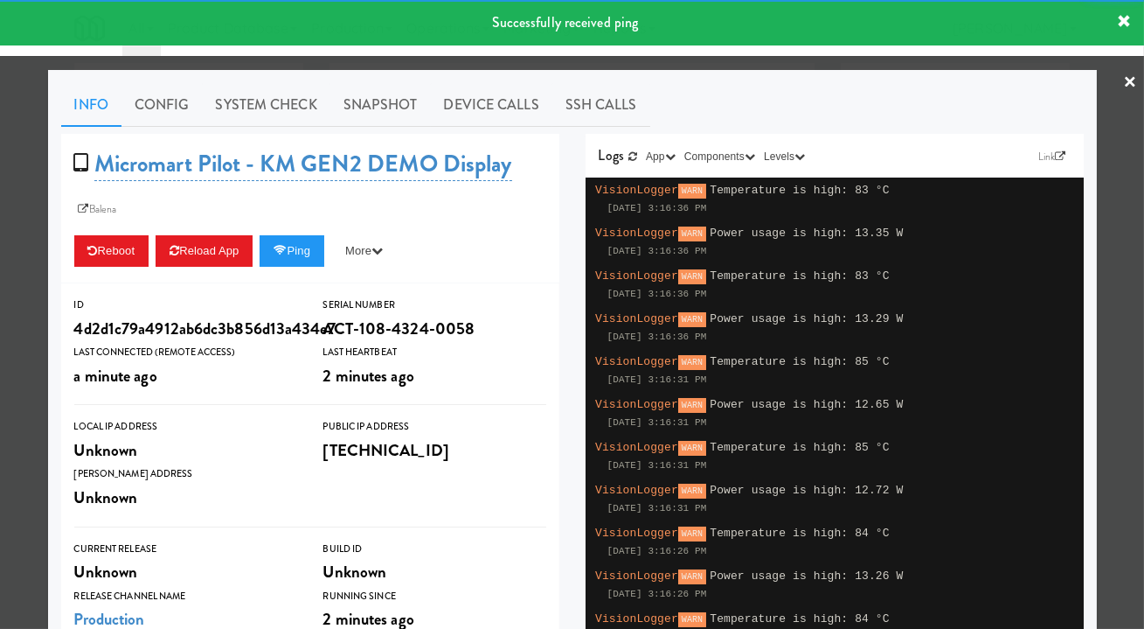
click at [238, 96] on link "System Check" at bounding box center [267, 105] width 128 height 44
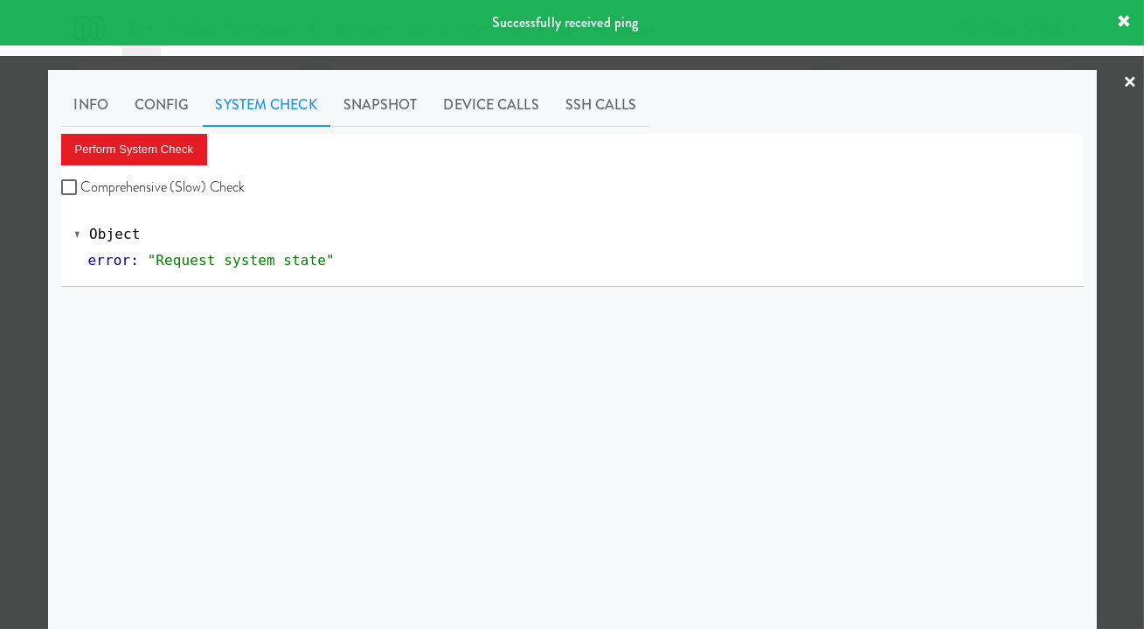
click at [140, 178] on label "Comprehensive (Slow) Check" at bounding box center [153, 187] width 184 height 26
click at [81, 181] on input "Comprehensive (Slow) Check" at bounding box center [71, 188] width 20 height 14
checkbox input "true"
click at [135, 157] on button "Perform System Check" at bounding box center [134, 149] width 147 height 31
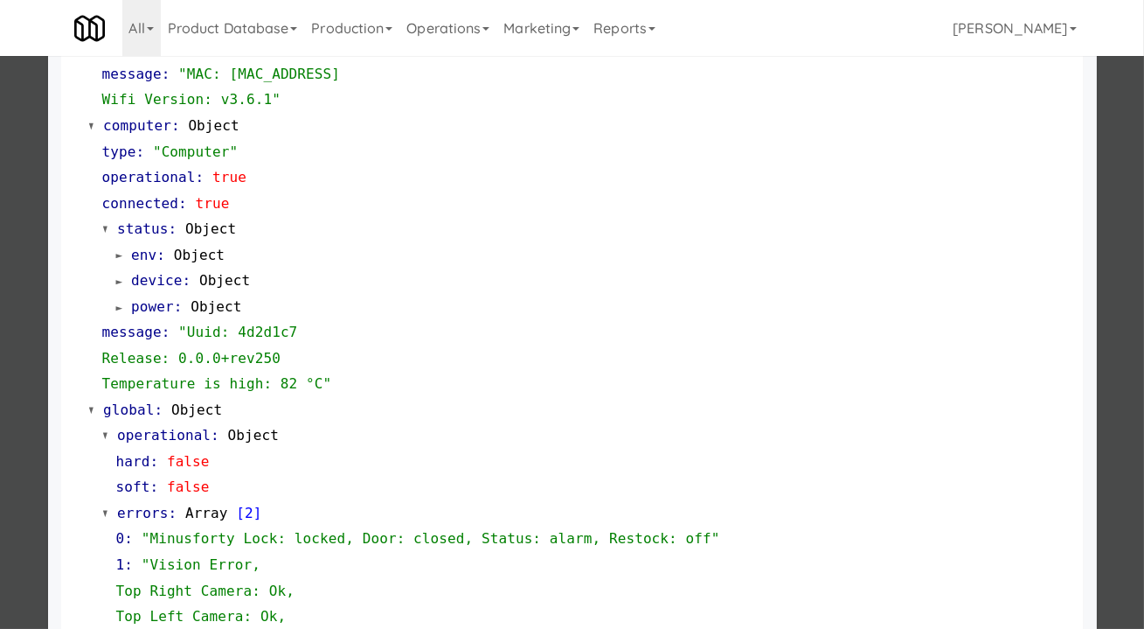
scroll to position [1839, 0]
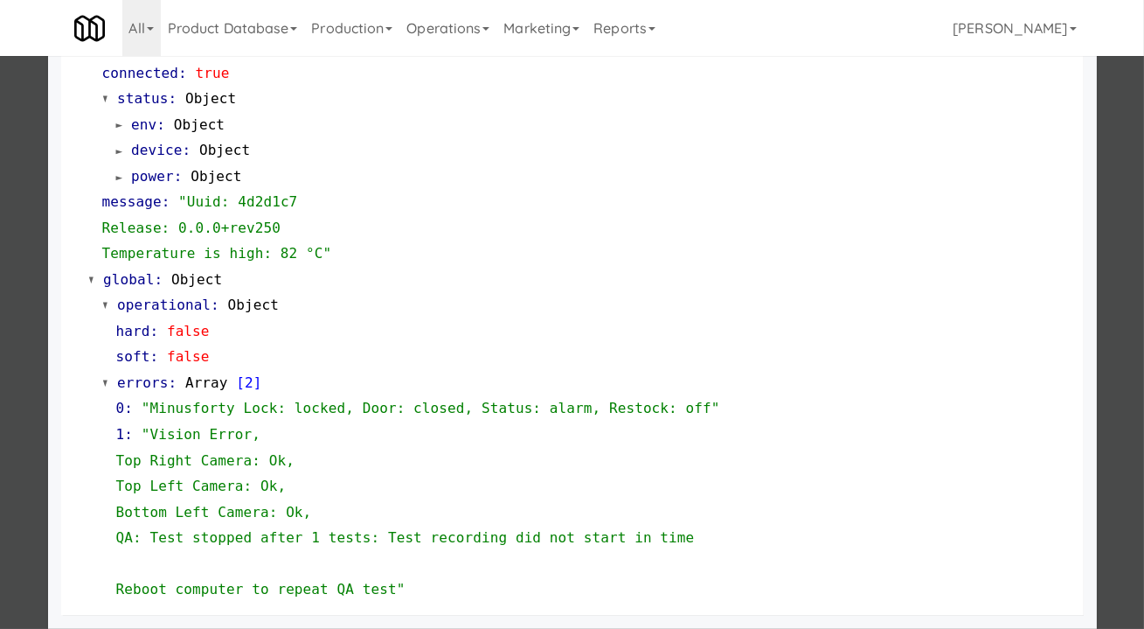
click at [25, 367] on div at bounding box center [572, 314] width 1144 height 629
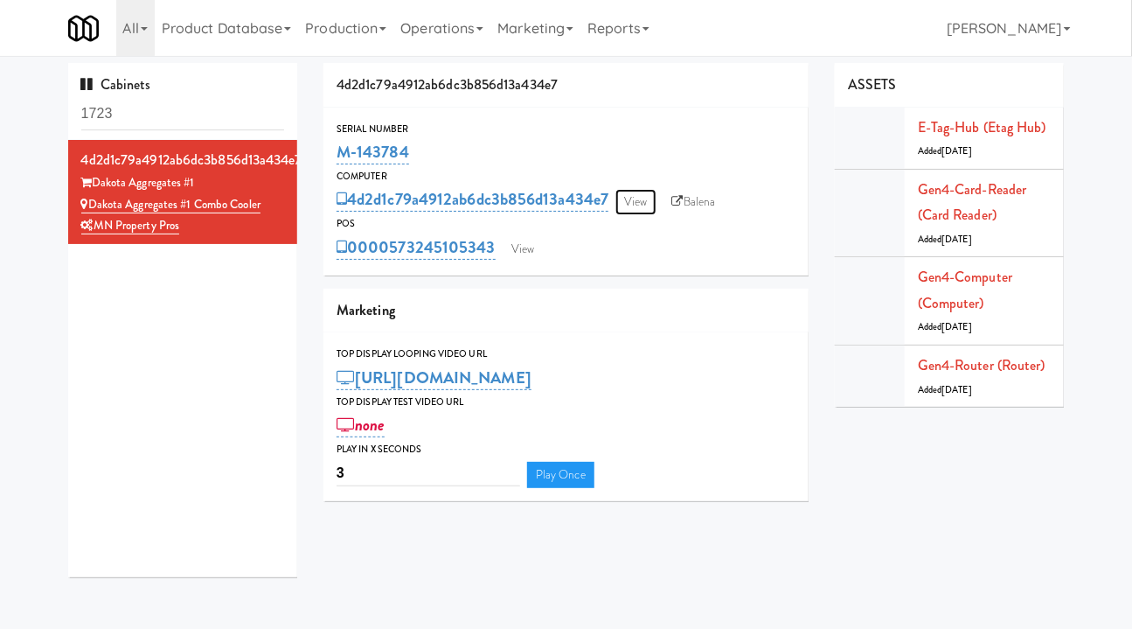
click at [643, 201] on link "View" at bounding box center [635, 202] width 40 height 26
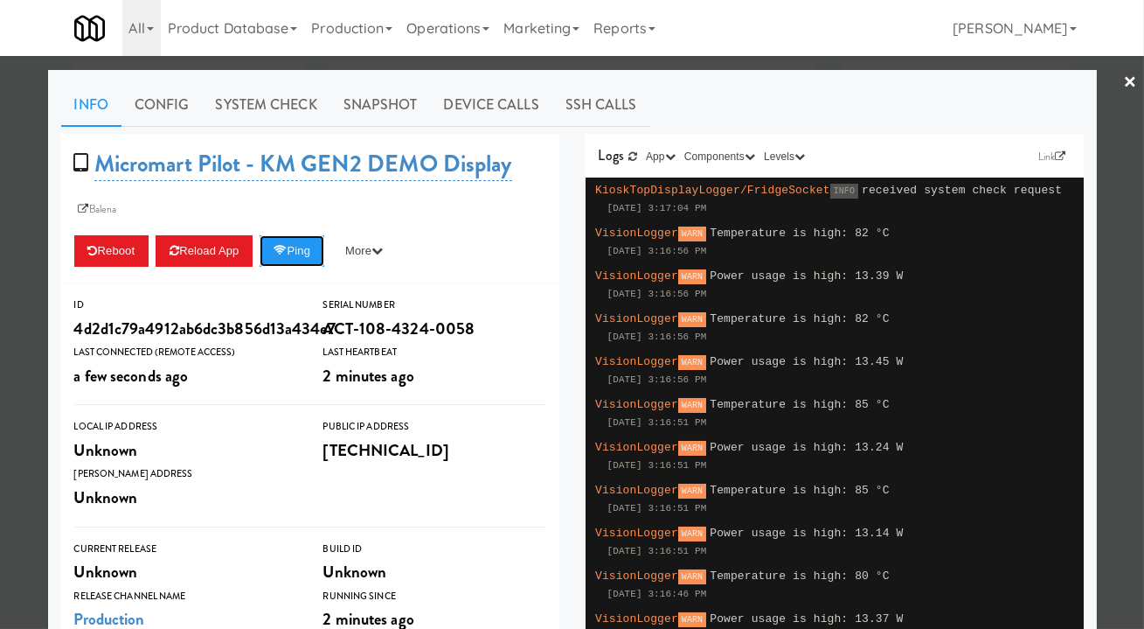
click at [287, 258] on button "Ping" at bounding box center [292, 250] width 65 height 31
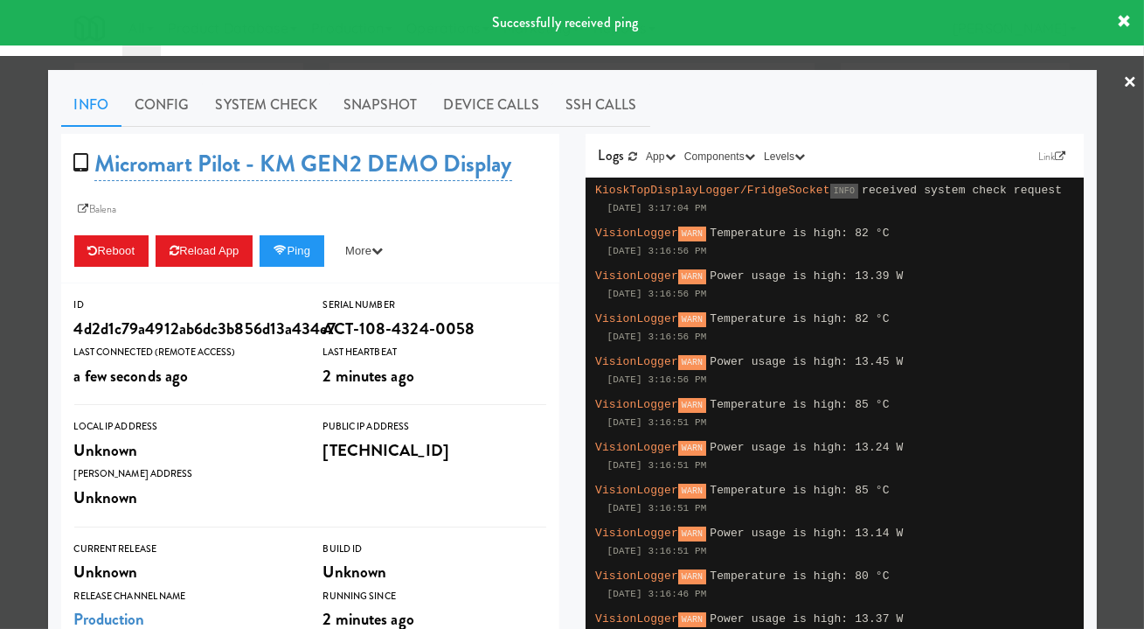
click at [287, 104] on link "System Check" at bounding box center [267, 105] width 128 height 44
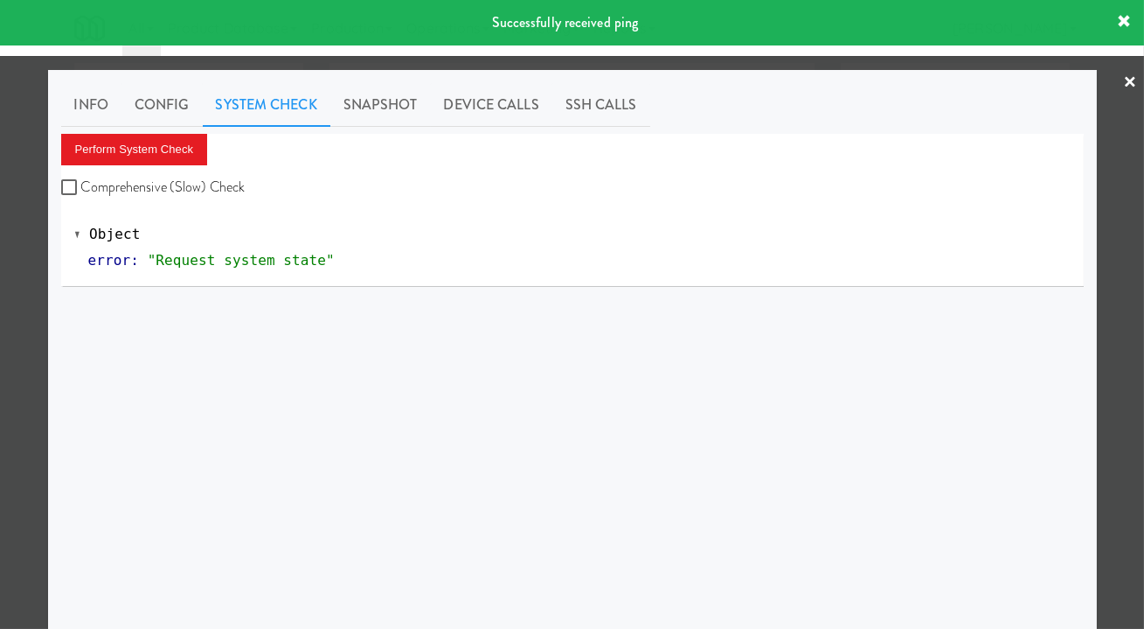
click at [161, 183] on label "Comprehensive (Slow) Check" at bounding box center [153, 187] width 184 height 26
click at [81, 183] on input "Comprehensive (Slow) Check" at bounding box center [71, 188] width 20 height 14
checkbox input "true"
click at [151, 143] on button "Perform System Check" at bounding box center [134, 149] width 147 height 31
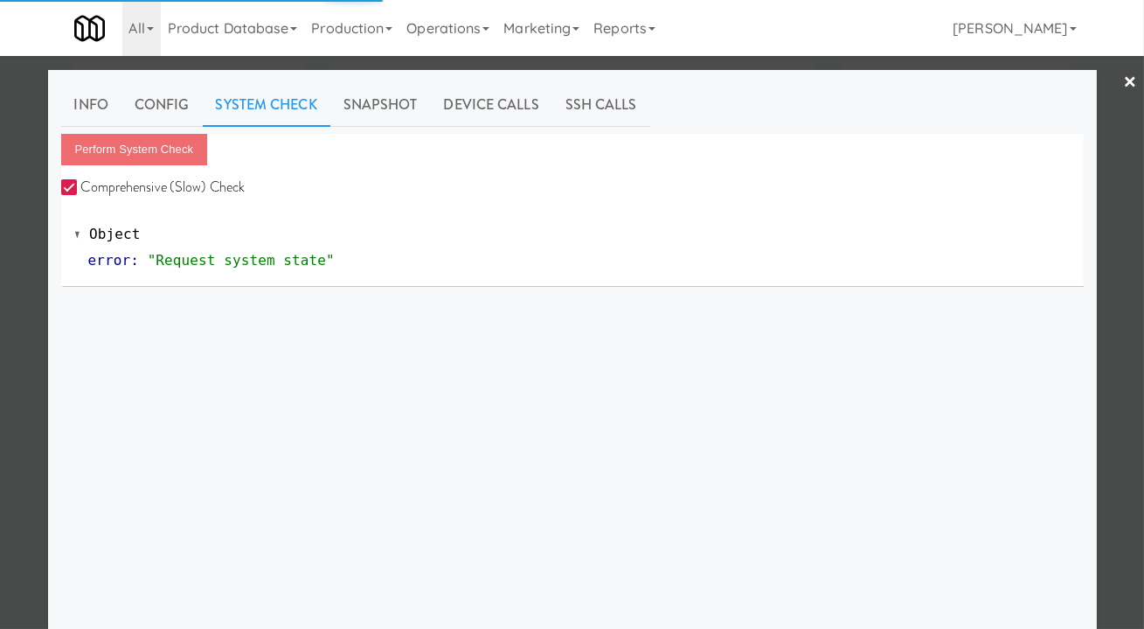
click at [19, 228] on div at bounding box center [572, 314] width 1144 height 629
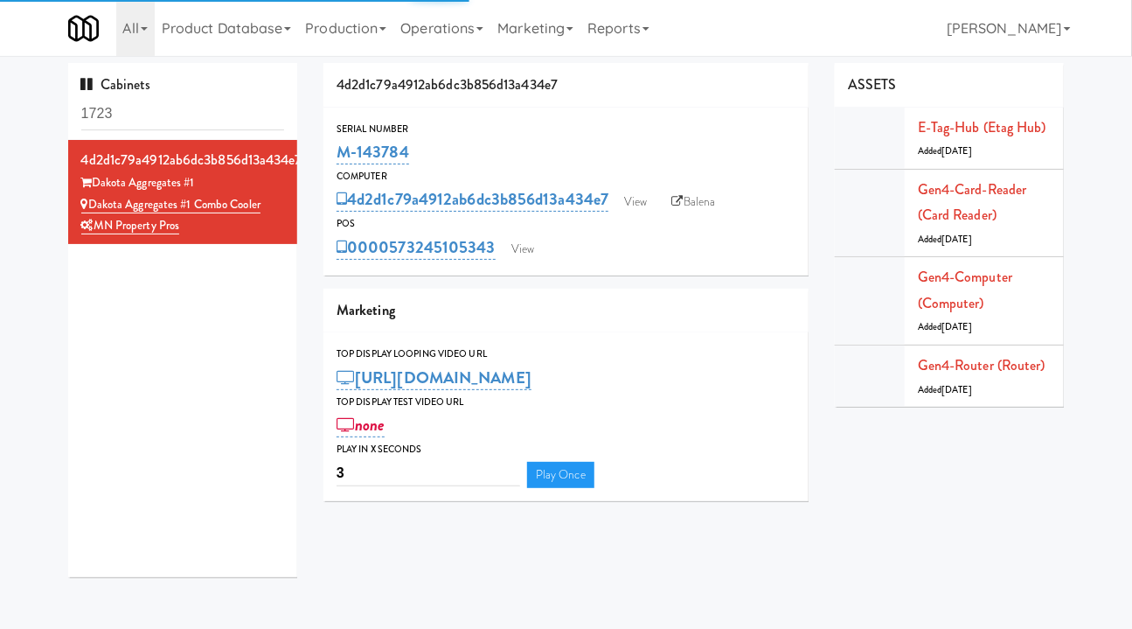
drag, startPoint x: 663, startPoint y: 193, endPoint x: 651, endPoint y: 198, distance: 12.5
click at [663, 193] on div "4d2d1c79a4912ab6dc3b856d13a434e7 View Balena" at bounding box center [566, 199] width 459 height 30
click at [651, 198] on link "View" at bounding box center [635, 202] width 40 height 26
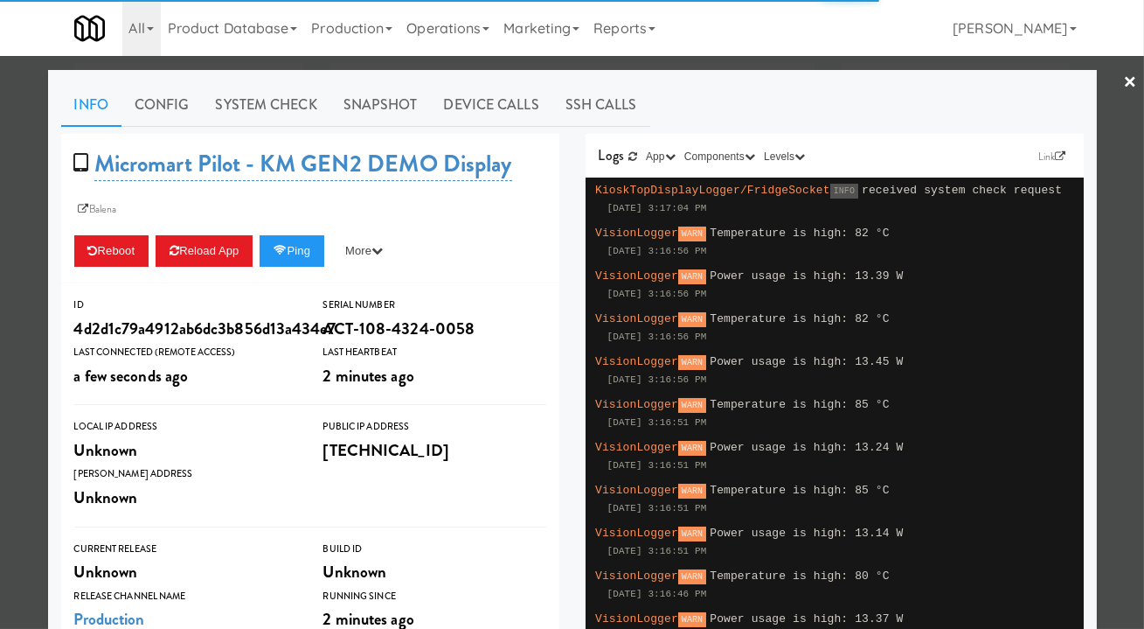
click at [229, 117] on link "System Check" at bounding box center [267, 105] width 128 height 44
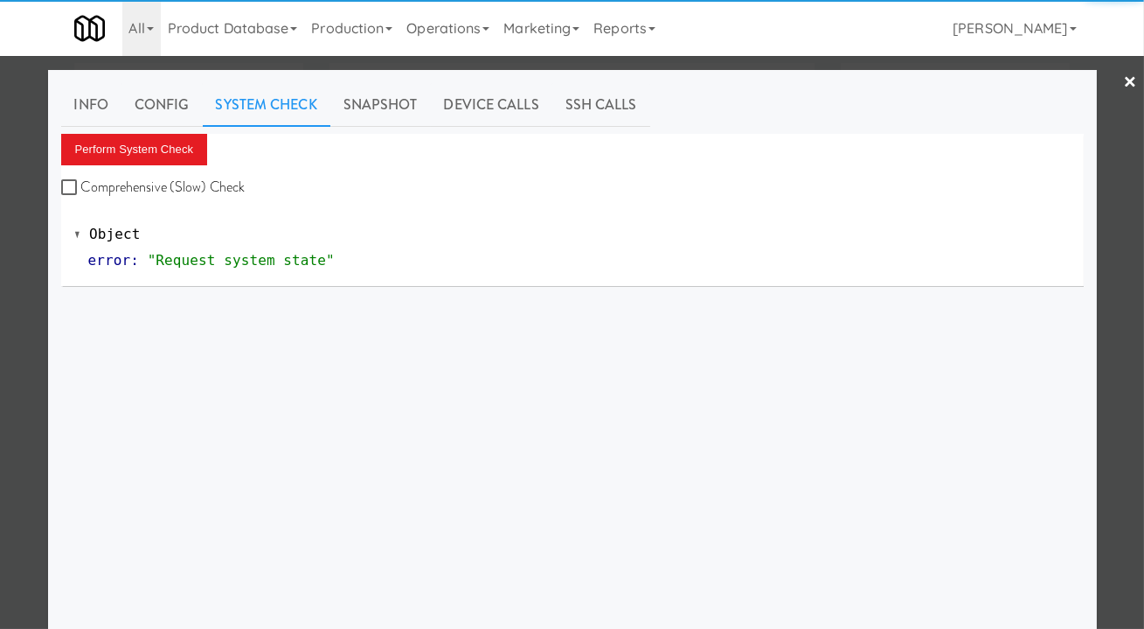
click at [163, 191] on label "Comprehensive (Slow) Check" at bounding box center [153, 187] width 184 height 26
click at [81, 191] on input "Comprehensive (Slow) Check" at bounding box center [71, 188] width 20 height 14
checkbox input "true"
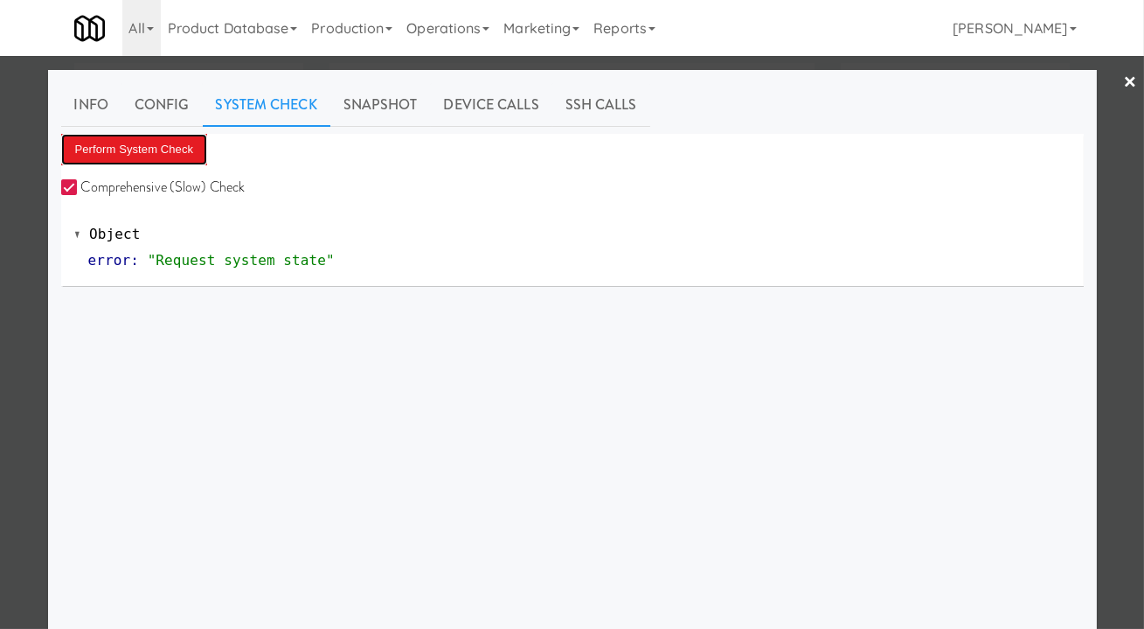
click at [131, 145] on button "Perform System Check" at bounding box center [134, 149] width 147 height 31
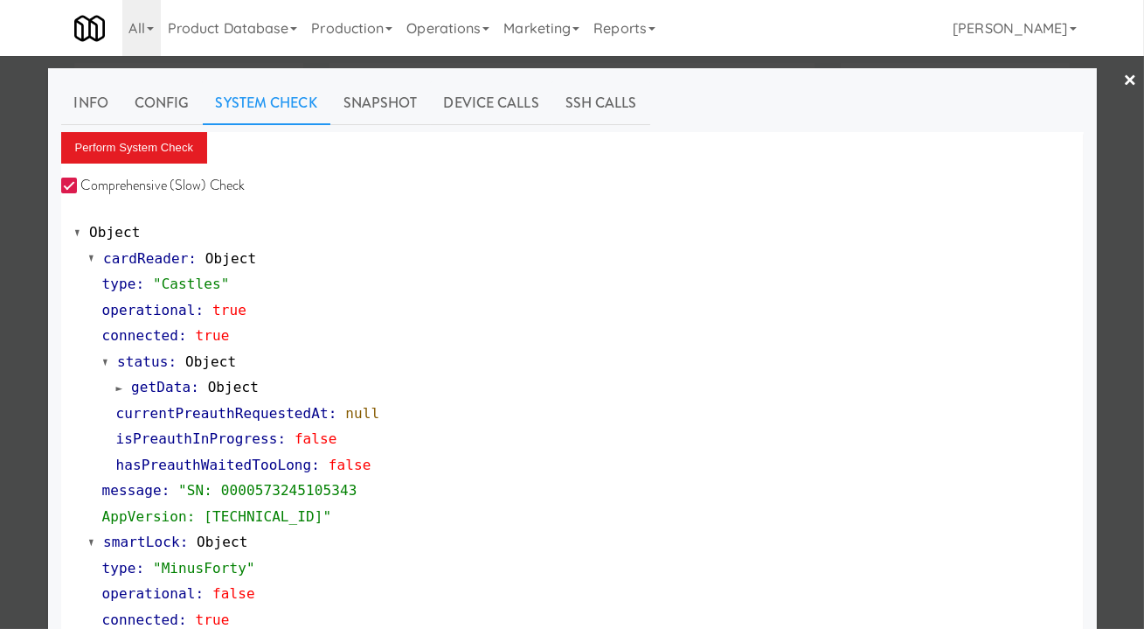
scroll to position [1, 0]
click at [14, 240] on div at bounding box center [572, 314] width 1144 height 629
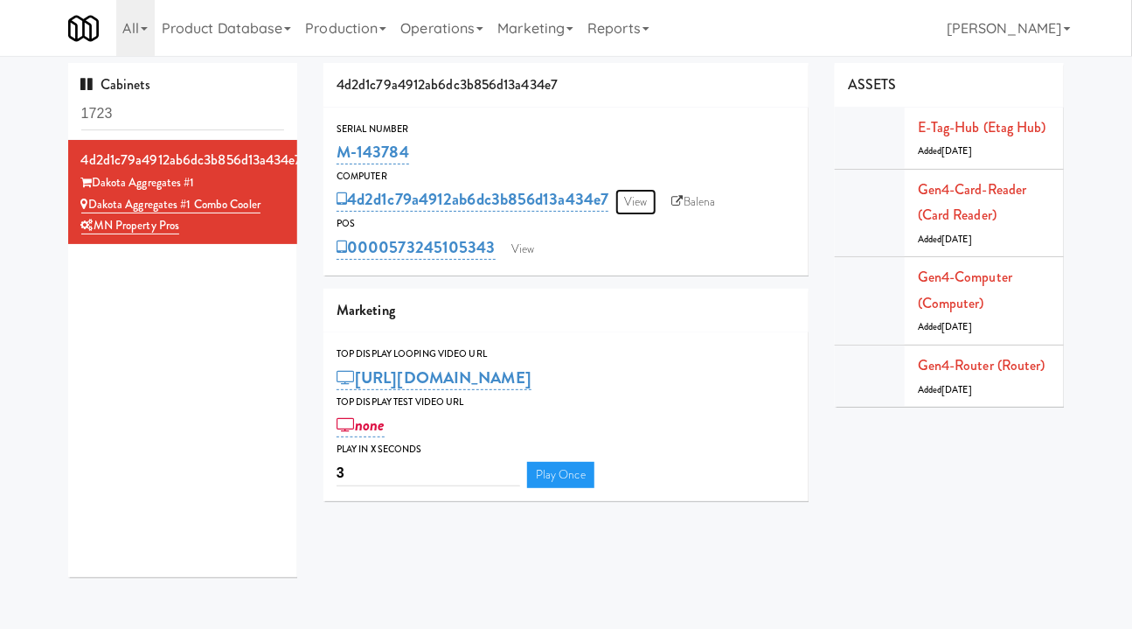
drag, startPoint x: 639, startPoint y: 200, endPoint x: 550, endPoint y: 231, distance: 94.3
click at [638, 200] on link "View" at bounding box center [635, 202] width 40 height 26
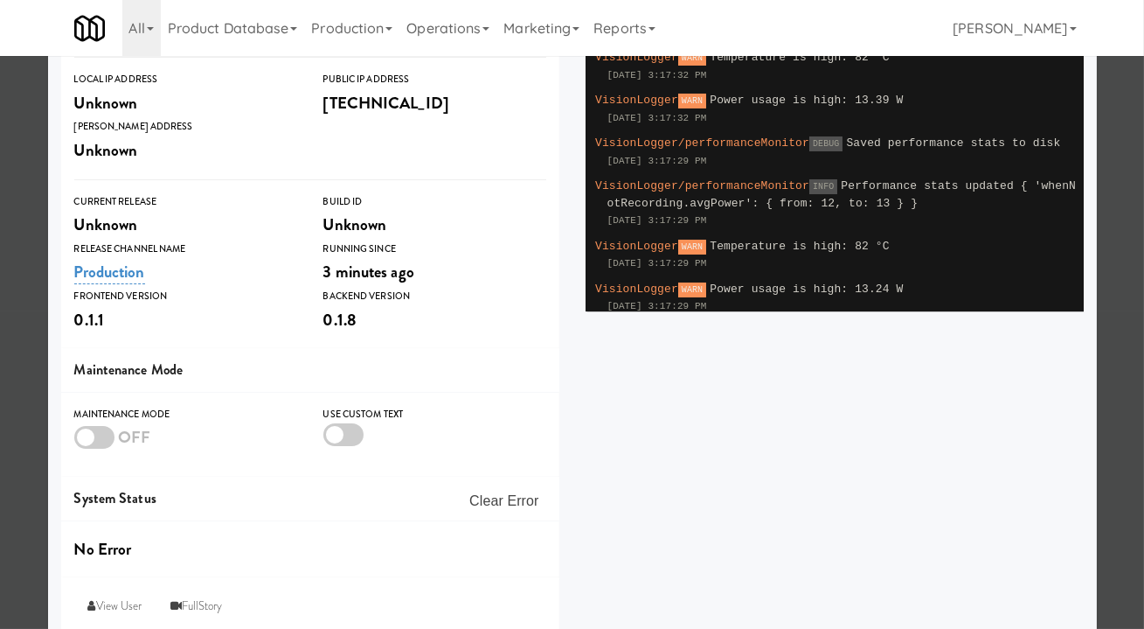
scroll to position [365, 0]
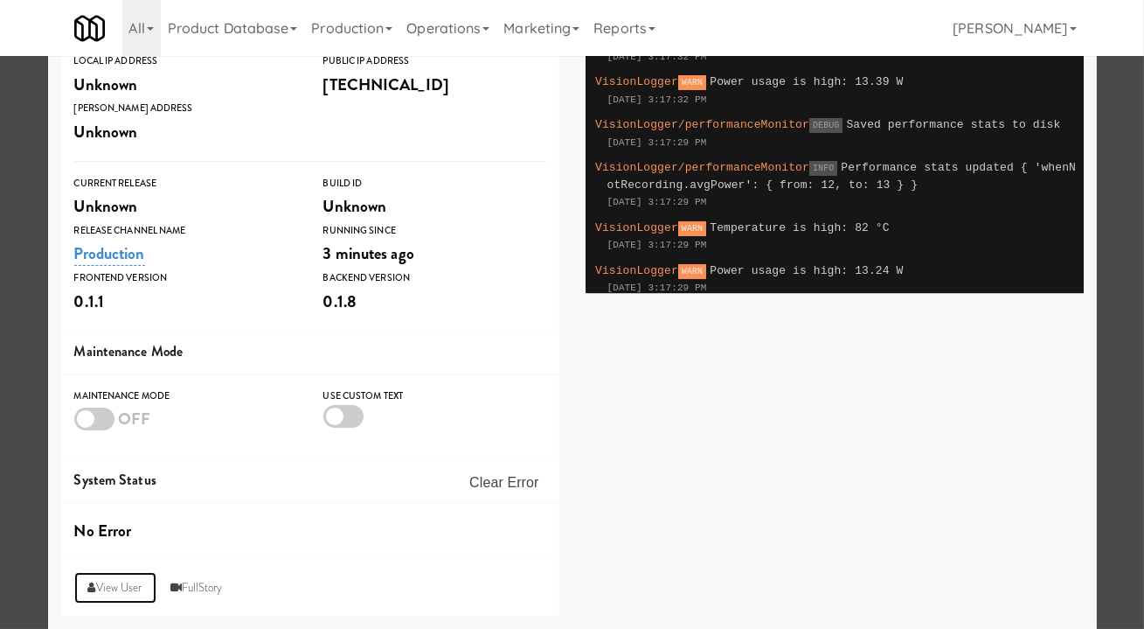
click at [105, 587] on link "View User" at bounding box center [115, 587] width 82 height 31
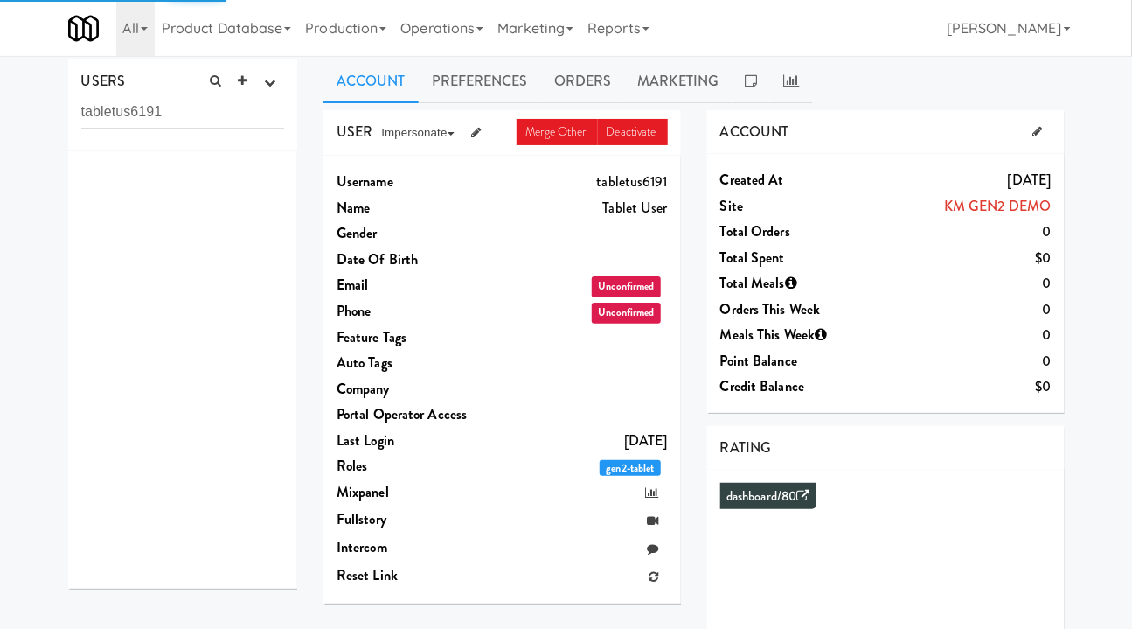
scroll to position [4, 0]
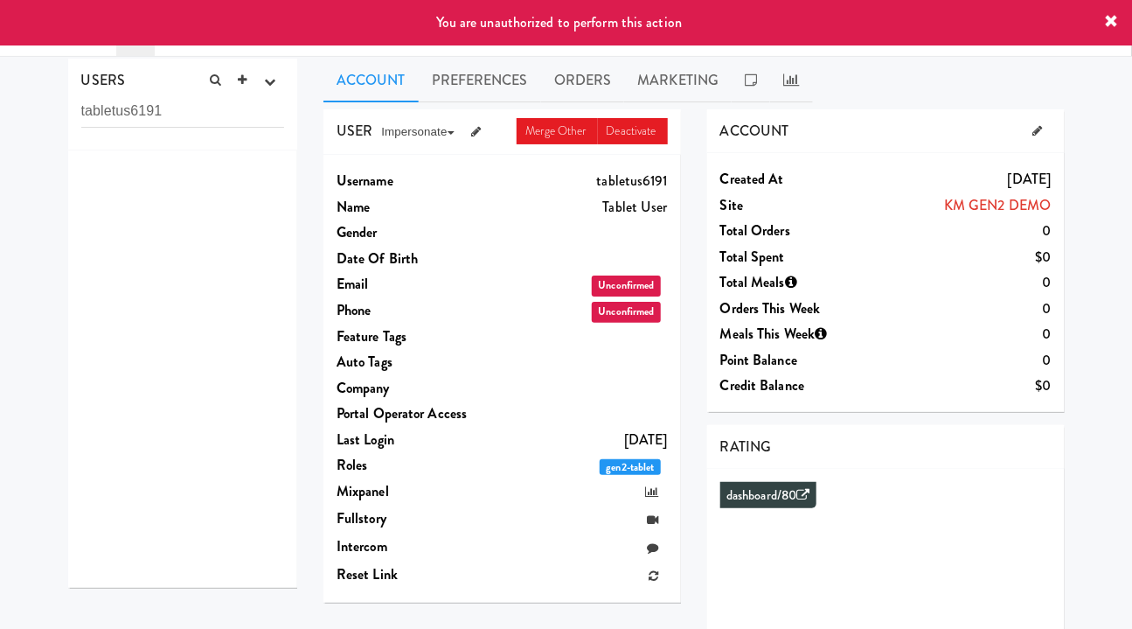
click at [1035, 129] on icon at bounding box center [1037, 130] width 10 height 11
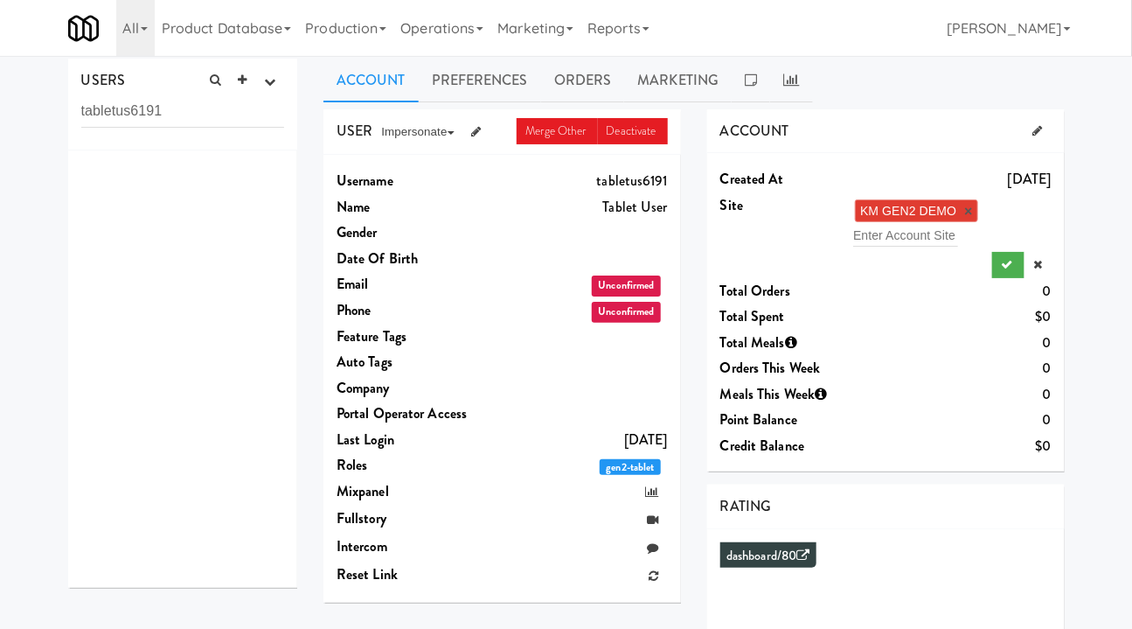
click at [970, 209] on link "×" at bounding box center [968, 211] width 8 height 15
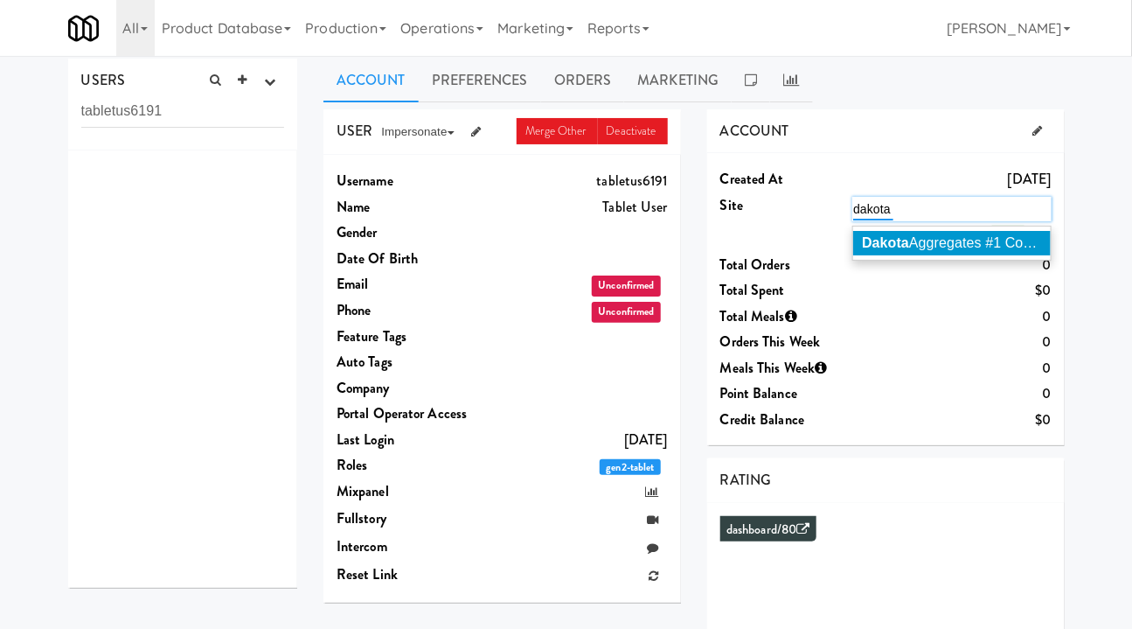
type input "dakota"
click at [936, 244] on span "Dakota Aggregates #1 Combo Cooler" at bounding box center [979, 242] width 234 height 15
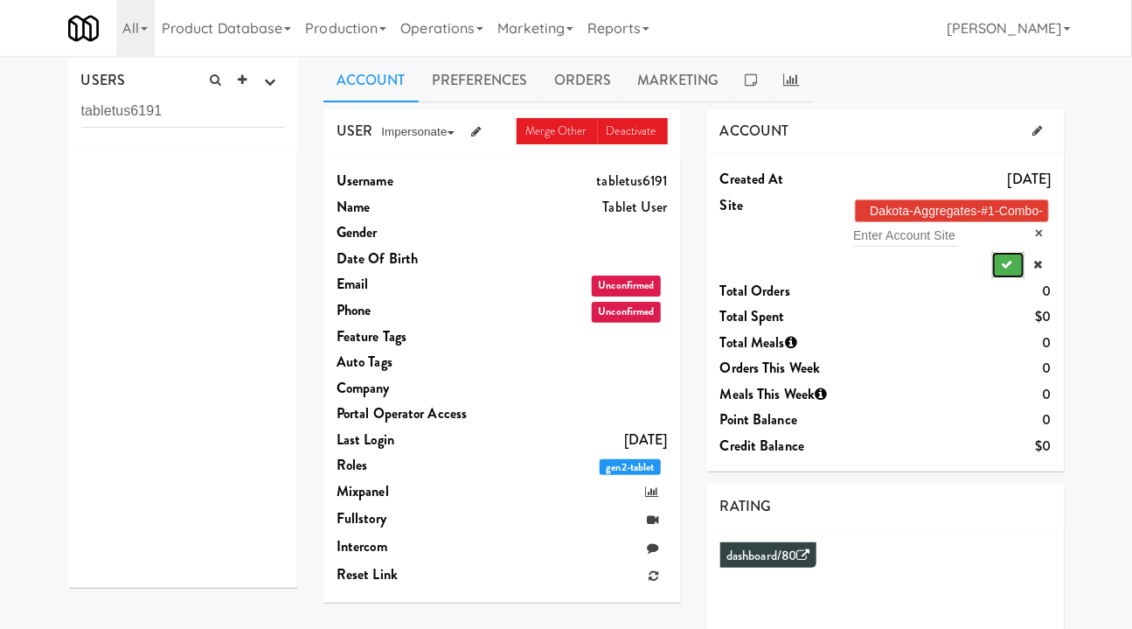
click at [1000, 261] on button "submit" at bounding box center [1008, 265] width 32 height 26
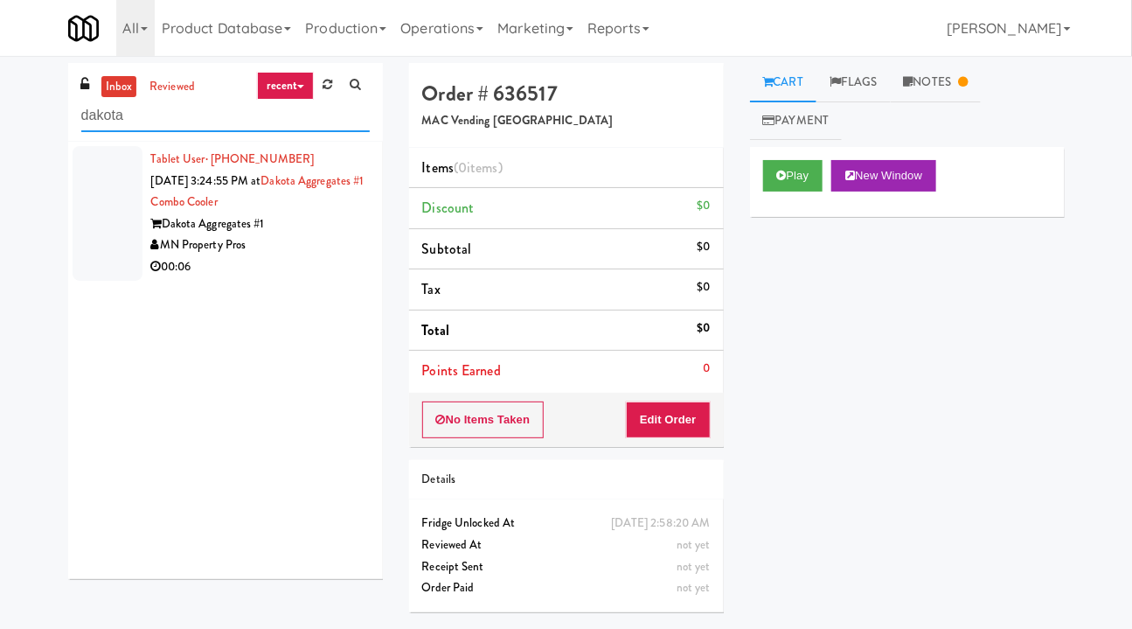
type input "dakota"
click at [315, 244] on div "MN Property Pros" at bounding box center [260, 245] width 219 height 22
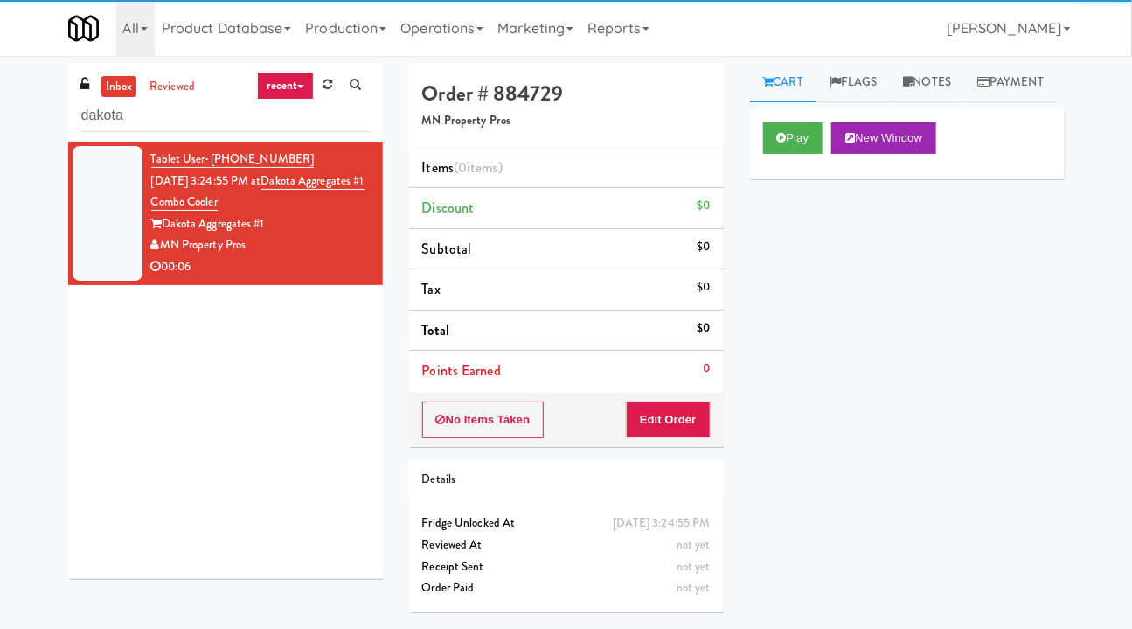
click at [731, 150] on div "Order # 884729 MN Property Pros Items (0 items ) Discount $0 Subtotal $0 Tax $0…" at bounding box center [566, 344] width 341 height 562
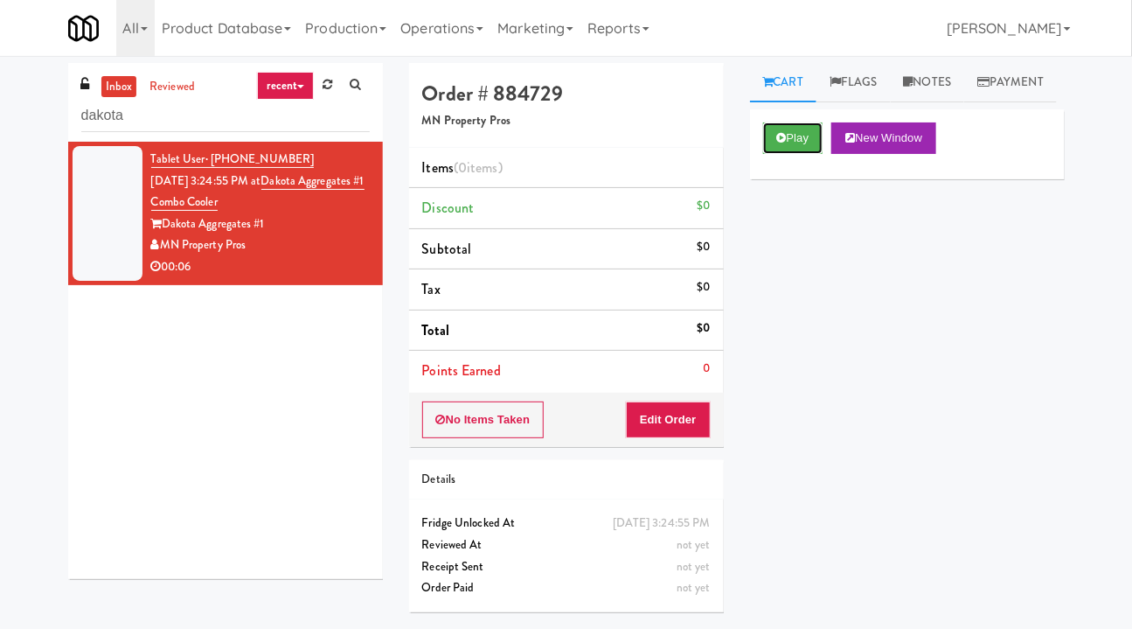
click at [781, 143] on icon at bounding box center [782, 137] width 10 height 11
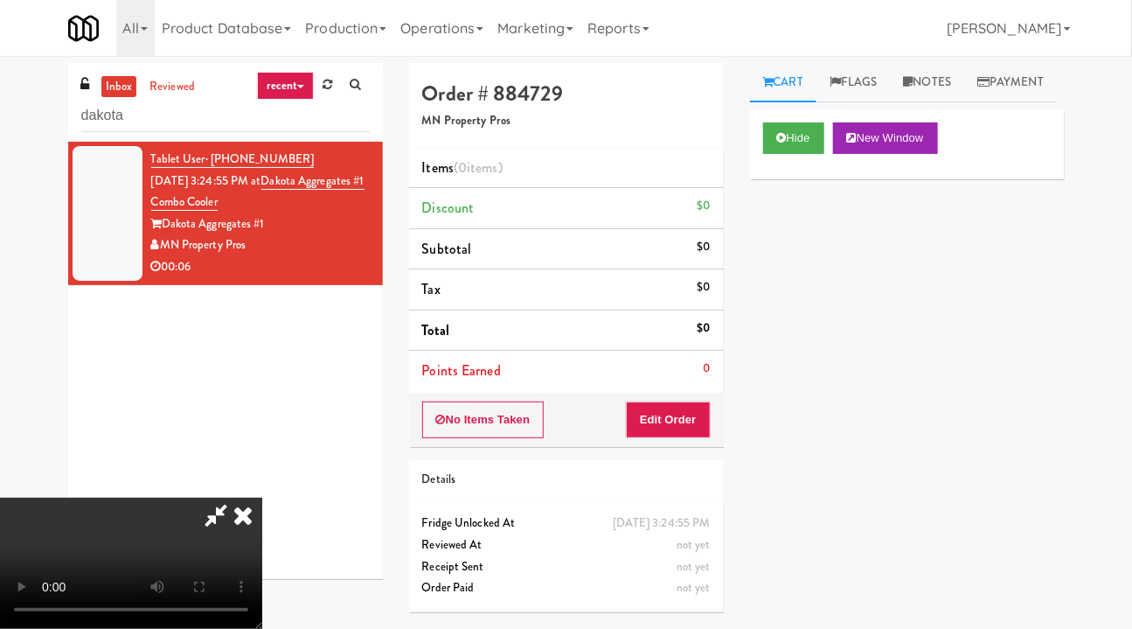
click at [262, 497] on icon at bounding box center [243, 514] width 38 height 35
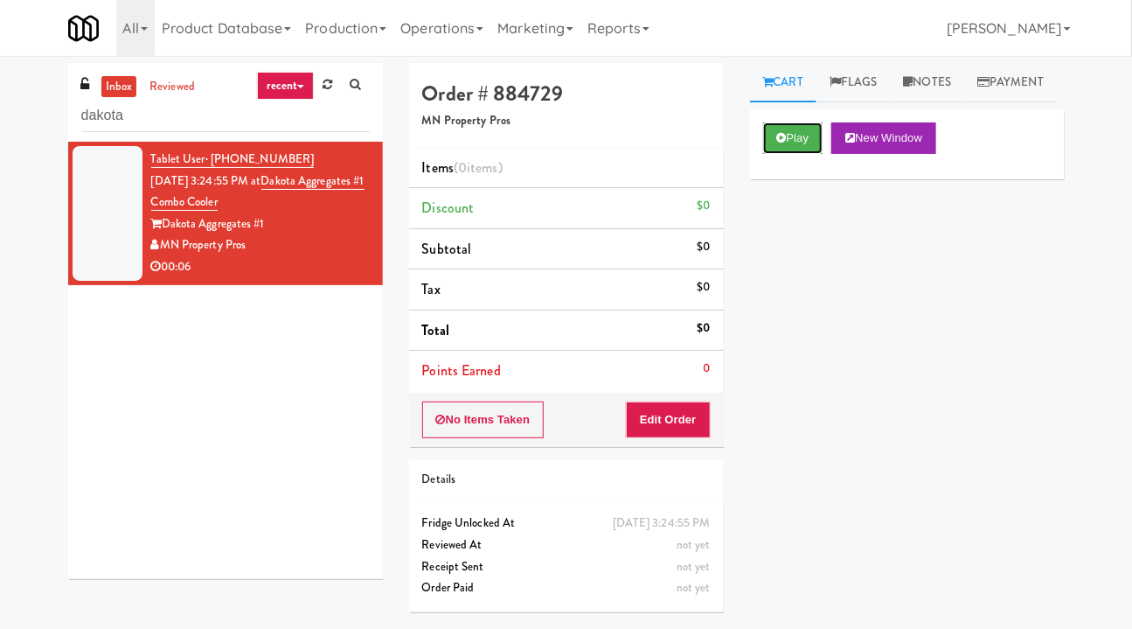
click at [795, 154] on button "Play" at bounding box center [793, 137] width 60 height 31
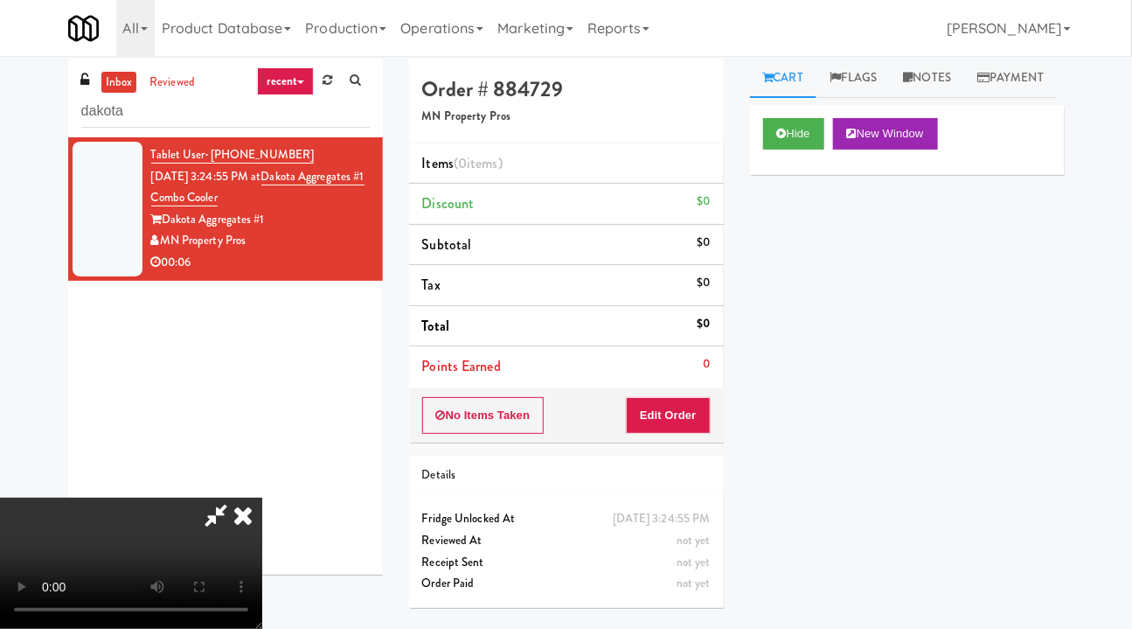
click at [262, 497] on icon at bounding box center [243, 514] width 38 height 35
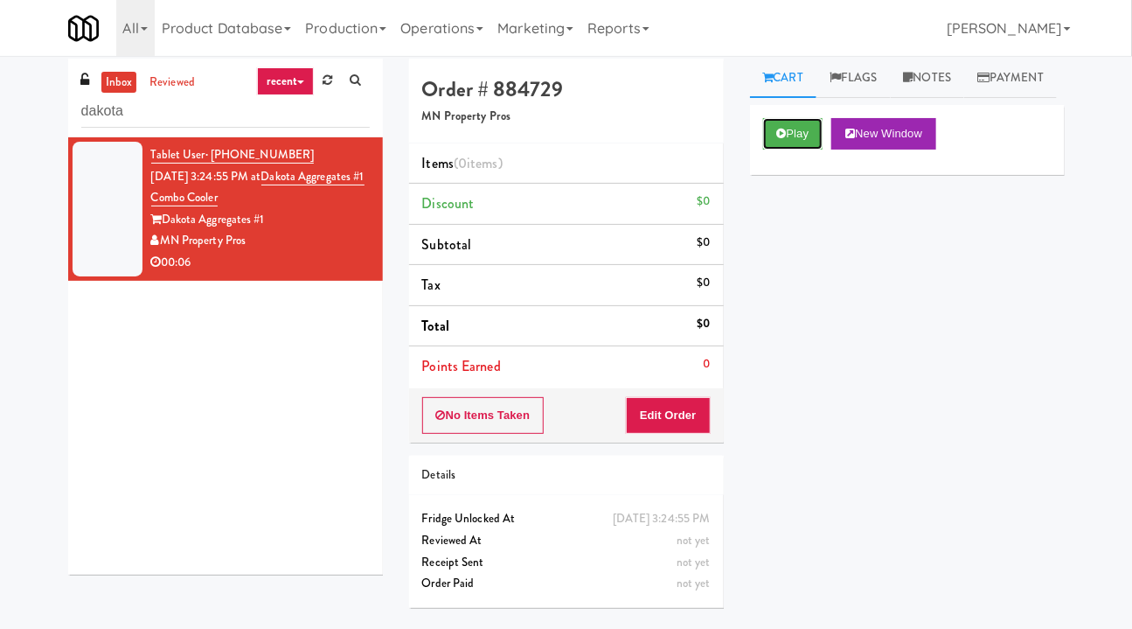
click at [801, 149] on button "Play" at bounding box center [793, 133] width 60 height 31
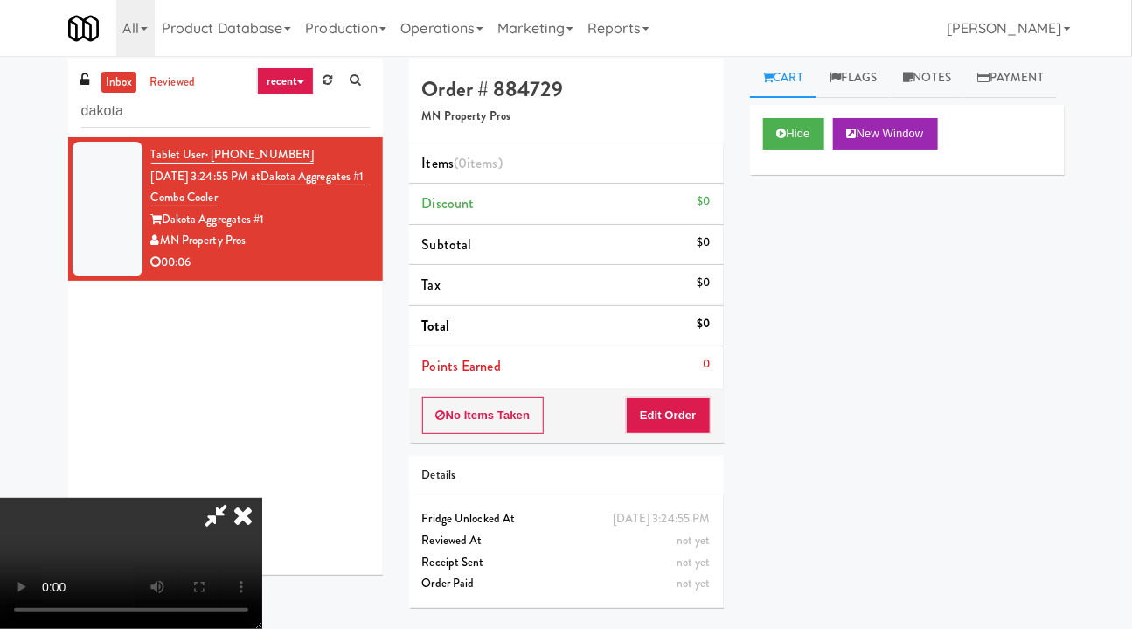
click at [262, 497] on icon at bounding box center [243, 514] width 38 height 35
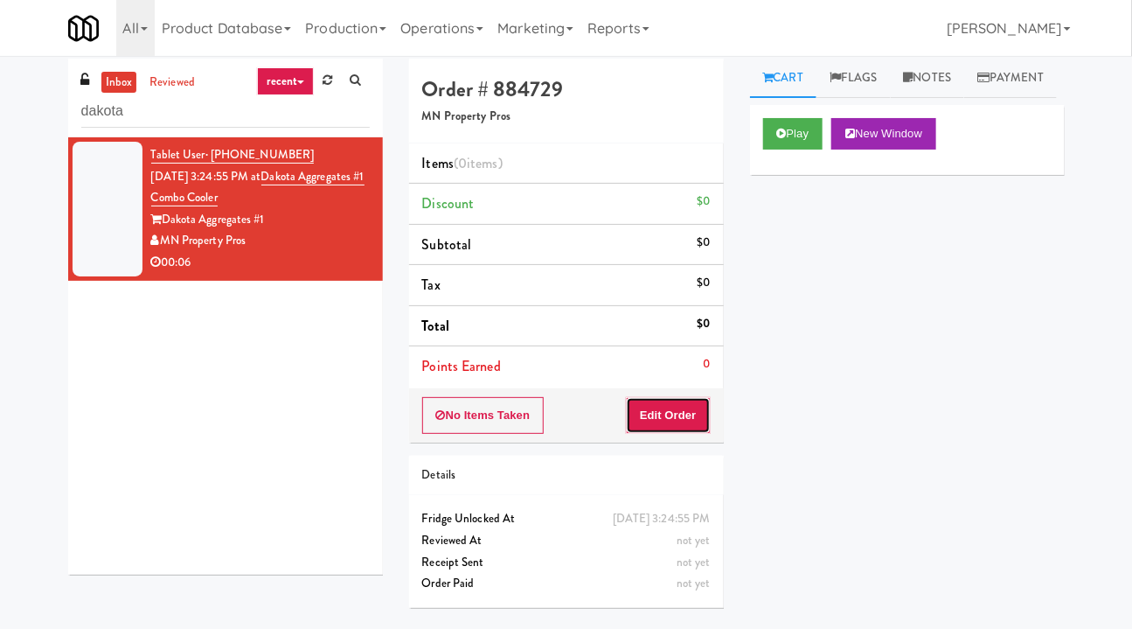
click at [677, 418] on button "Edit Order" at bounding box center [668, 415] width 85 height 37
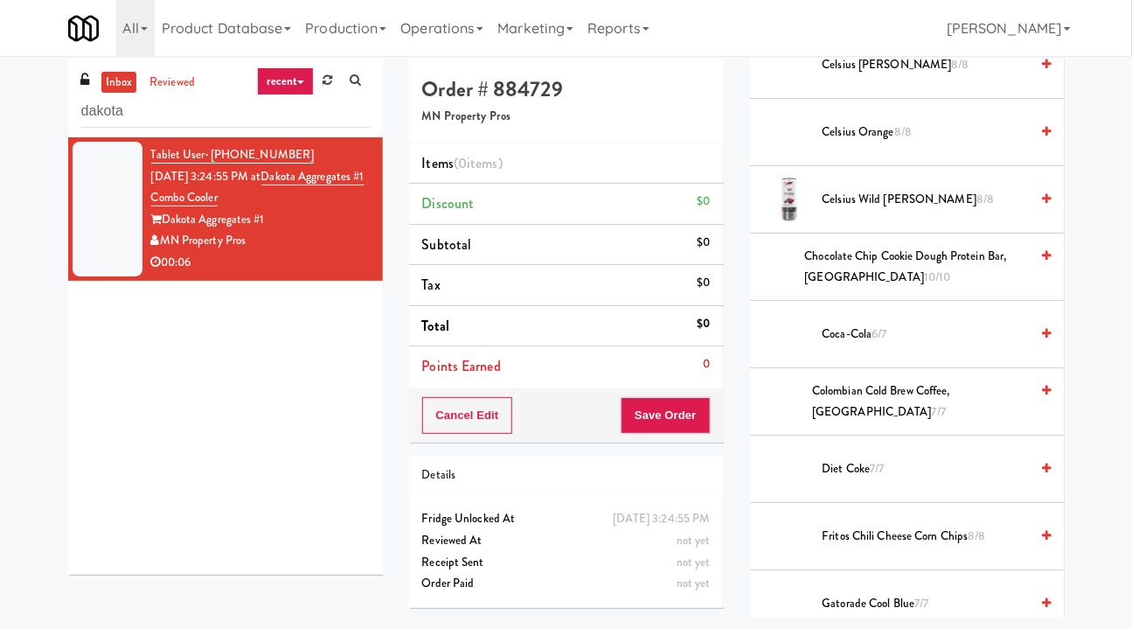
scroll to position [398, 0]
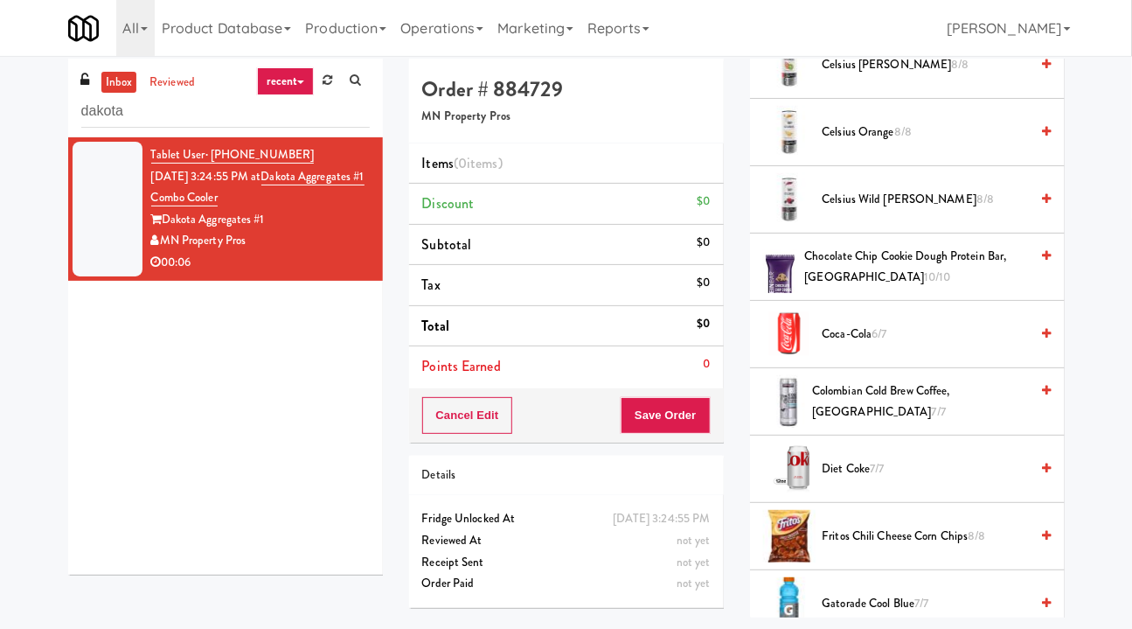
click at [1042, 137] on icon at bounding box center [1046, 131] width 9 height 11
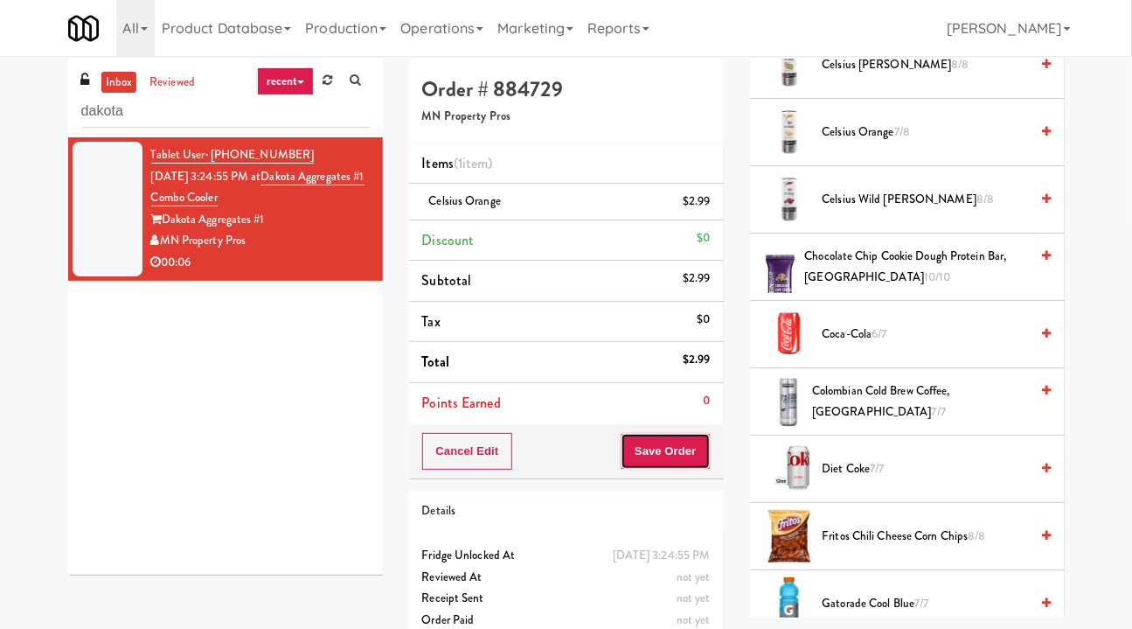
click at [663, 454] on button "Save Order" at bounding box center [665, 451] width 89 height 37
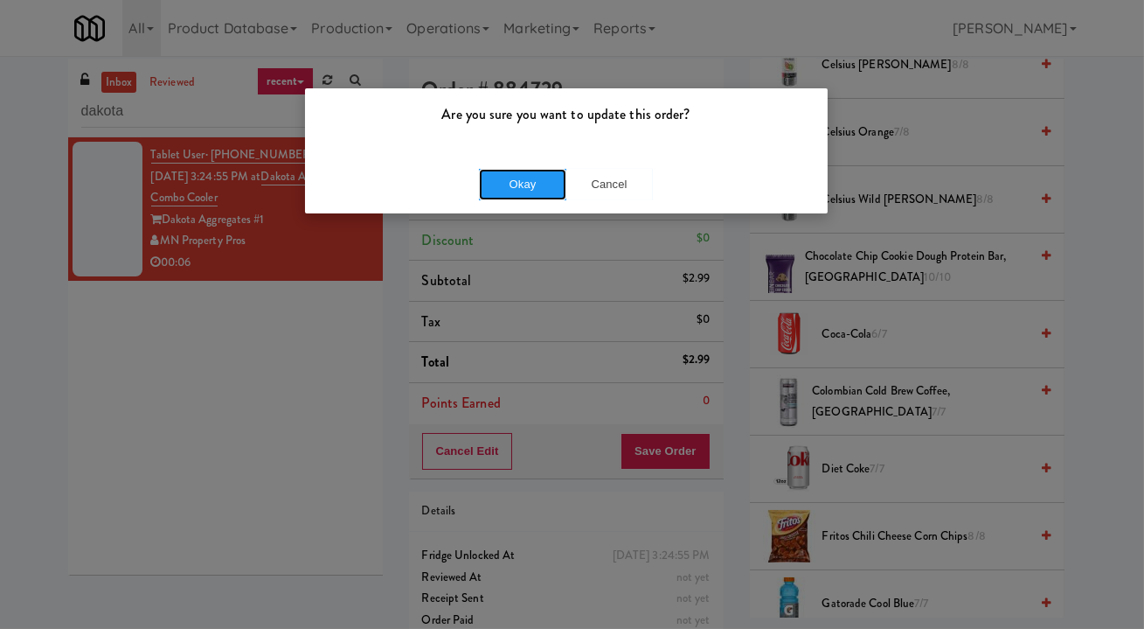
click at [537, 187] on button "Okay" at bounding box center [522, 184] width 87 height 31
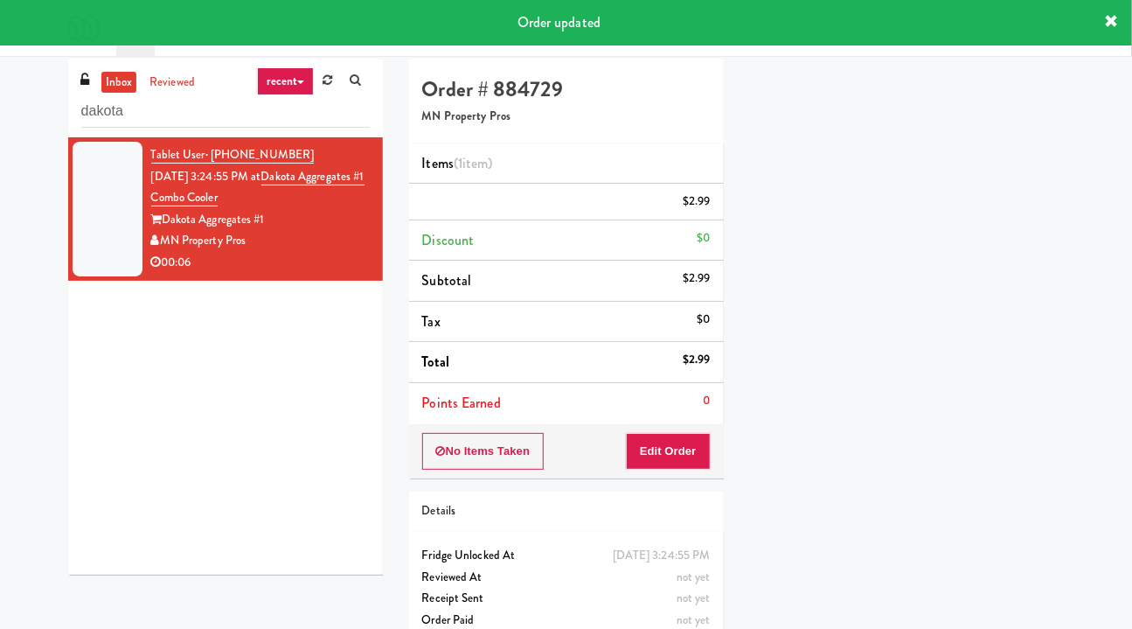
scroll to position [180, 0]
